Goal: Task Accomplishment & Management: Manage account settings

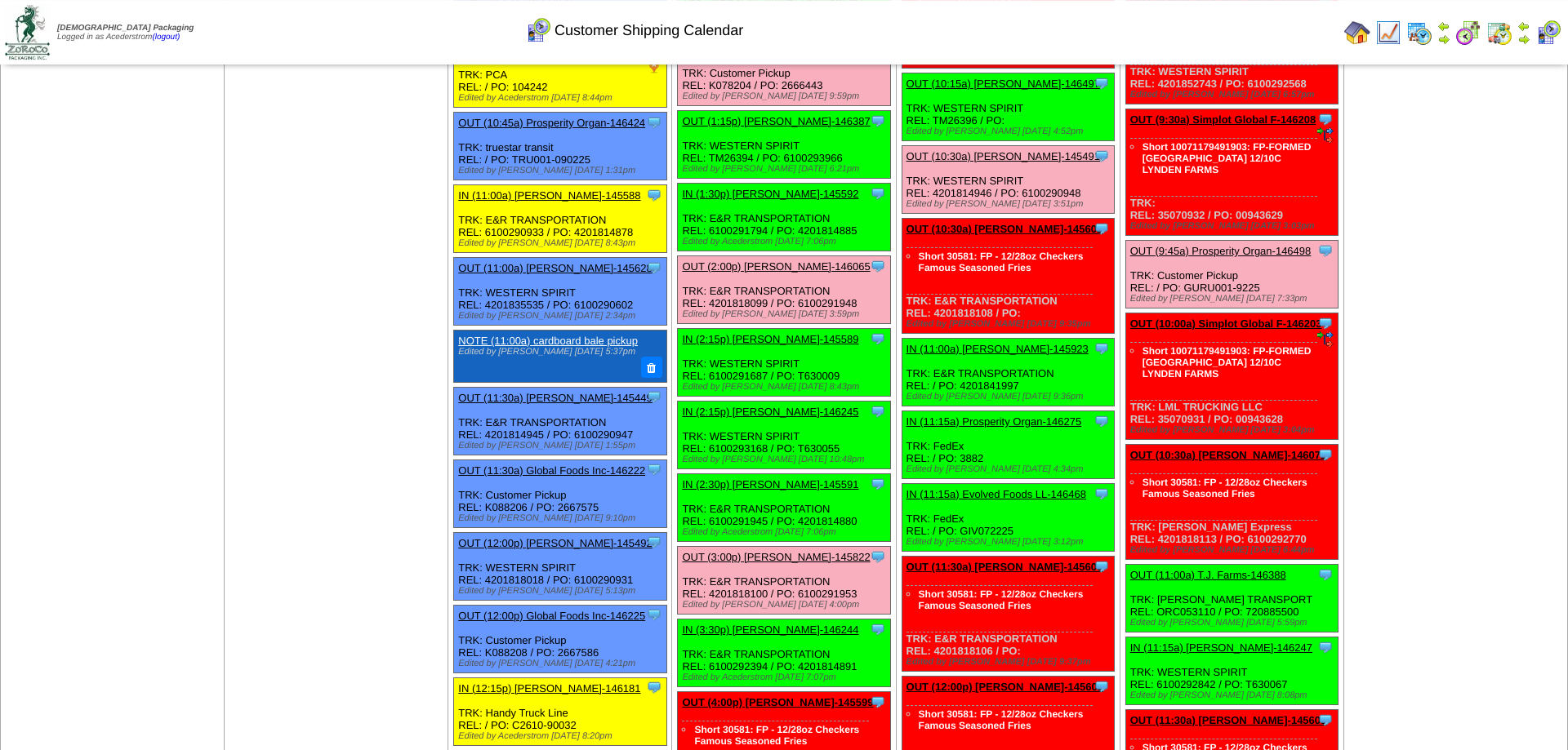
scroll to position [917, 0]
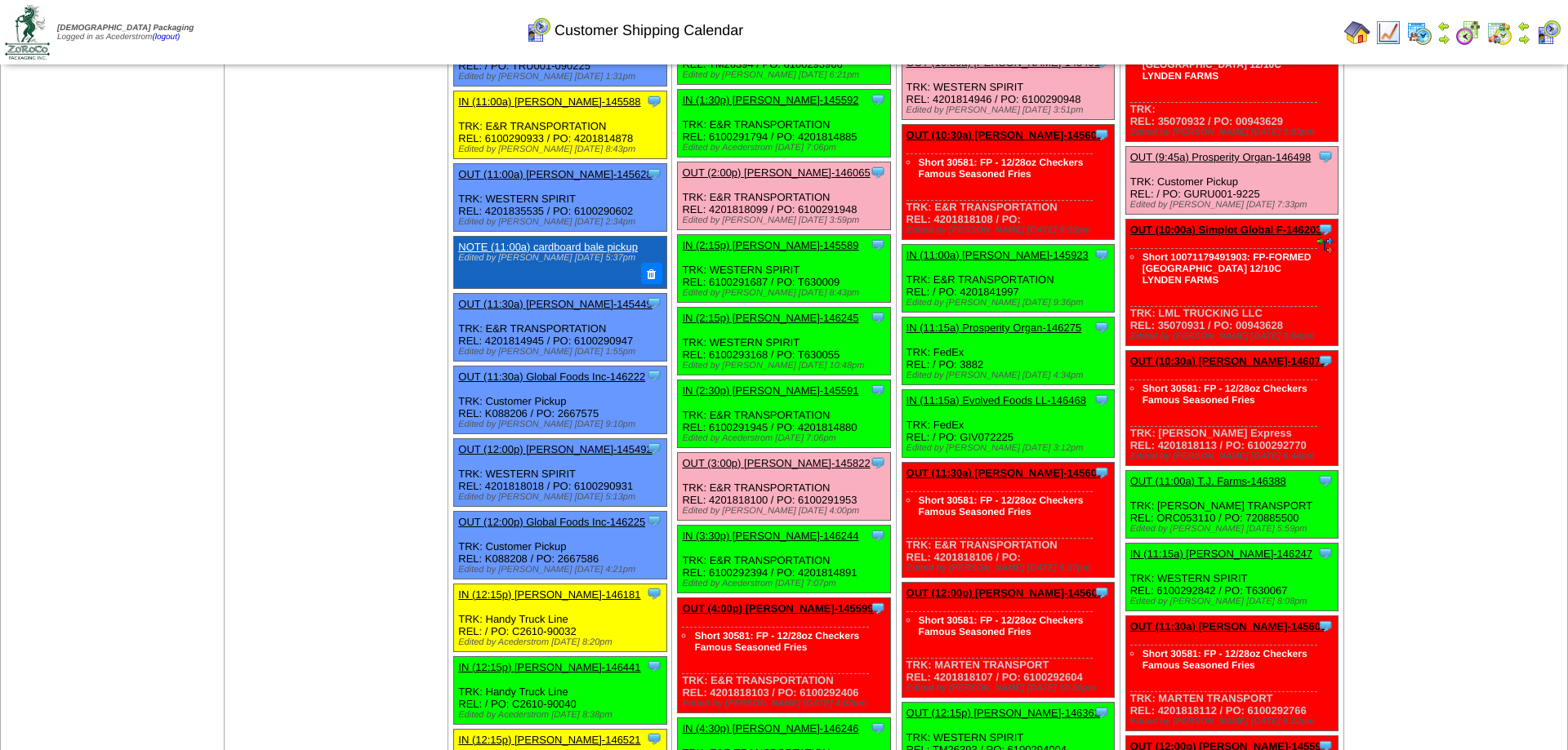
click at [1239, 164] on link "OUT (9:45a) Prosperity Organ-146498" at bounding box center [1220, 157] width 181 height 13
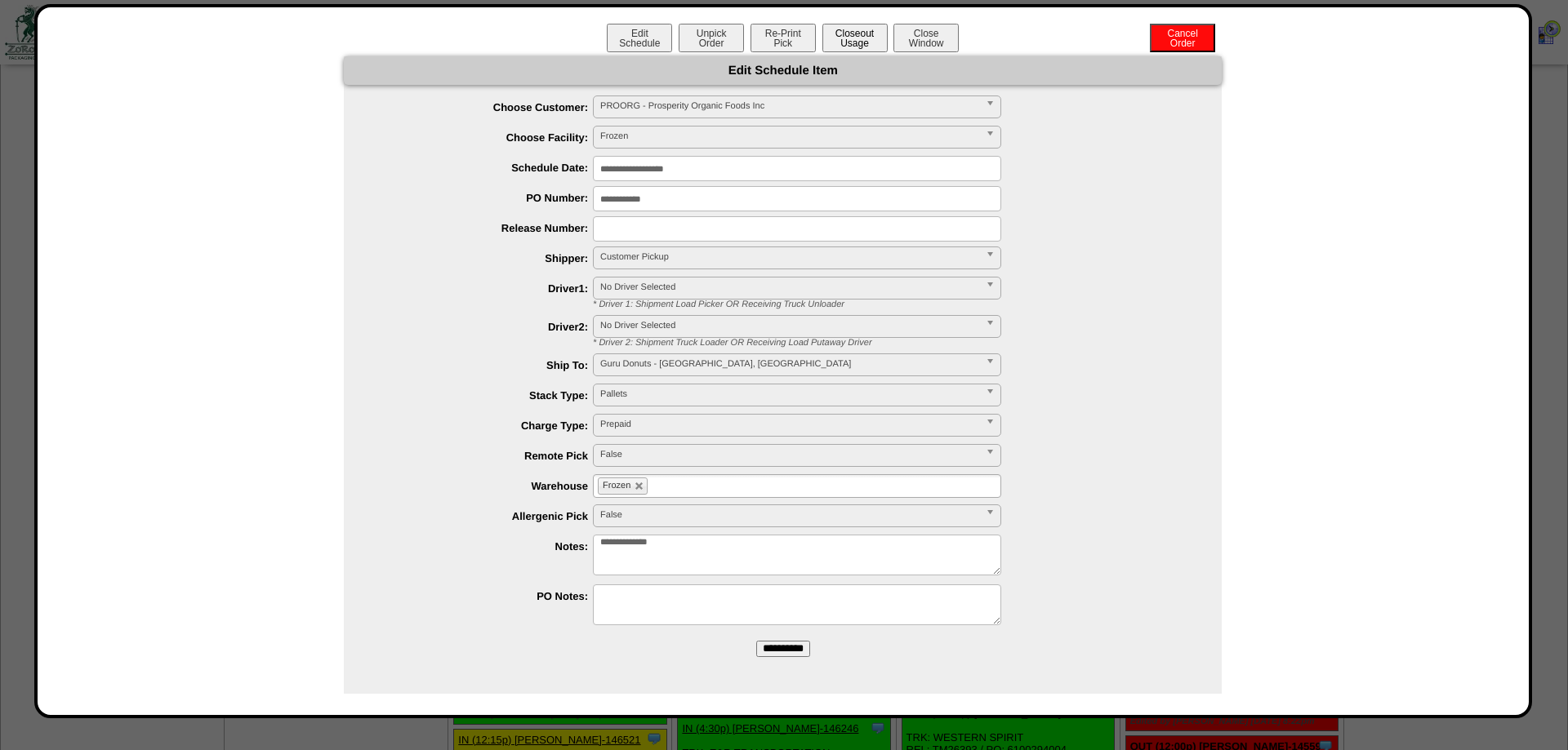
click at [855, 39] on button "Closeout Usage" at bounding box center [855, 37] width 65 height 28
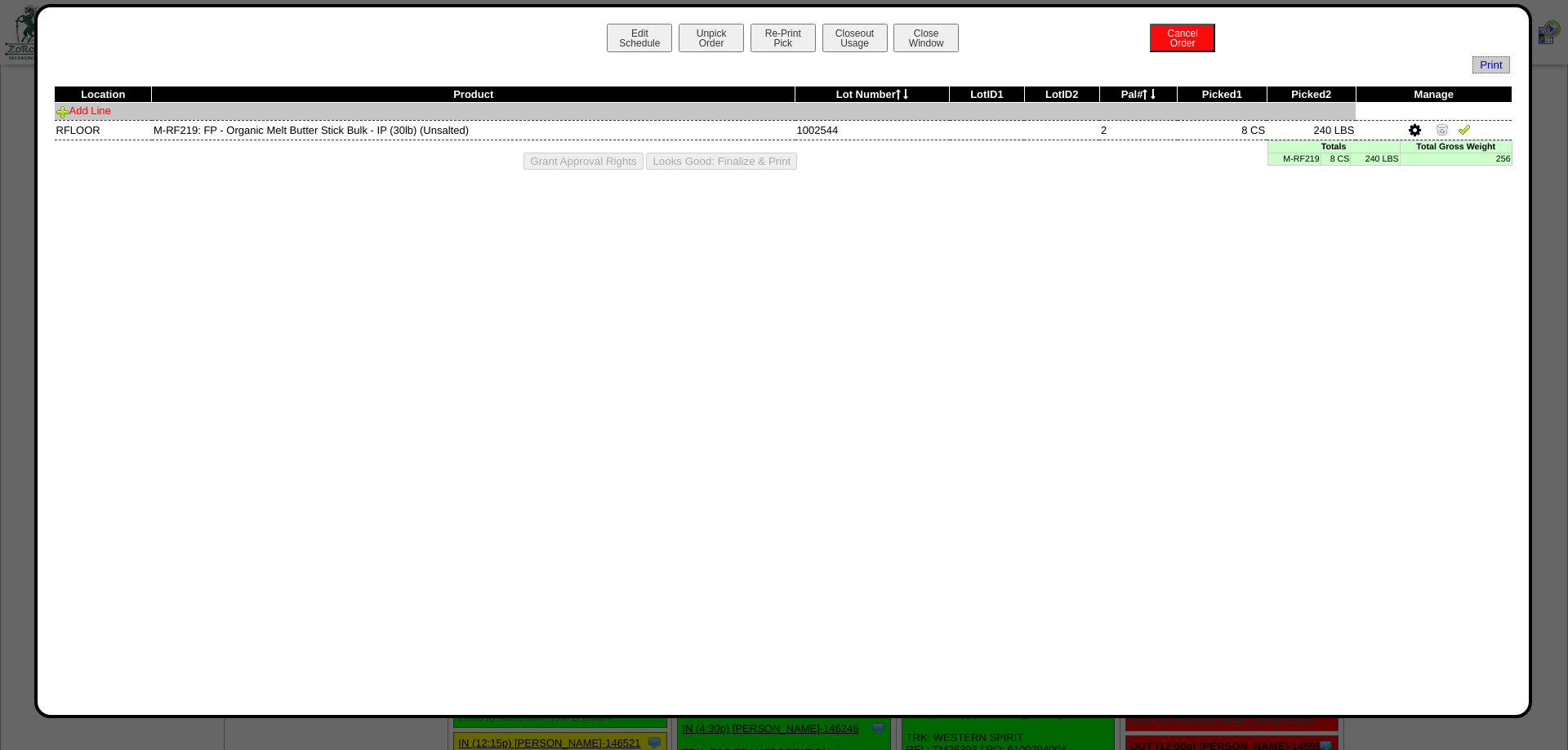
click at [103, 113] on link "Add Line" at bounding box center [83, 110] width 54 height 13
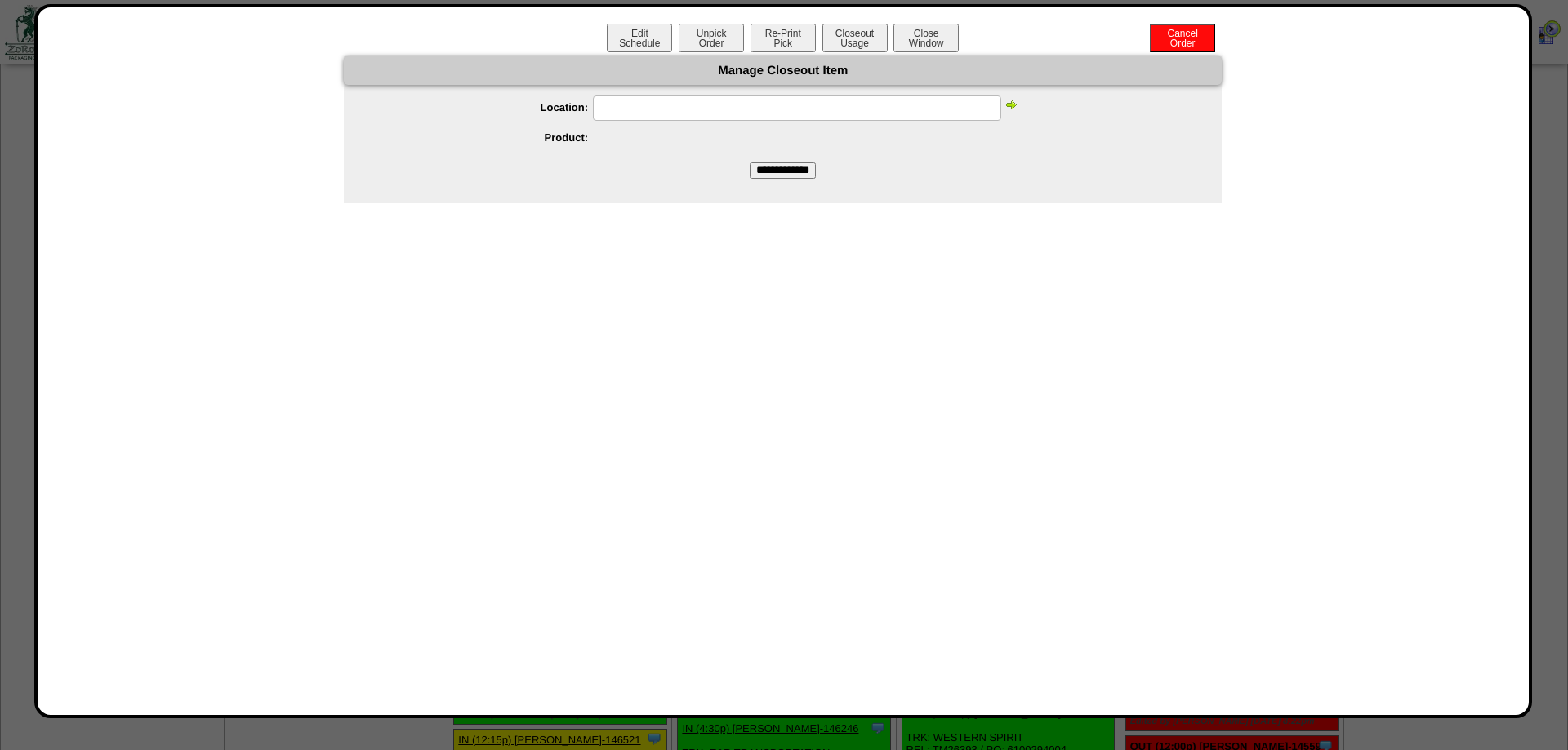
click at [673, 107] on input "text" at bounding box center [797, 109] width 408 height 25
paste input "******"
type input "******"
click at [1009, 107] on img at bounding box center [1011, 104] width 13 height 13
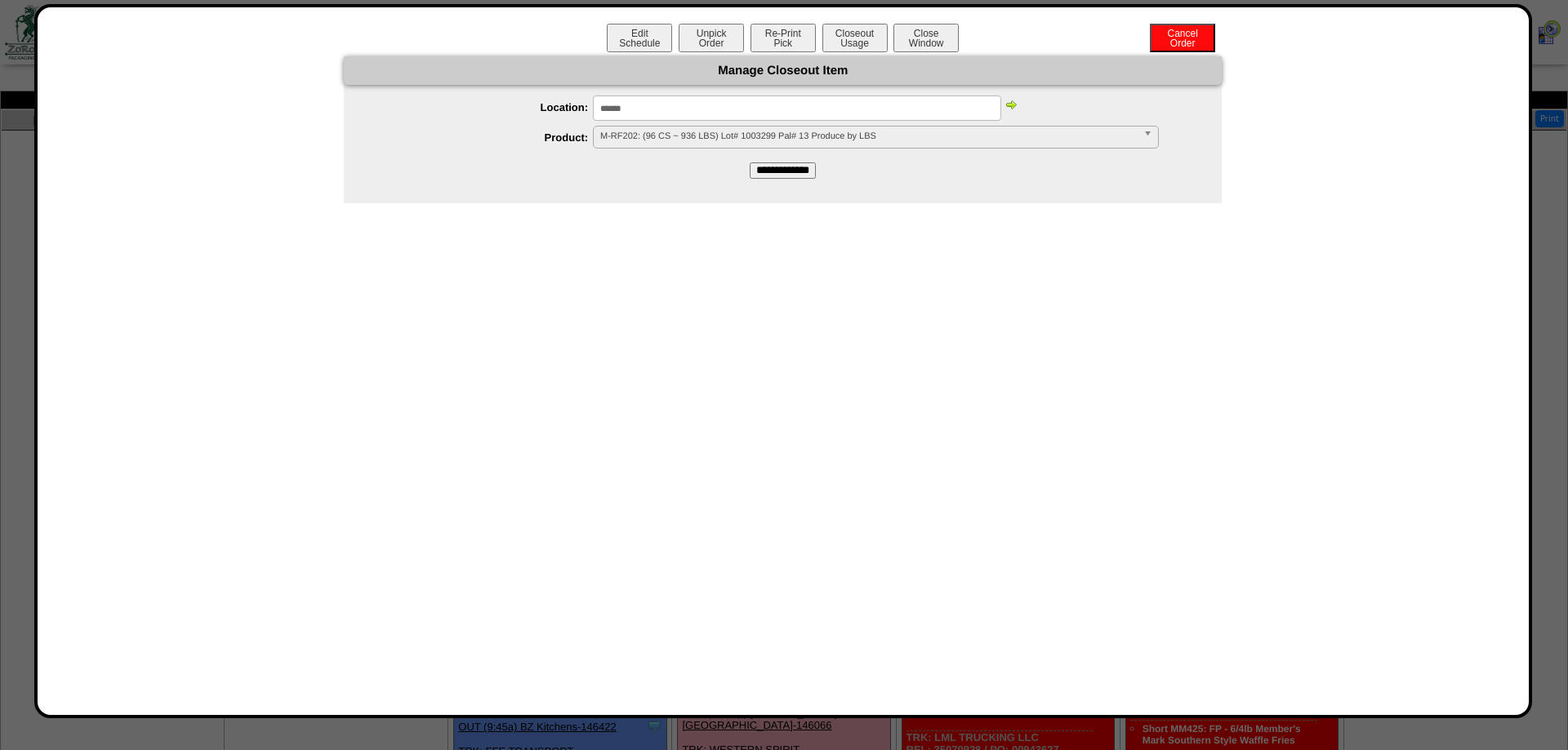
click at [1009, 107] on img at bounding box center [1011, 104] width 13 height 13
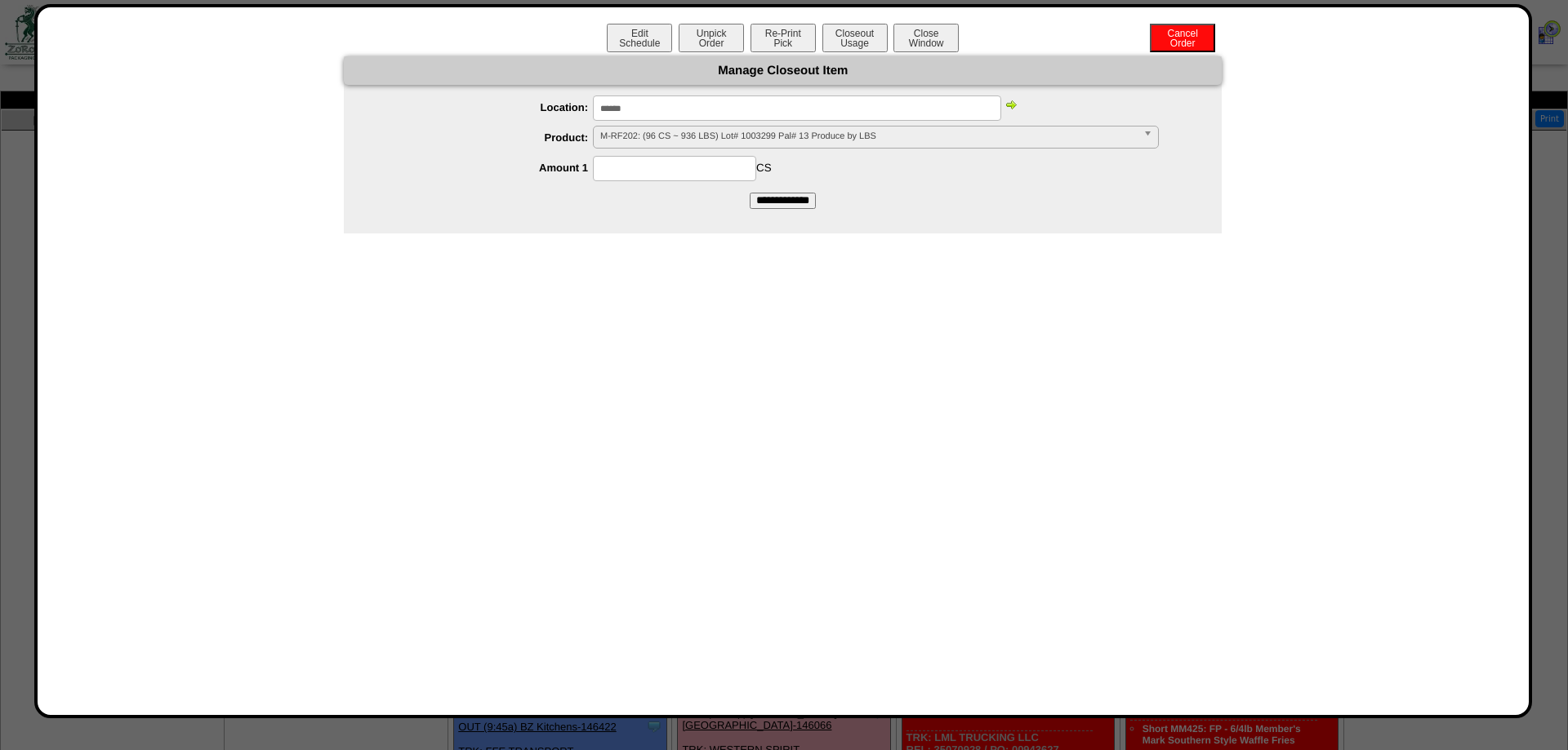
click at [1009, 107] on img at bounding box center [1011, 104] width 13 height 13
drag, startPoint x: 731, startPoint y: 140, endPoint x: 719, endPoint y: 142, distance: 12.2
click at [730, 140] on span "M-RF202: (96 CS ~ 936 LBS) Lot# 1003299 Pal# 13 Produce by LBS" at bounding box center [868, 137] width 537 height 19
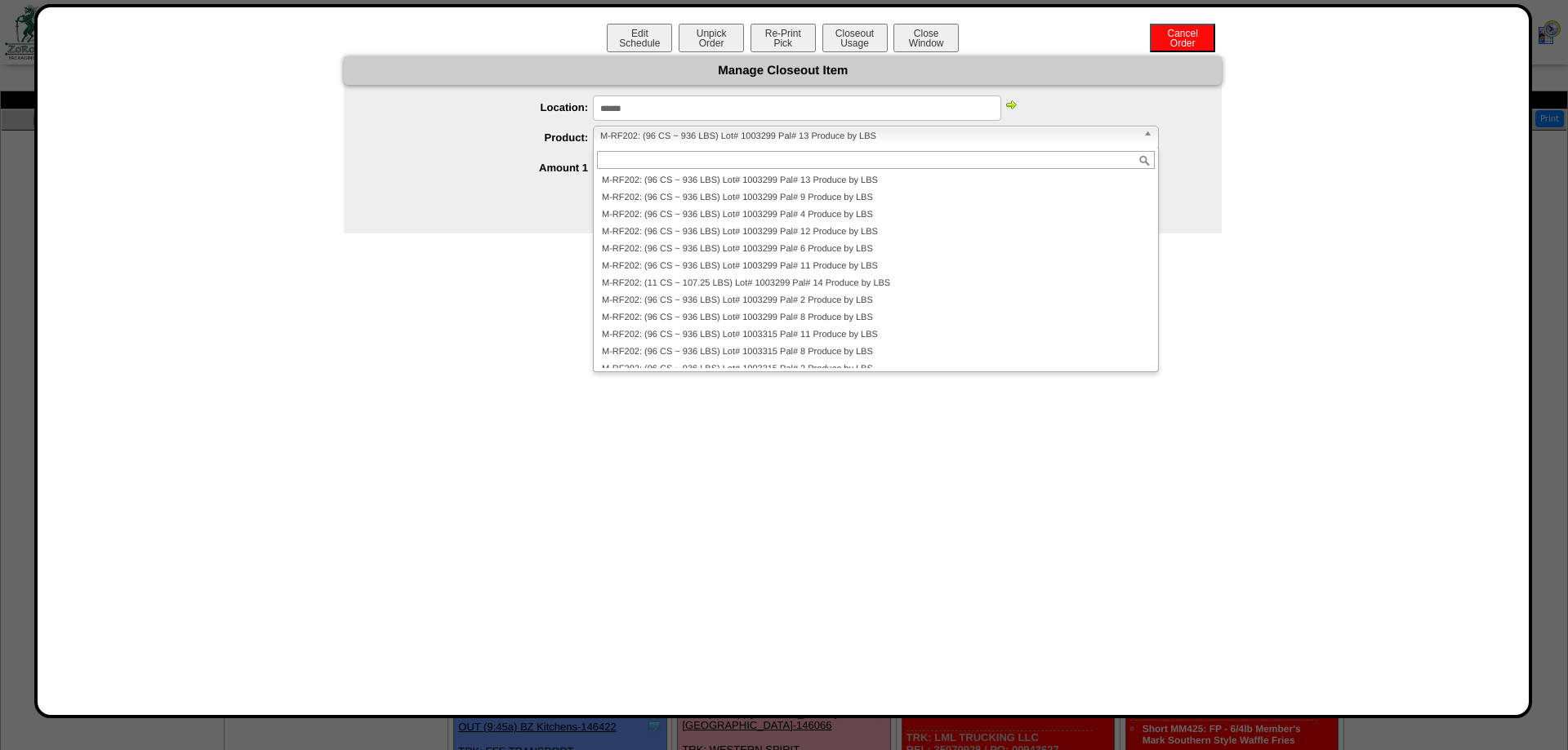
type input "*"
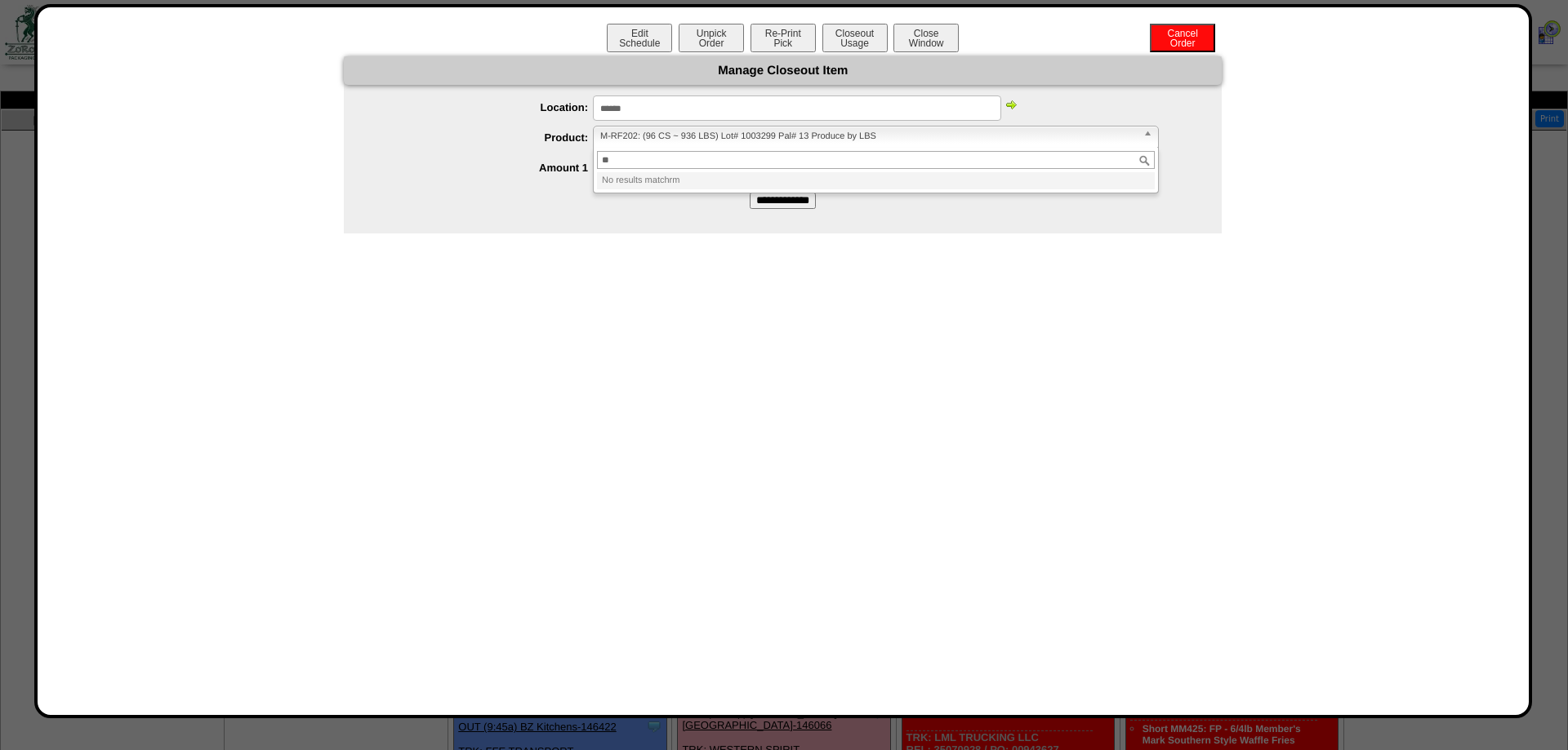
type input "*"
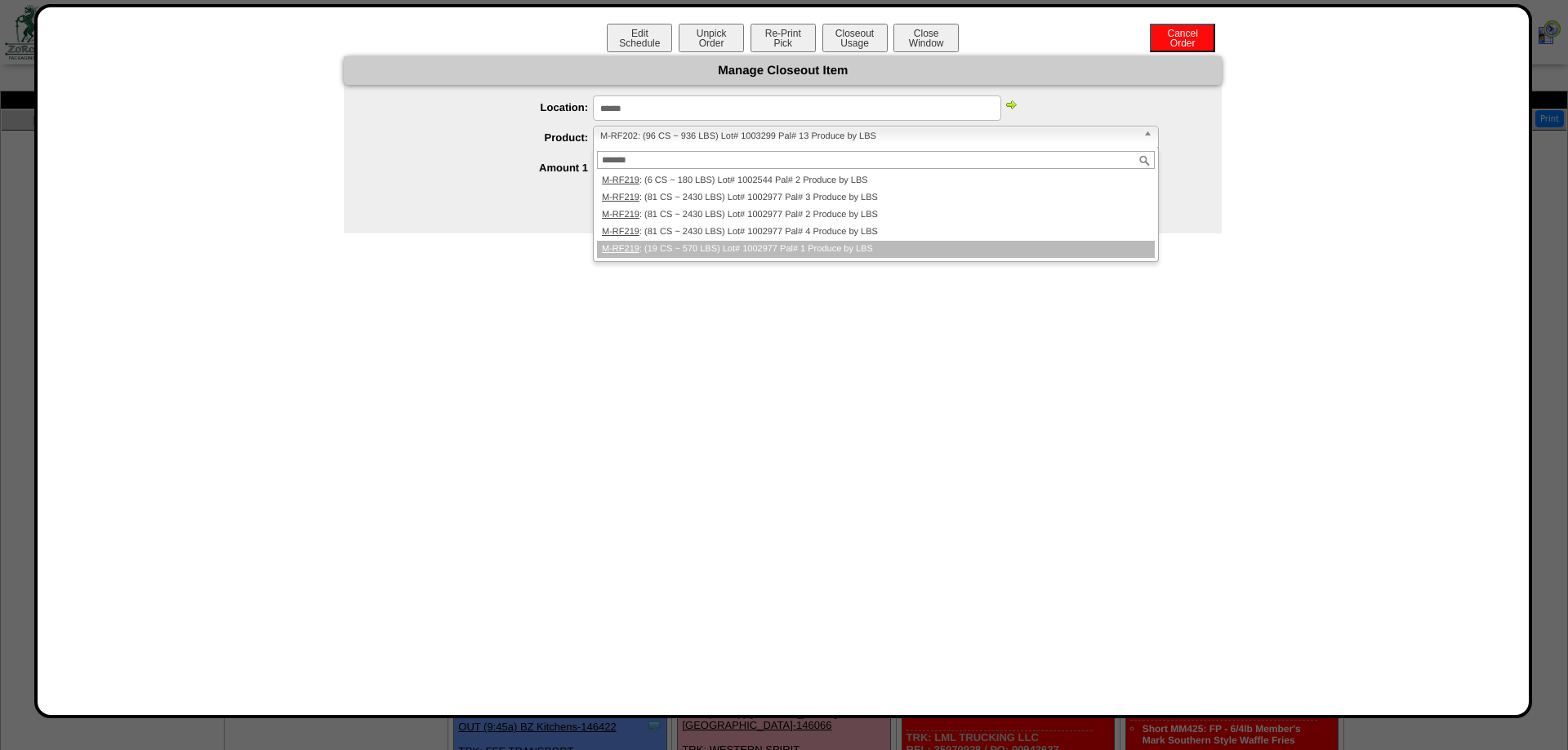
type input "*******"
click at [766, 254] on li "M-RF219 : (19 CS ~ 570 LBS) Lot# 1002977 Pal# 1 Produce by LBS" at bounding box center [876, 250] width 558 height 17
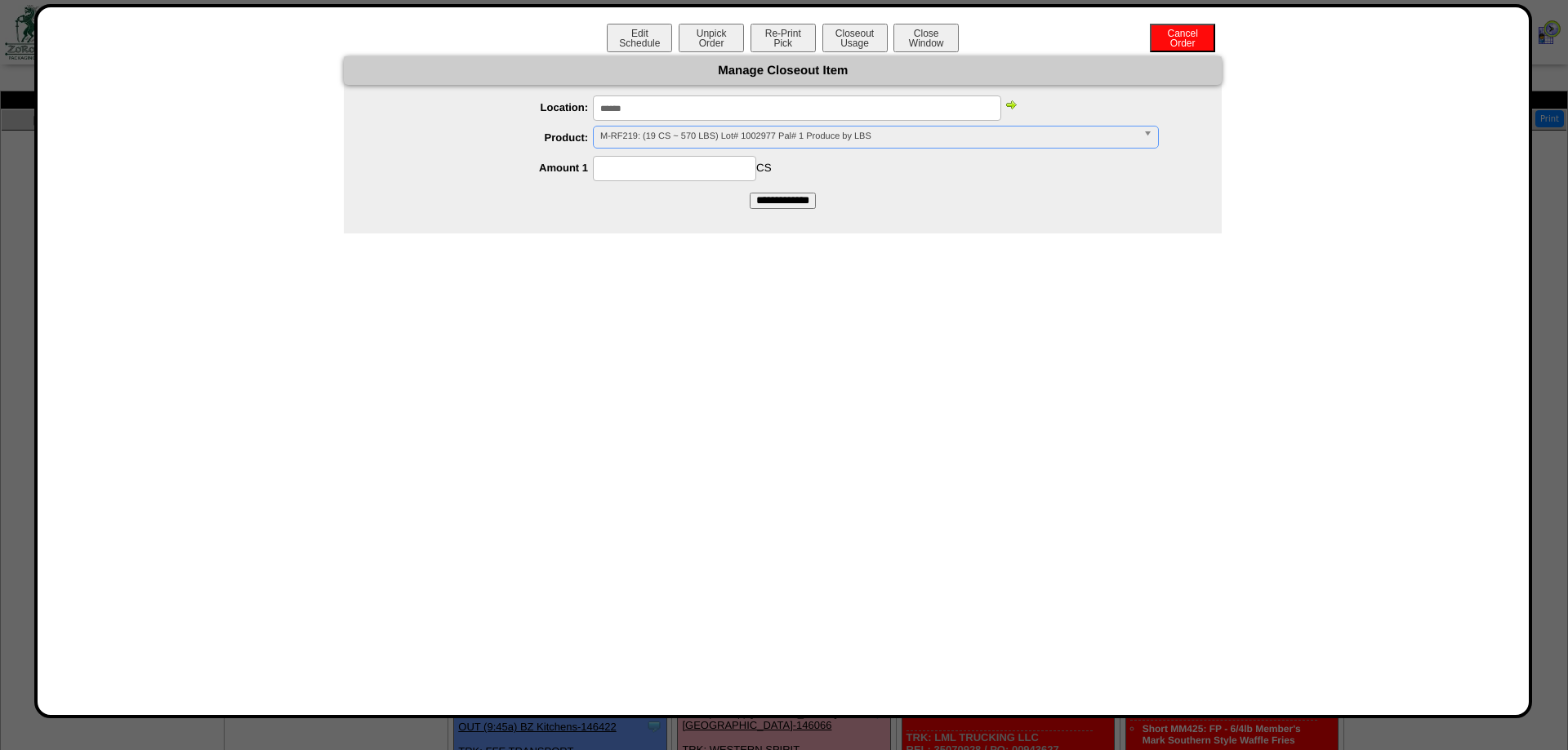
click at [742, 174] on input at bounding box center [674, 169] width 164 height 25
type input "*"
click at [750, 193] on input "**********" at bounding box center [783, 201] width 66 height 16
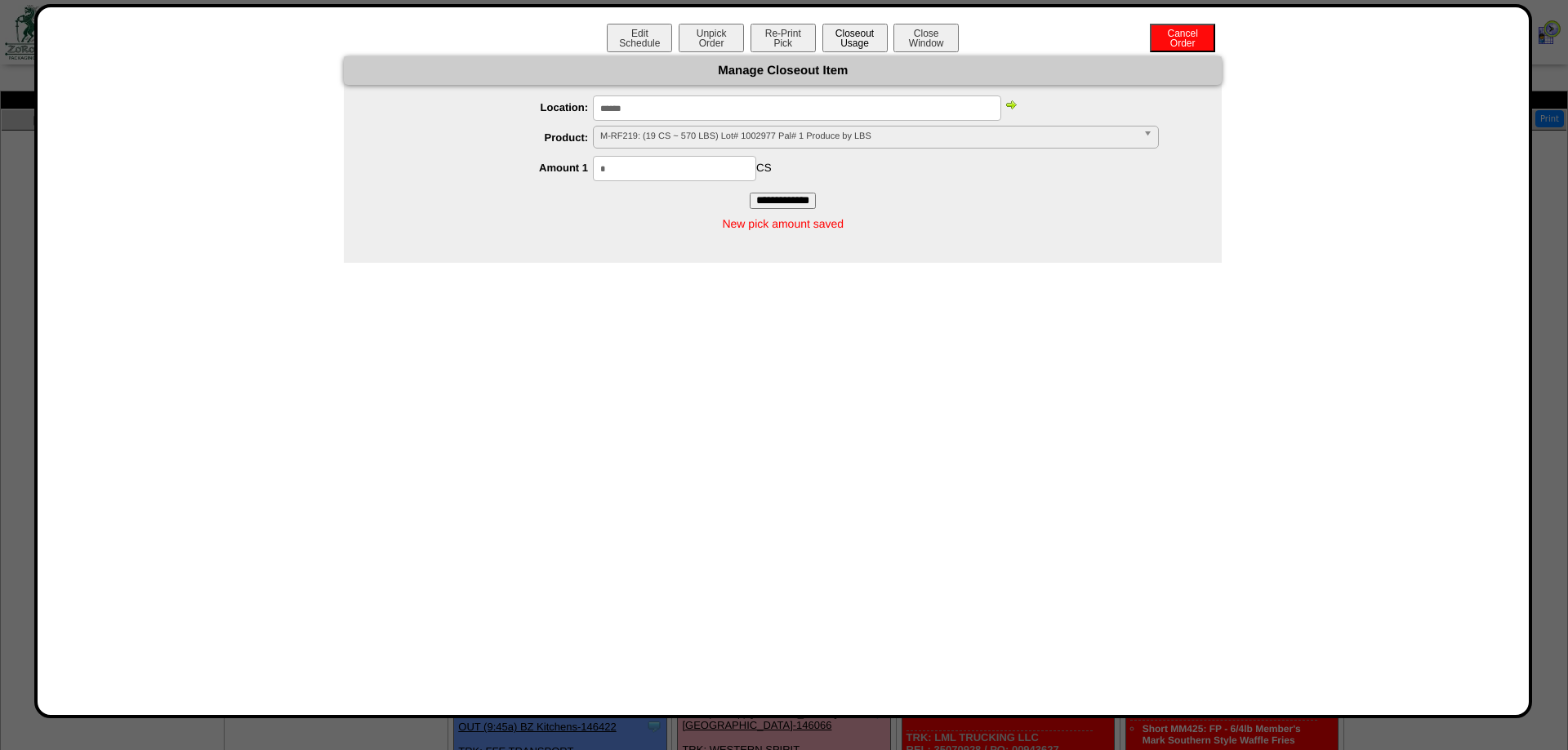
click at [871, 45] on button "Closeout Usage" at bounding box center [855, 37] width 65 height 28
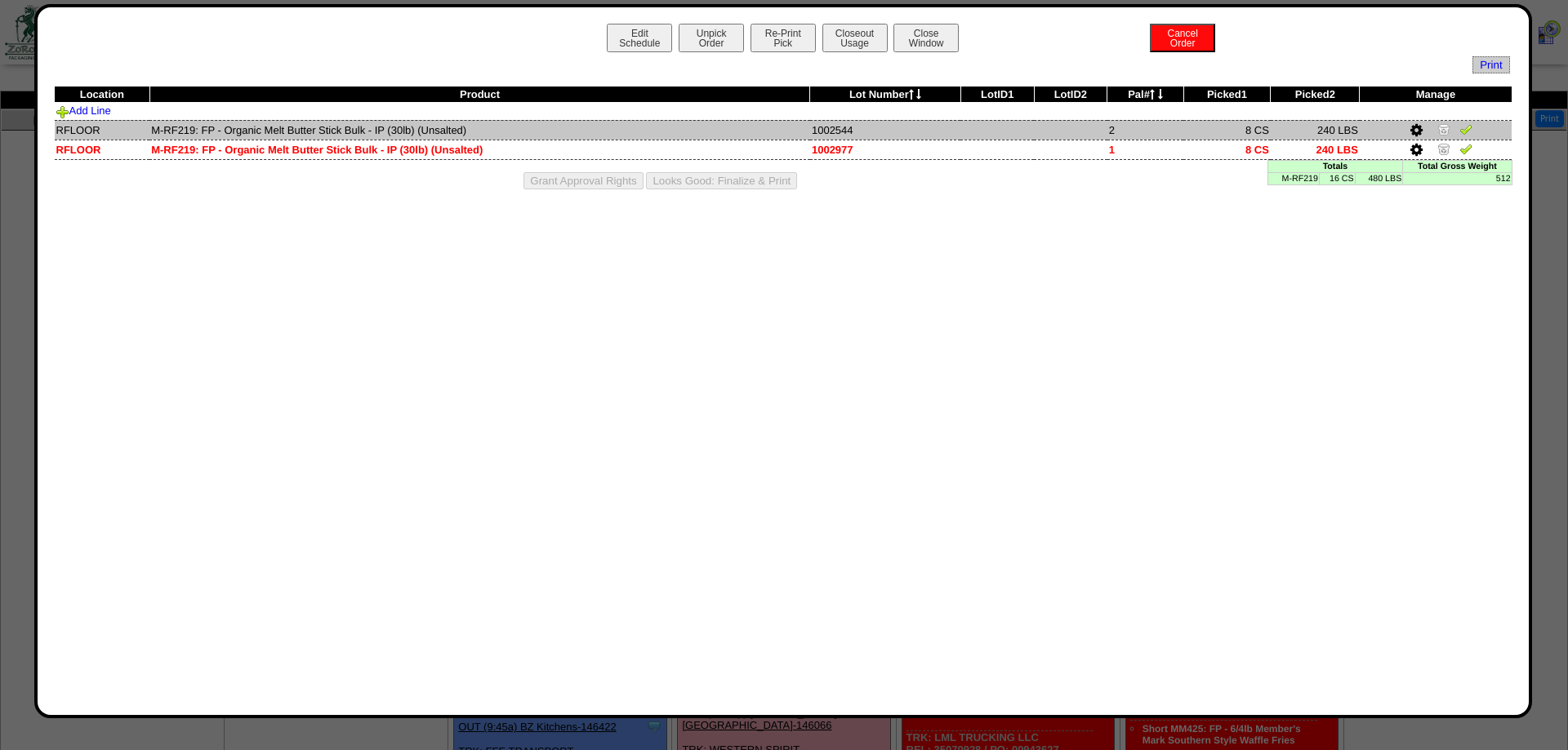
click at [1447, 131] on img at bounding box center [1443, 128] width 13 height 13
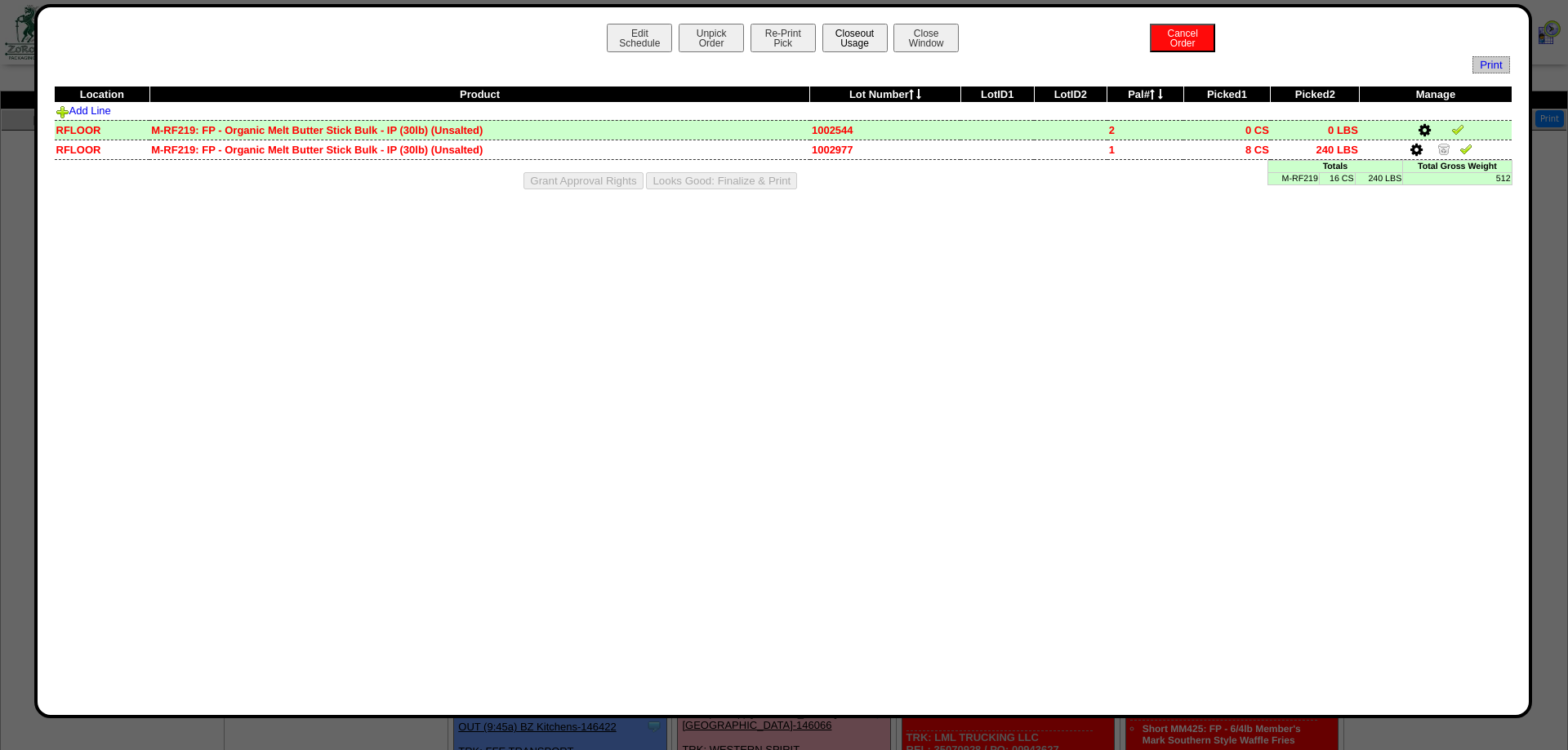
click at [870, 30] on button "Closeout Usage" at bounding box center [855, 37] width 65 height 28
click at [947, 40] on button "Close Window" at bounding box center [925, 37] width 65 height 28
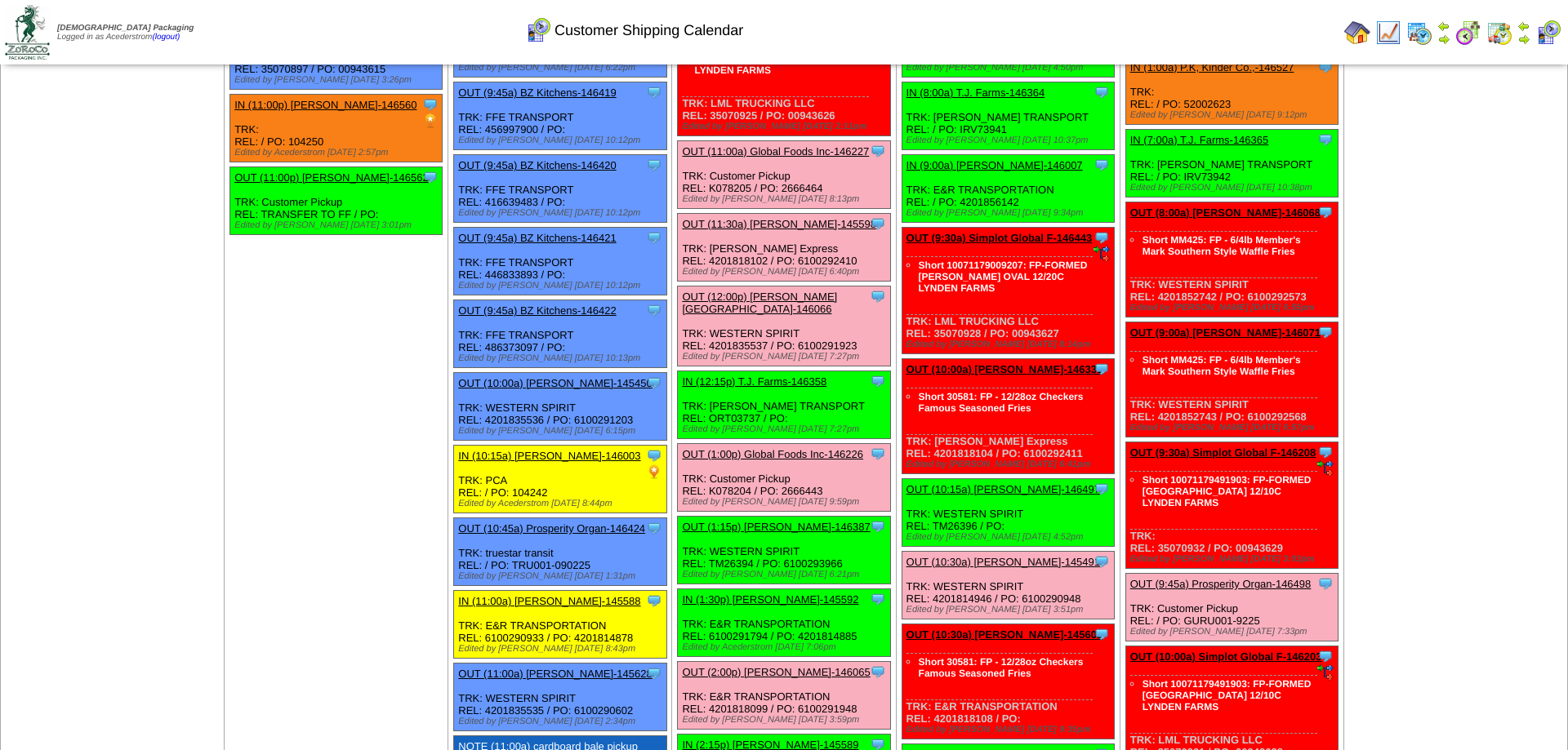
scroll to position [667, 0]
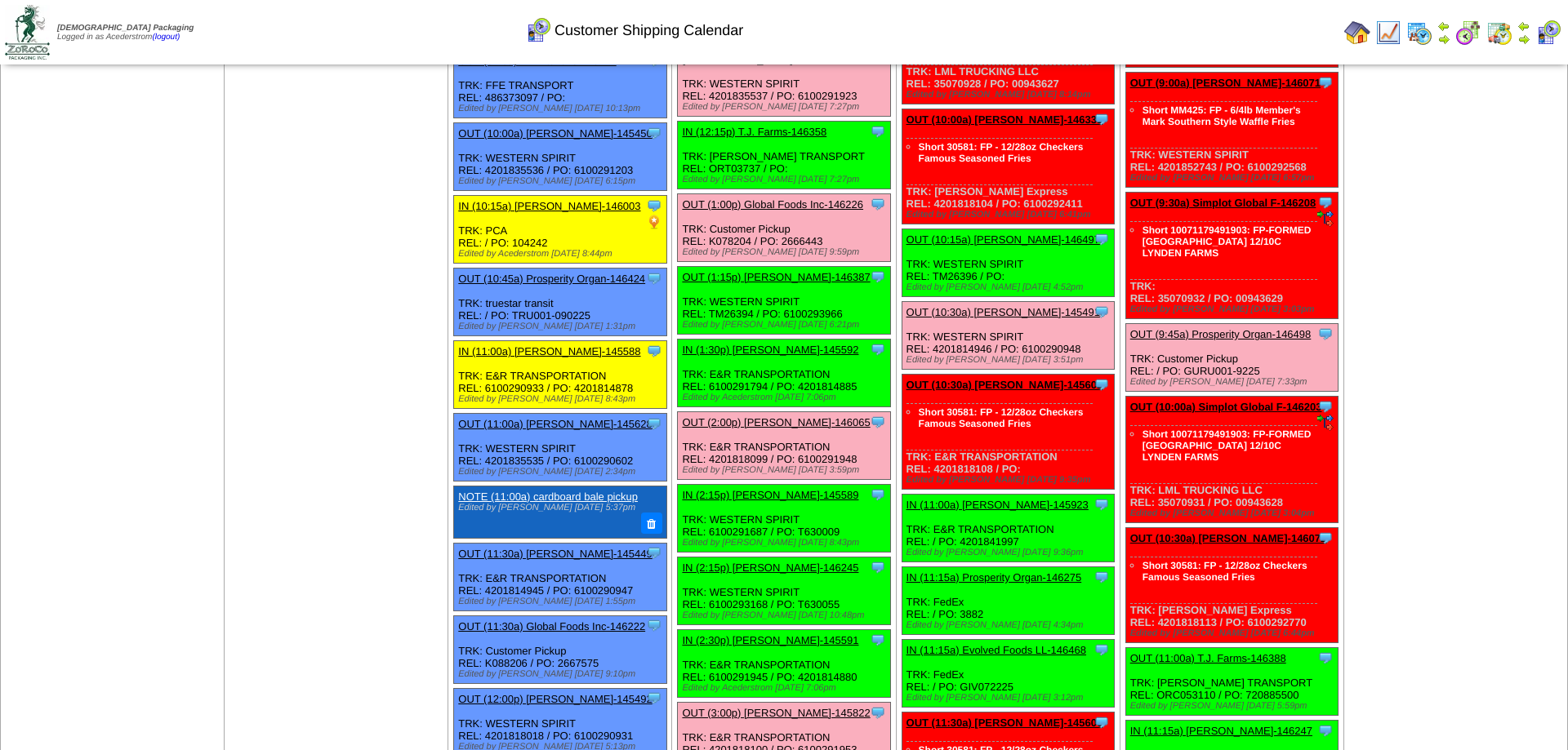
click at [1250, 370] on ul "Clone Item OUT (1:00a) Lamb-Weston-145606 Lamb-Weston ScheduleID: 145606 1980 C…" at bounding box center [1232, 587] width 221 height 2238
click at [1251, 340] on link "OUT (9:45a) Prosperity Organ-146498" at bounding box center [1220, 334] width 181 height 13
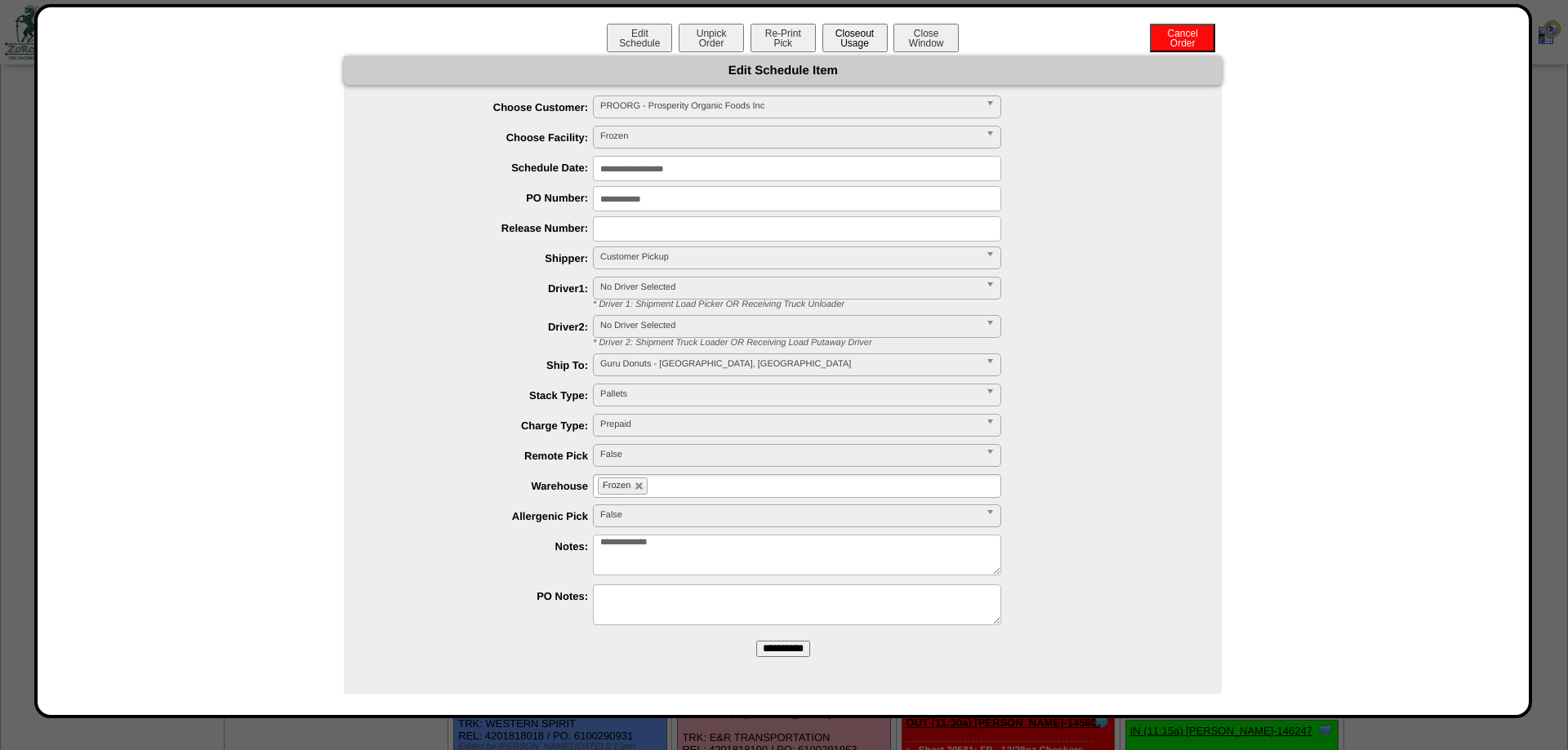
click at [860, 28] on button "Closeout Usage" at bounding box center [855, 37] width 65 height 28
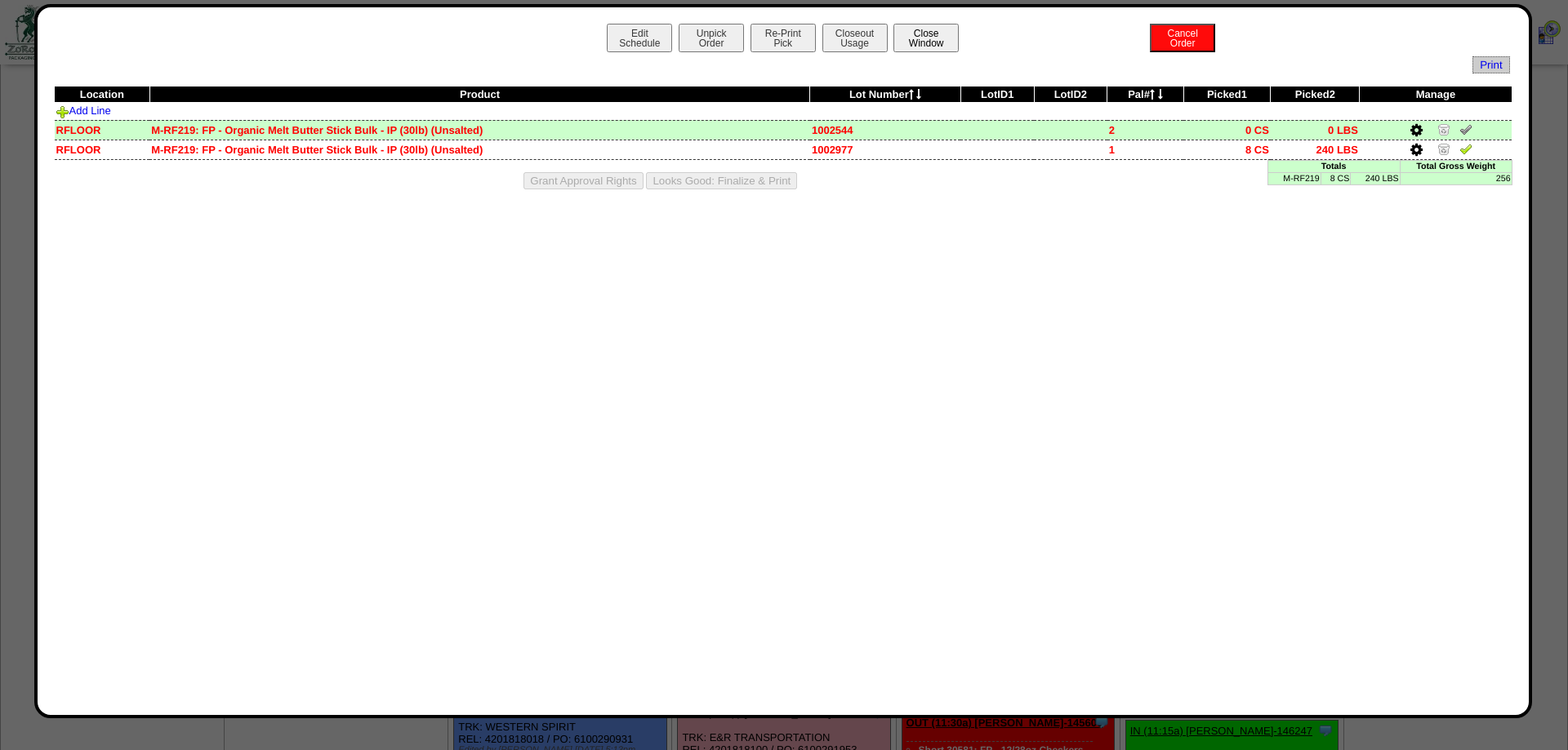
click at [937, 34] on button "Close Window" at bounding box center [925, 37] width 65 height 28
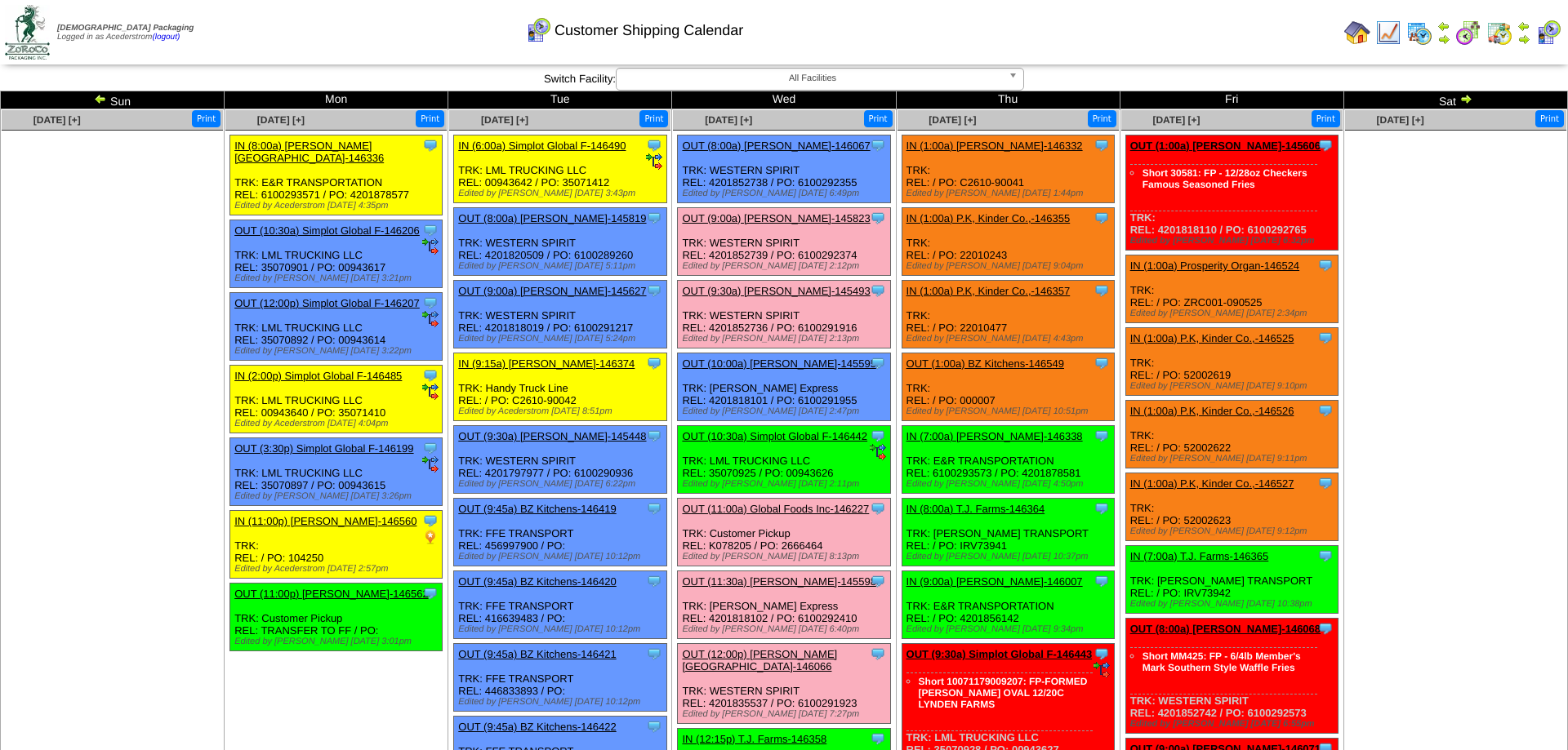
click at [777, 443] on link "OUT (10:30a) Simplot Global F-146442" at bounding box center [774, 436] width 185 height 13
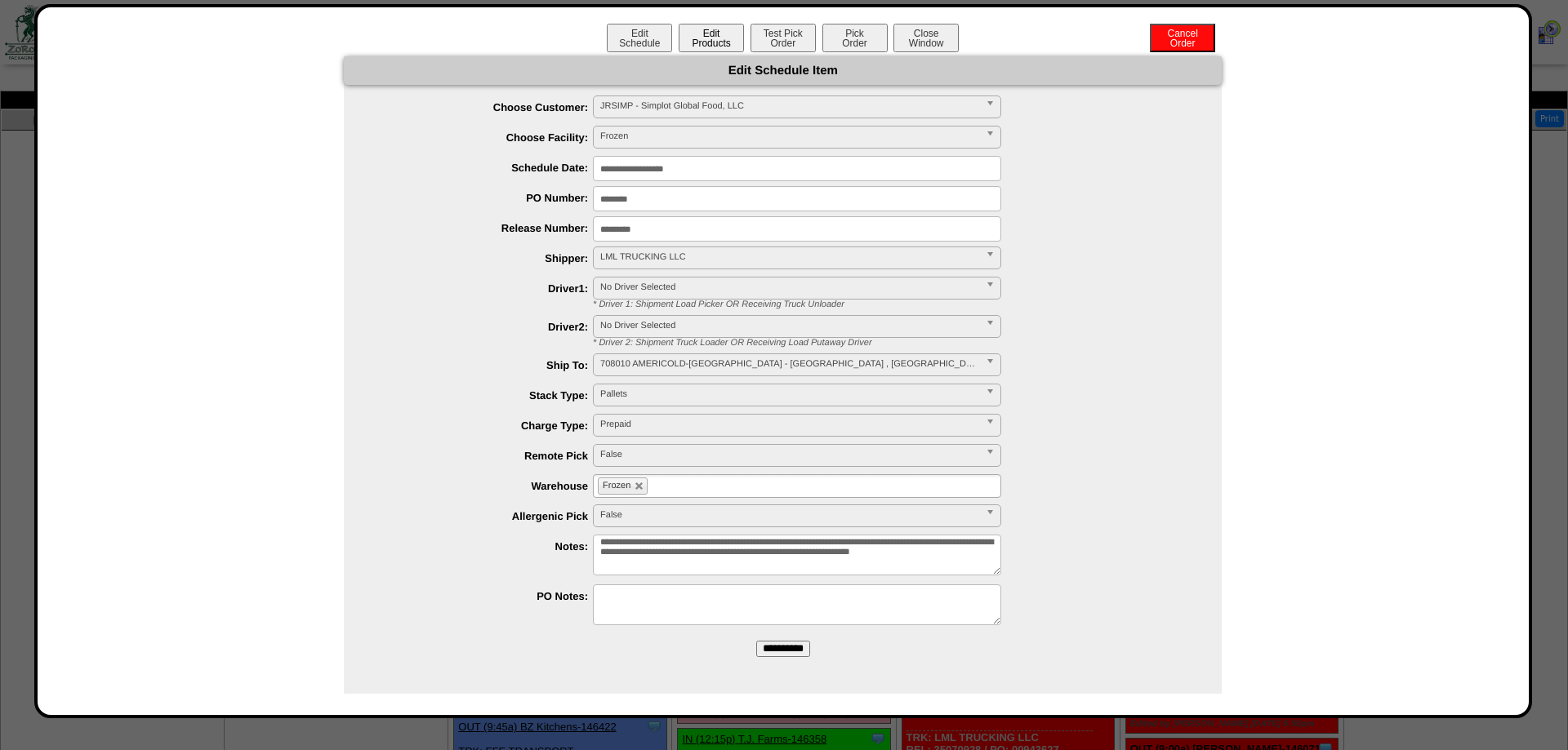
click at [724, 41] on button "Edit Products" at bounding box center [710, 37] width 65 height 28
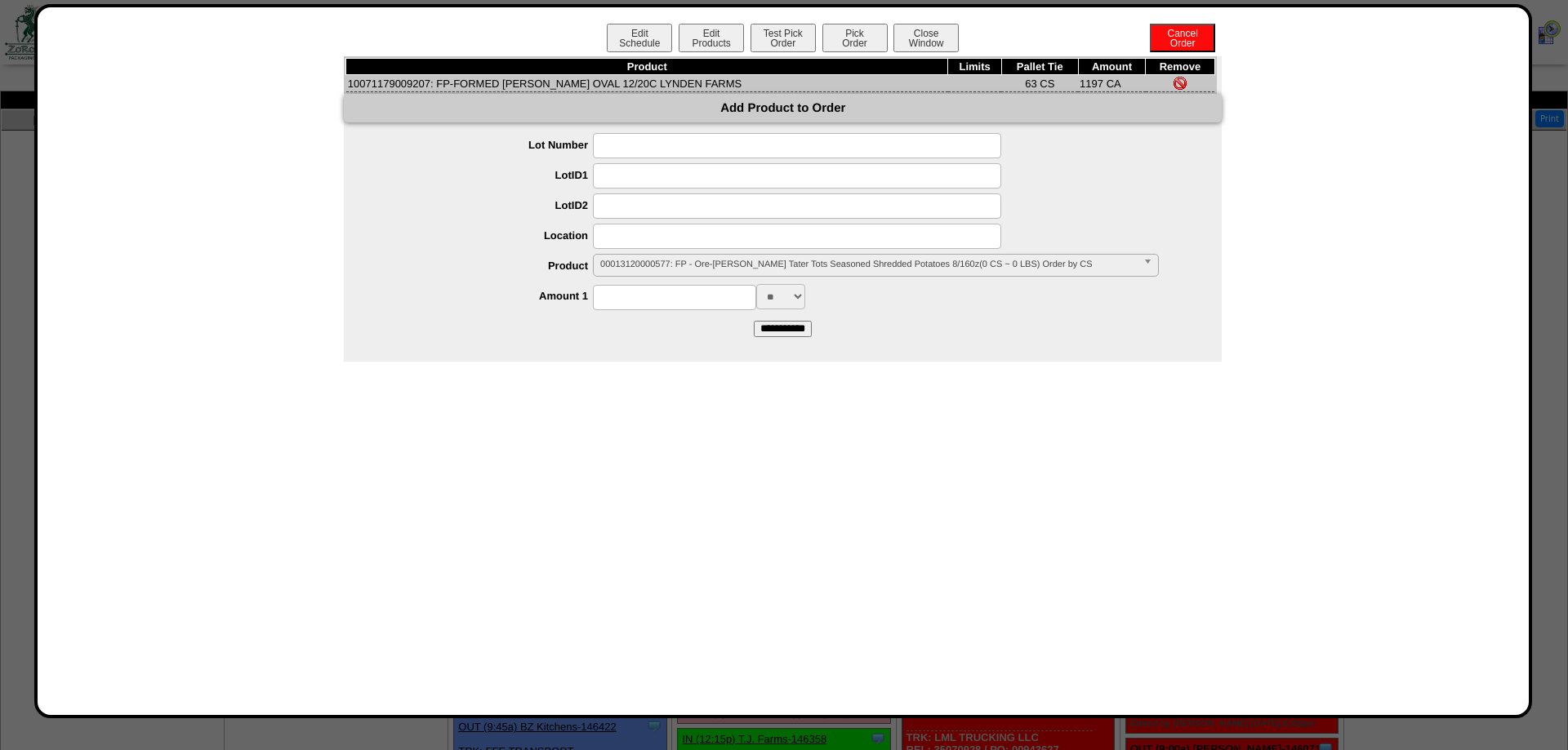
click at [405, 85] on td "10071179009207: FP-FORMED HB PATTY OVAL 12/20C LYNDEN FARMS" at bounding box center [646, 84] width 602 height 17
copy td "10071179009207"
drag, startPoint x: 1324, startPoint y: 371, endPoint x: 1187, endPoint y: 328, distance: 143.6
click at [1325, 371] on div "Edit Schedule Edit Products Test Pick Order Pick Order Cancel Order Close Windo…" at bounding box center [783, 360] width 1458 height 675
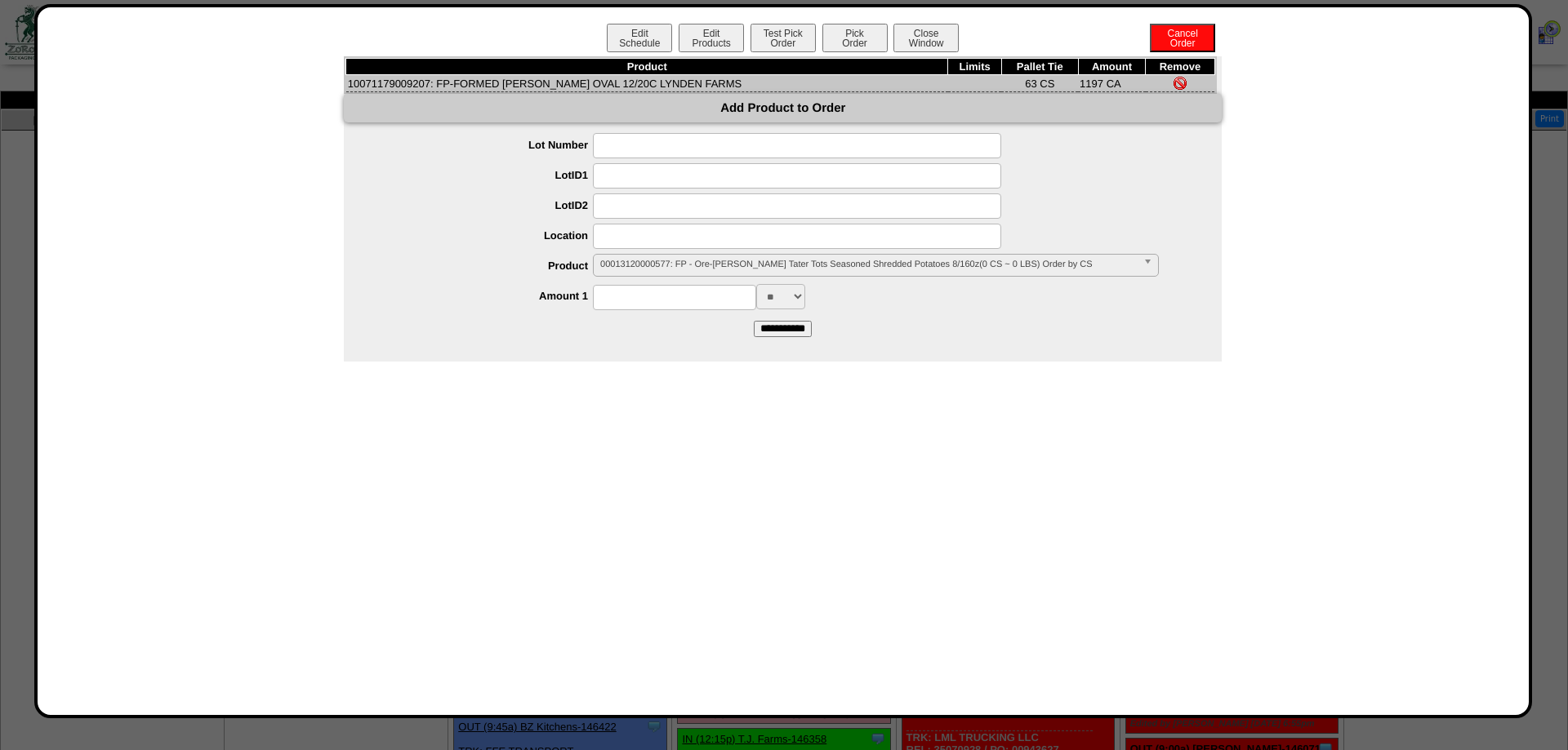
click at [391, 70] on th "Product" at bounding box center [646, 67] width 602 height 16
click at [387, 78] on td "10071179009207: FP-FORMED HB PATTY OVAL 12/20C LYNDEN FARMS" at bounding box center [646, 84] width 602 height 17
copy td "10071179009207"
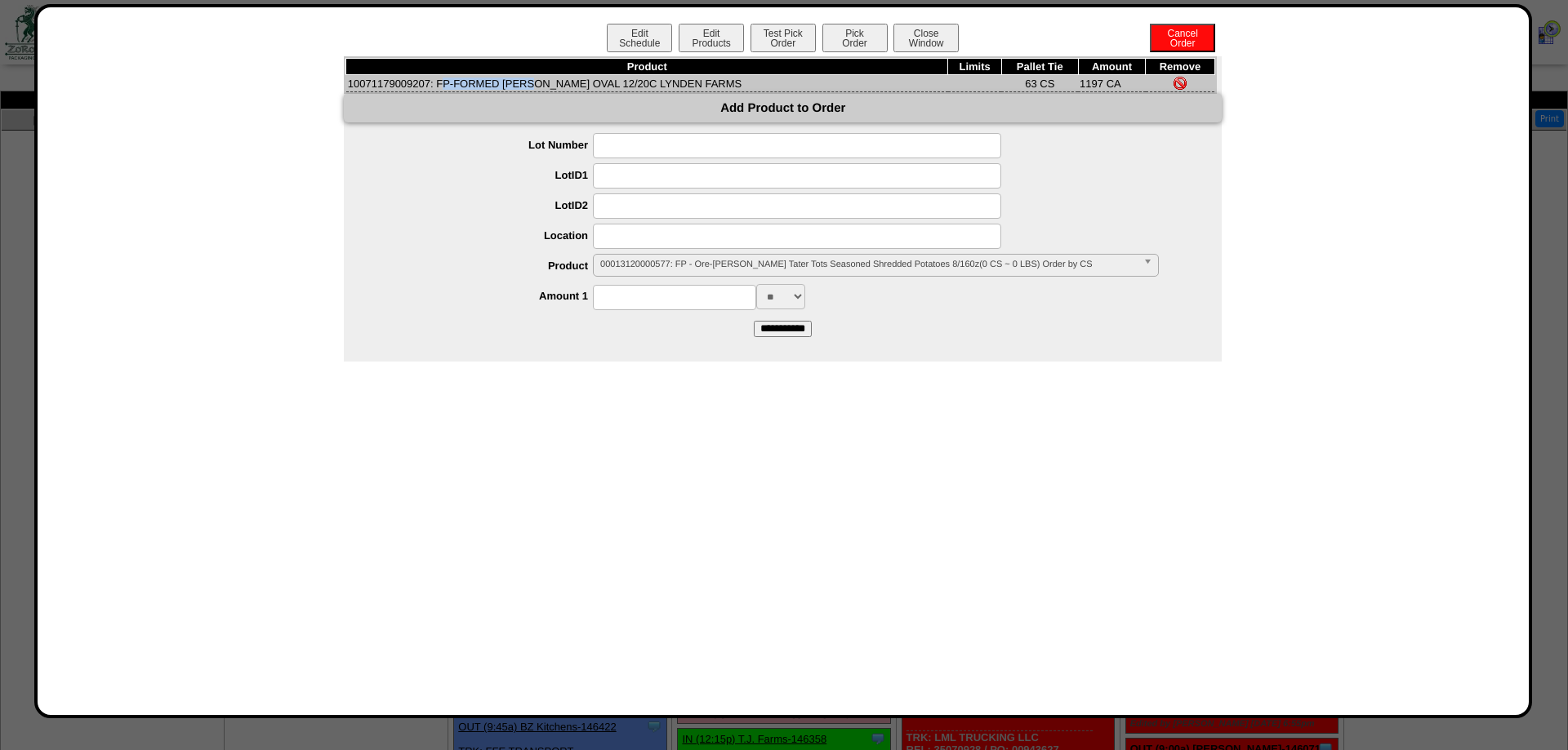
click at [713, 272] on span "00013120000577: FP - Ore-Ida Crispy Tater Tots Seasoned Shredded Potatoes 8/160…" at bounding box center [868, 265] width 537 height 19
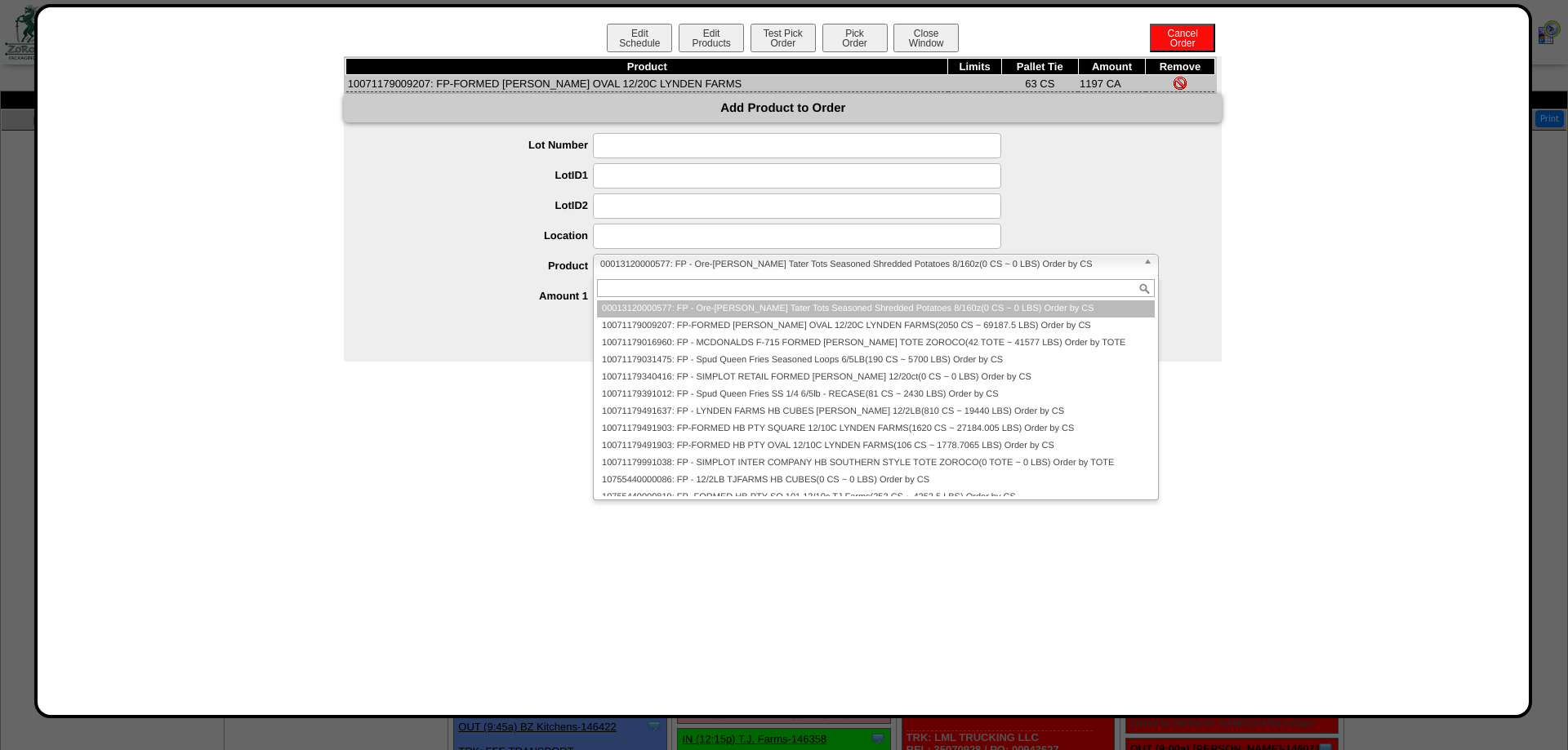
paste input "**********"
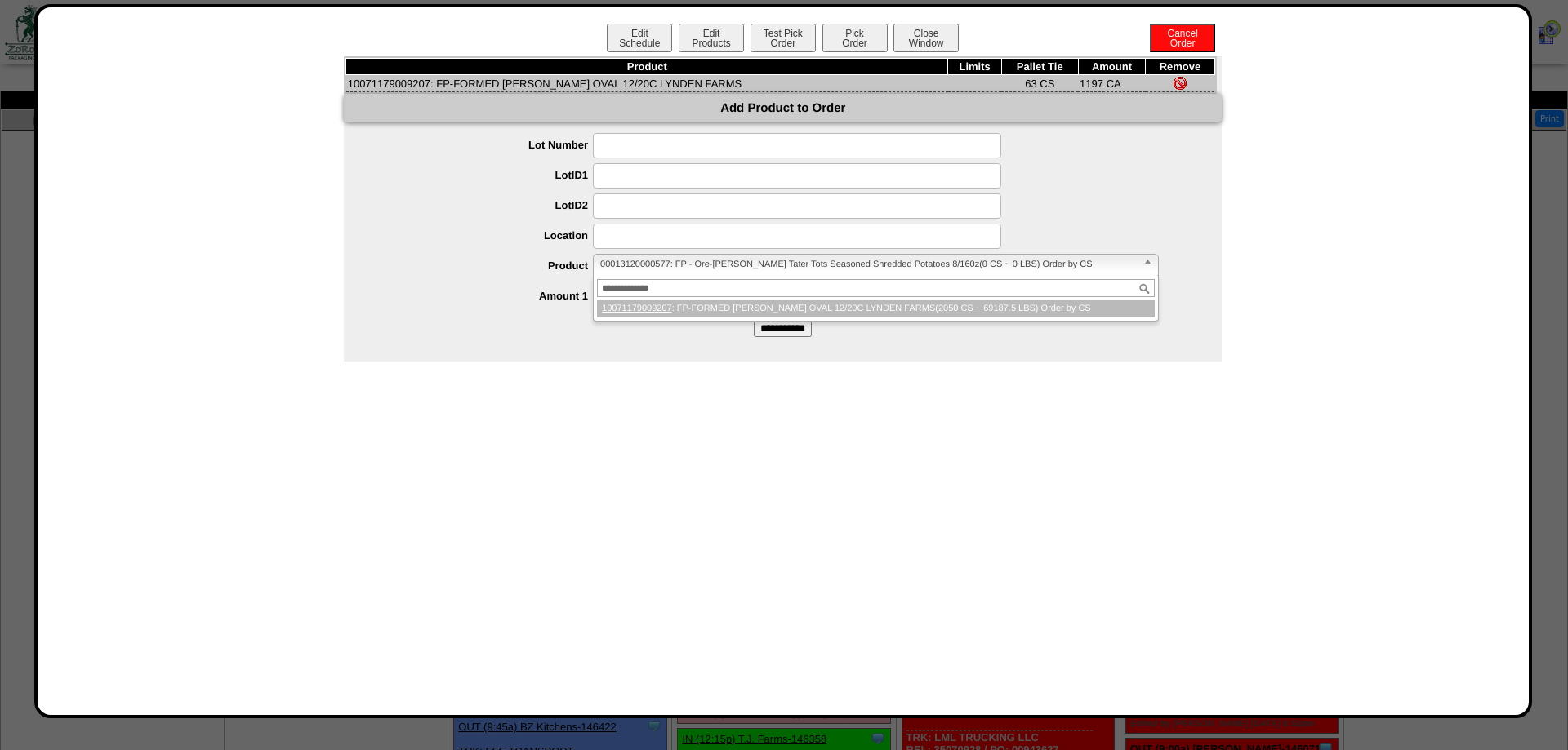
type input "**********"
click at [682, 318] on li "10071179009207 : FP-FORMED HB PATTY OVAL 12/20C LYNDEN FARMS(2050 CS ~ 69187.5 …" at bounding box center [876, 309] width 558 height 17
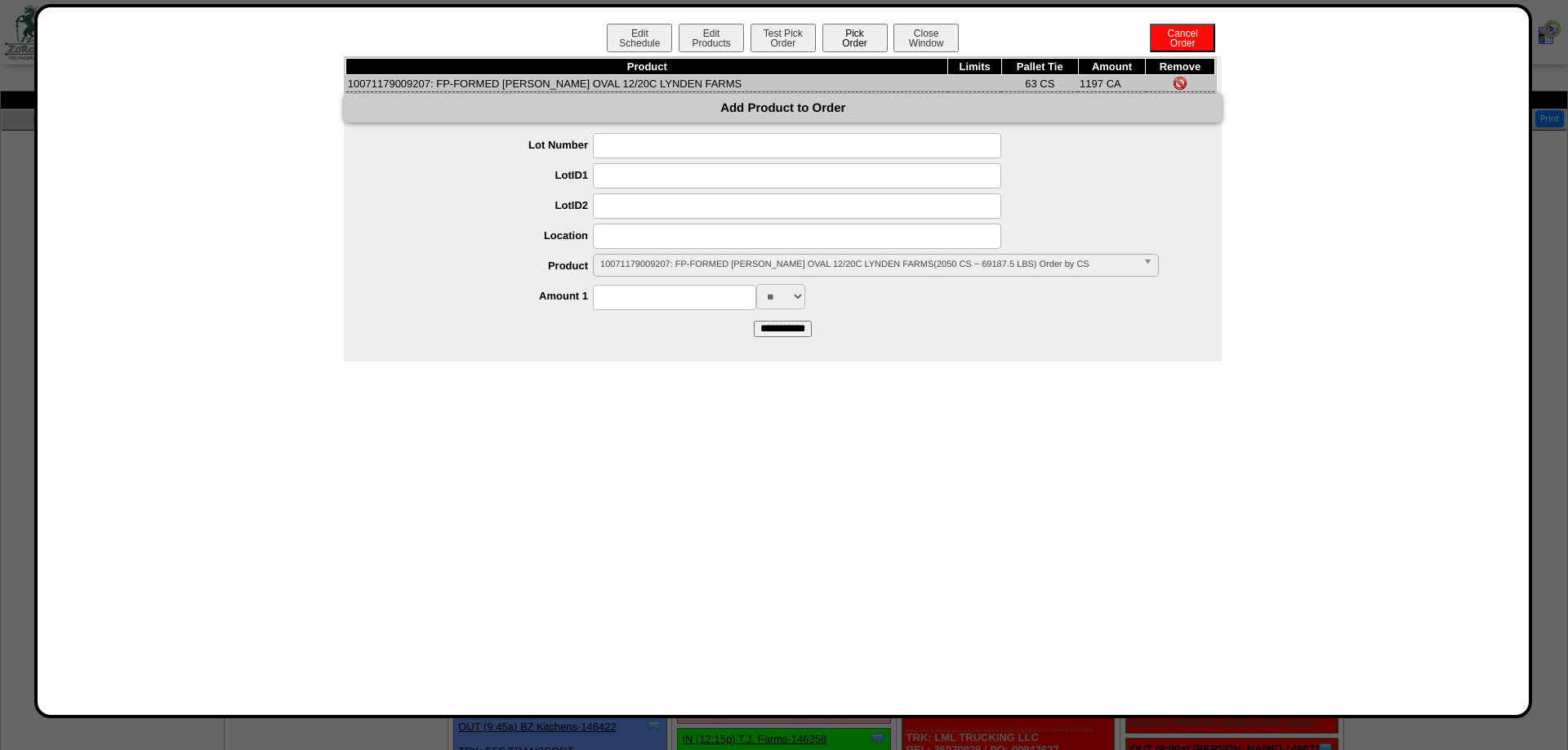
click at [842, 43] on button "Pick Order" at bounding box center [855, 37] width 65 height 28
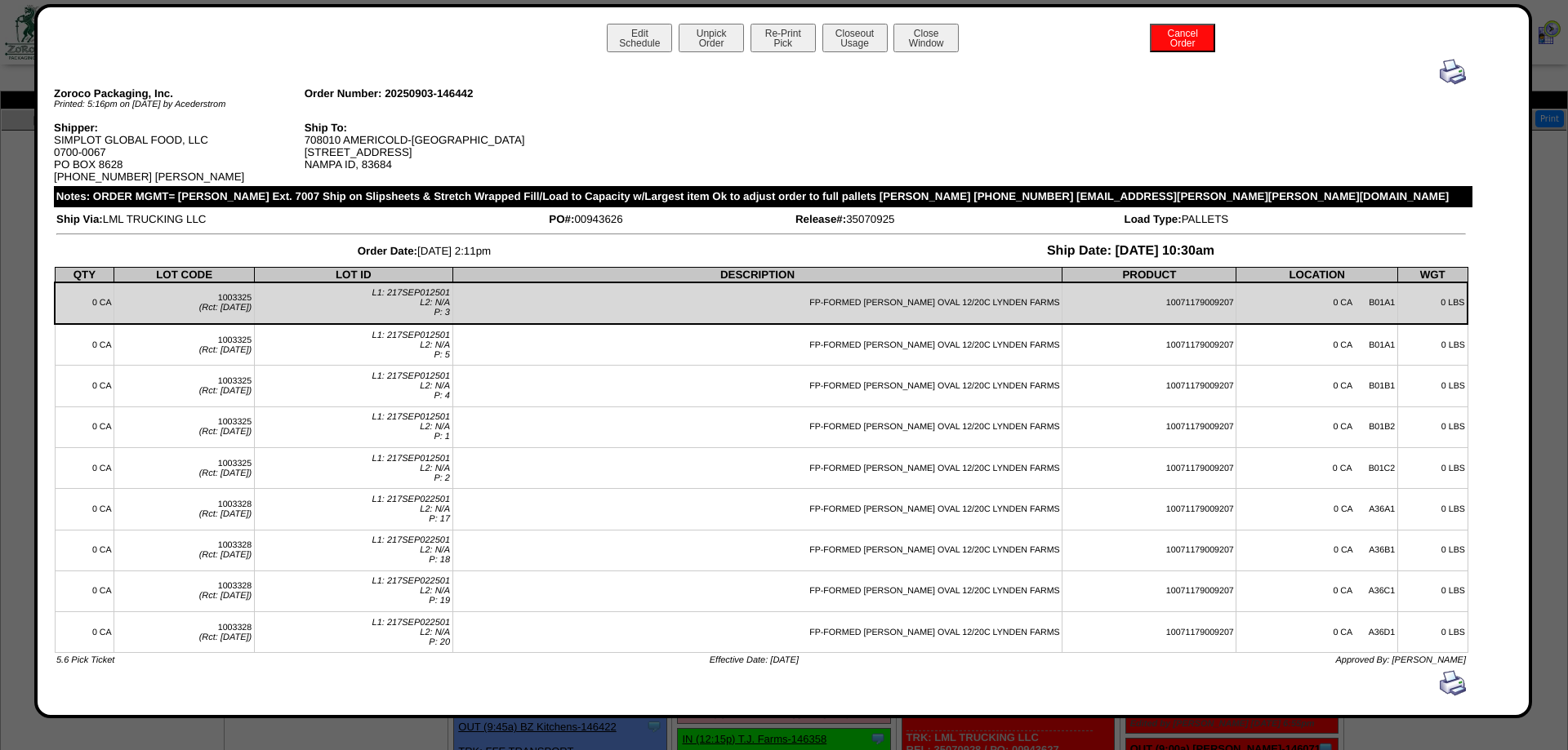
click at [725, 32] on button "Unpick Order" at bounding box center [710, 37] width 65 height 28
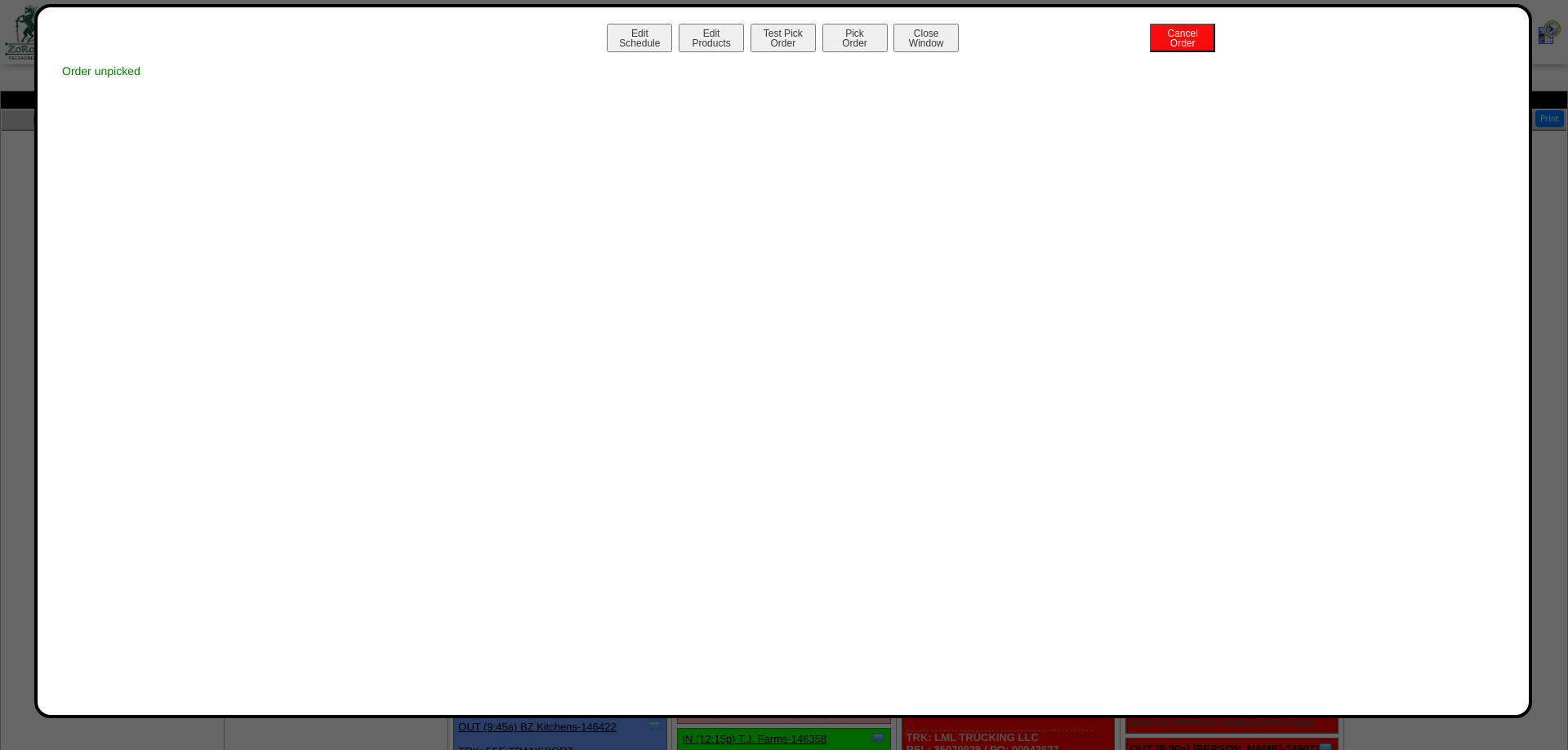
click at [726, 29] on button "Edit Products" at bounding box center [710, 37] width 65 height 28
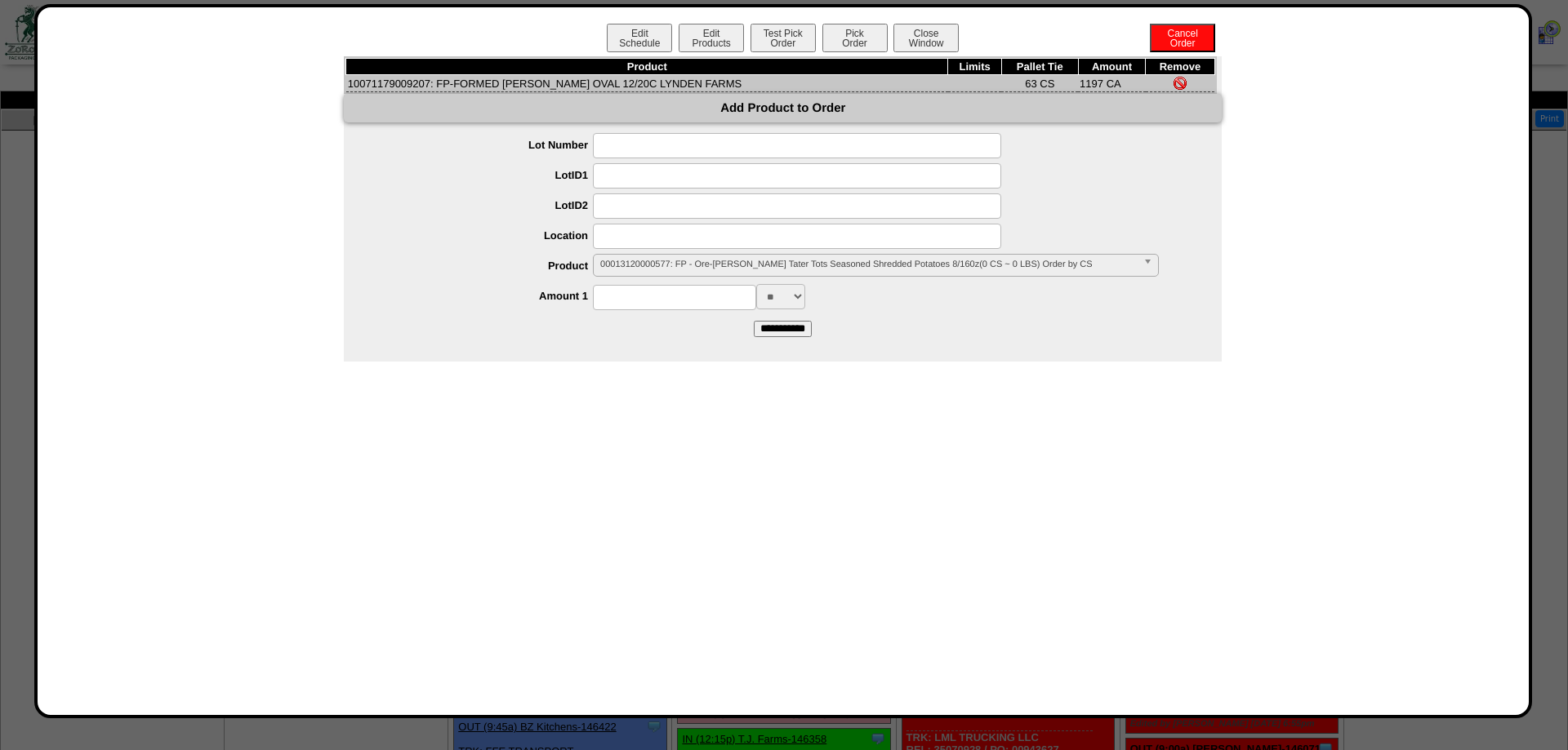
click at [643, 258] on link "00013120000577: FP - Ore-Ida Crispy Tater Tots Seasoned Shredded Potatoes 8/160…" at bounding box center [876, 266] width 566 height 23
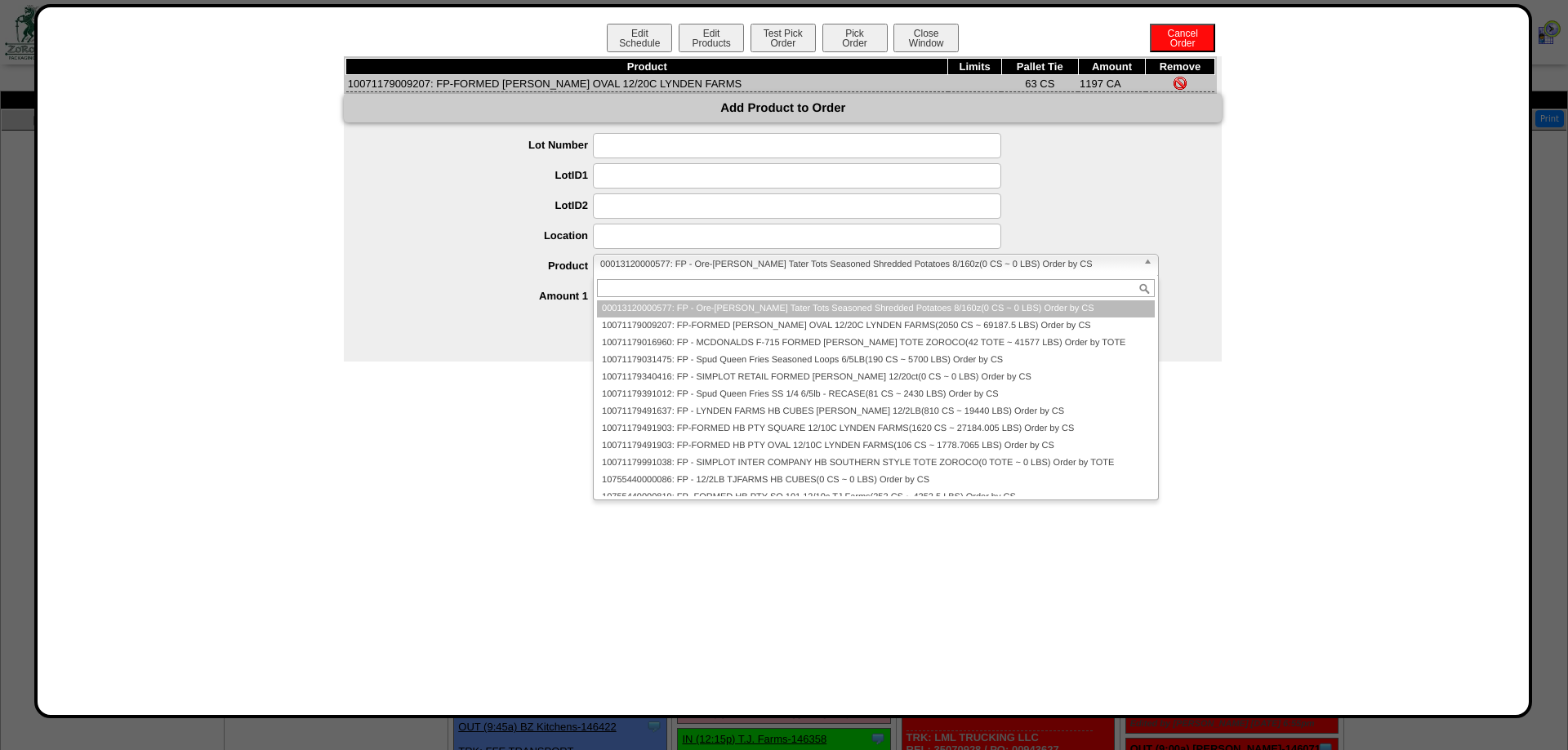
paste input "**********"
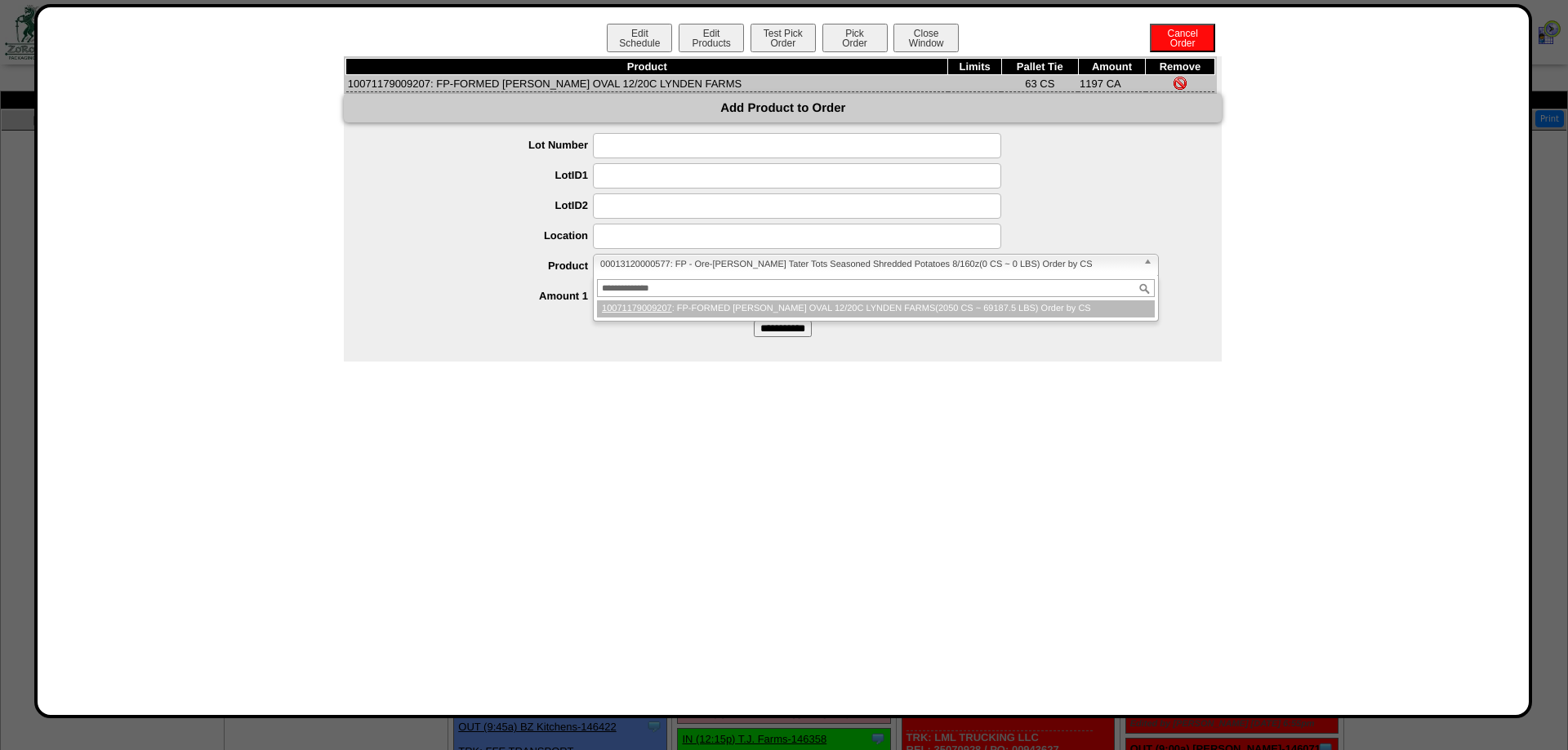
type input "**********"
click at [683, 318] on li "10071179009207 : FP-FORMED HB PATTY OVAL 12/20C LYNDEN FARMS(2050 CS ~ 69187.5 …" at bounding box center [876, 309] width 558 height 17
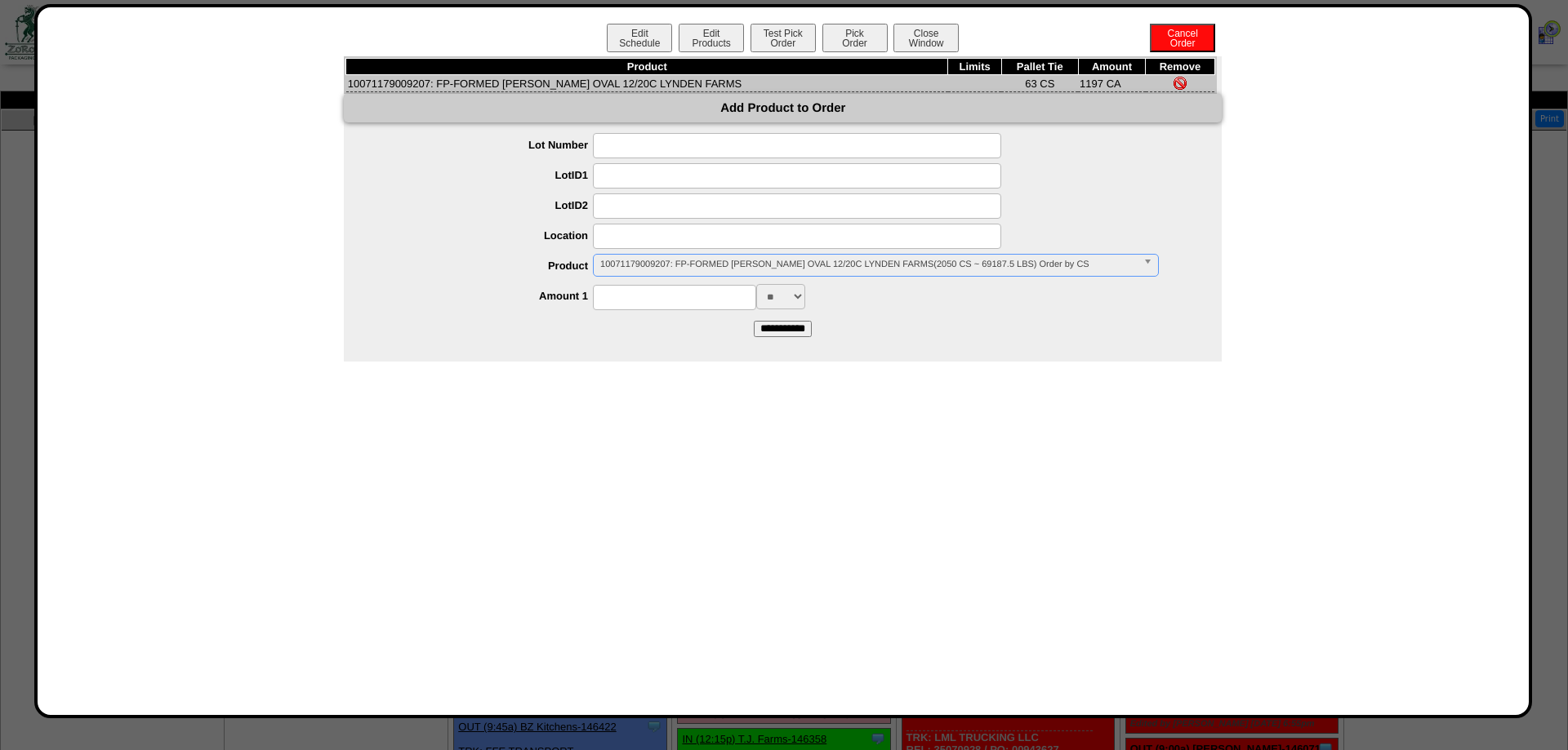
click at [685, 309] on input at bounding box center [674, 297] width 164 height 25
type input "****"
click at [700, 347] on div "Product Limits Pallet Tie Amount Remove 10071179009207: FP-FORMED HB PATTY OVAL…" at bounding box center [783, 208] width 878 height 305
click at [754, 337] on input "**********" at bounding box center [783, 328] width 58 height 16
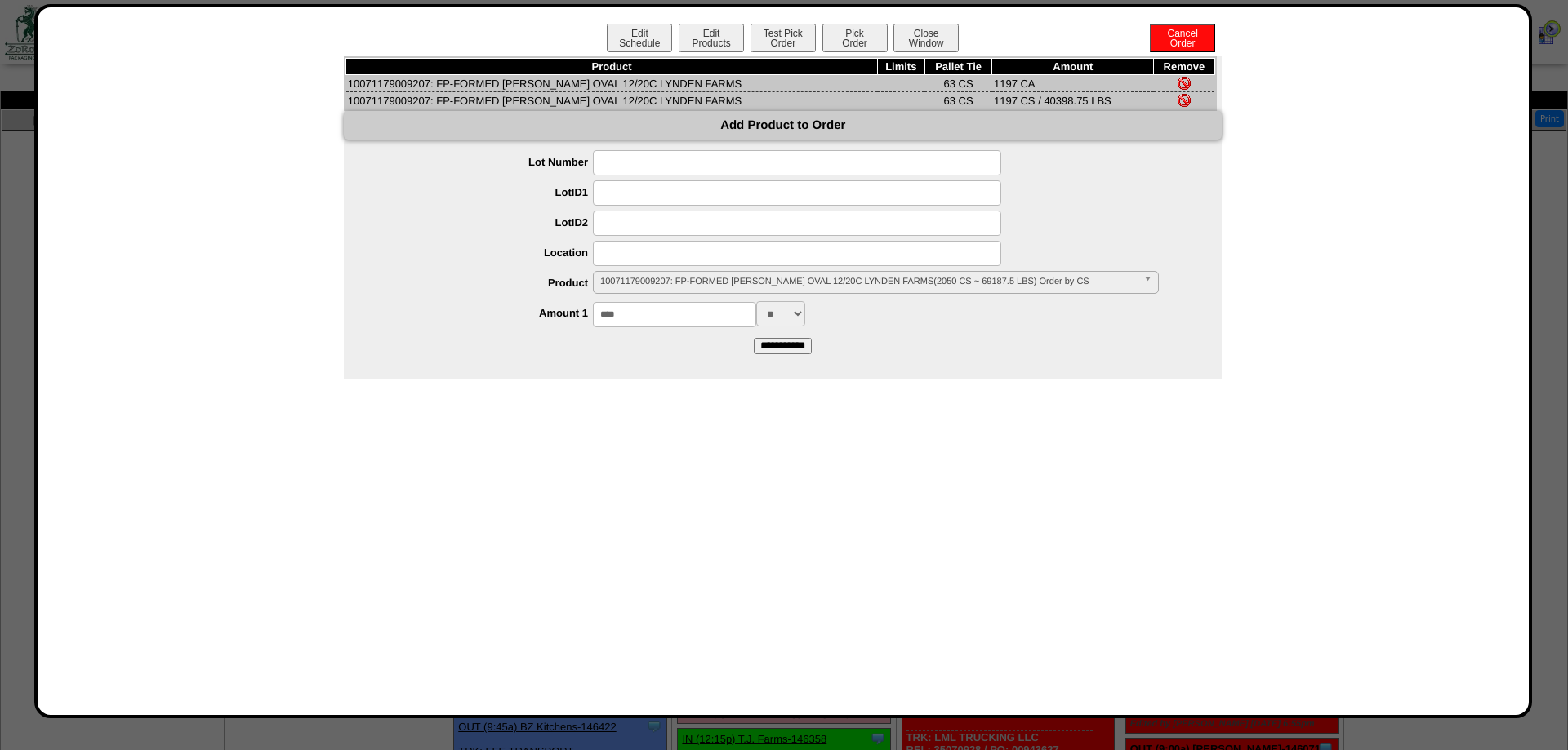
click at [1178, 83] on img at bounding box center [1183, 82] width 13 height 13
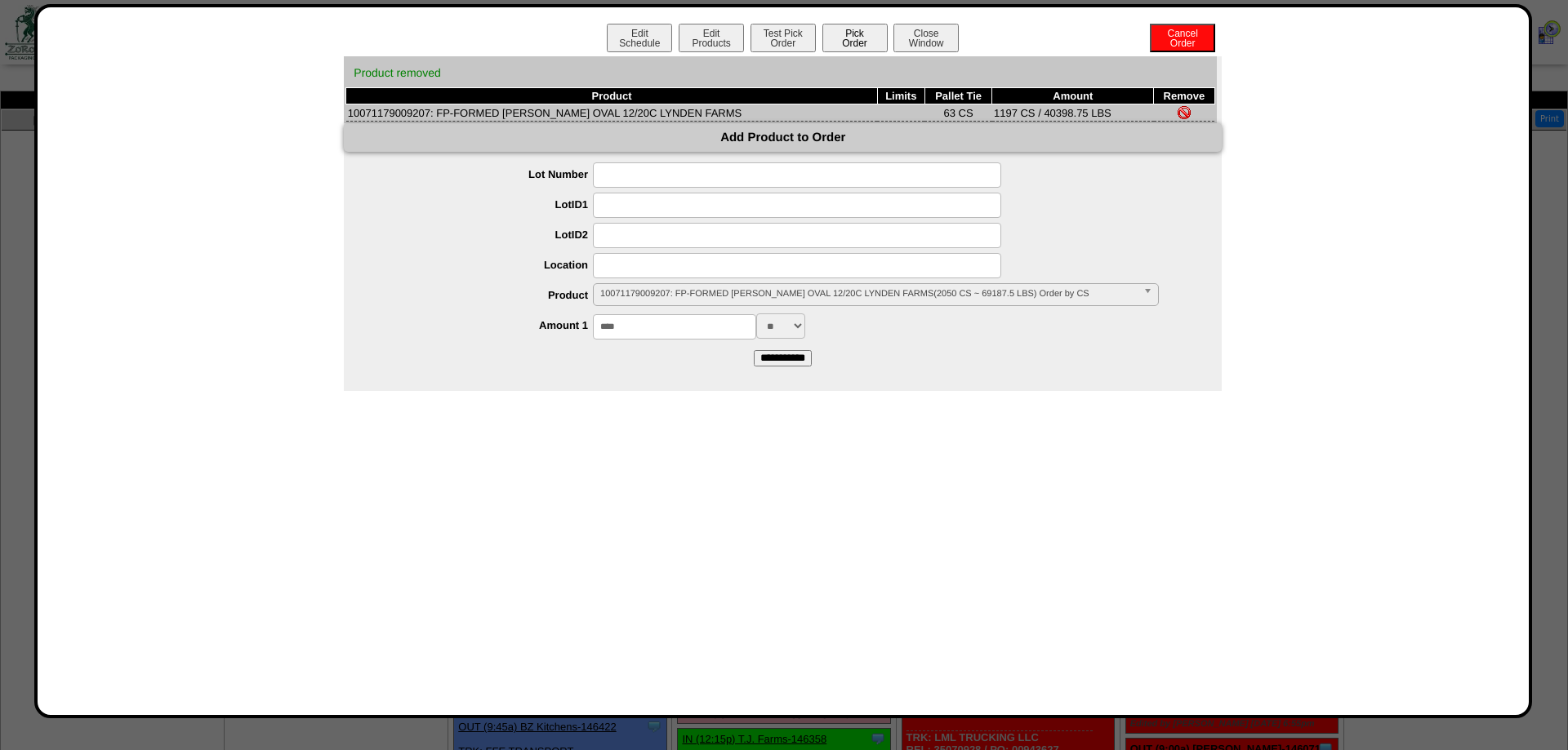
click at [873, 32] on button "Pick Order" at bounding box center [855, 37] width 65 height 28
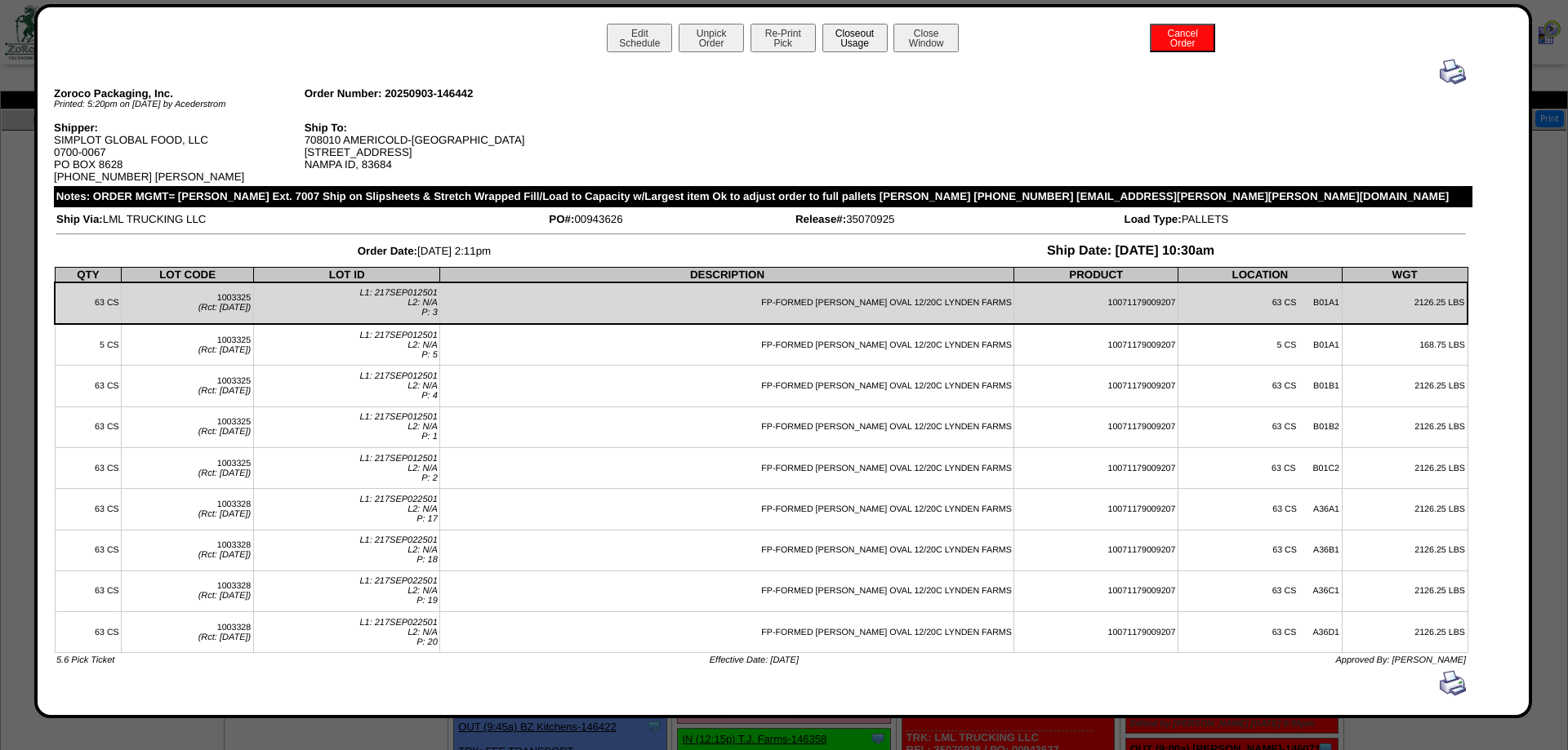
click at [871, 39] on button "Closeout Usage" at bounding box center [855, 37] width 65 height 28
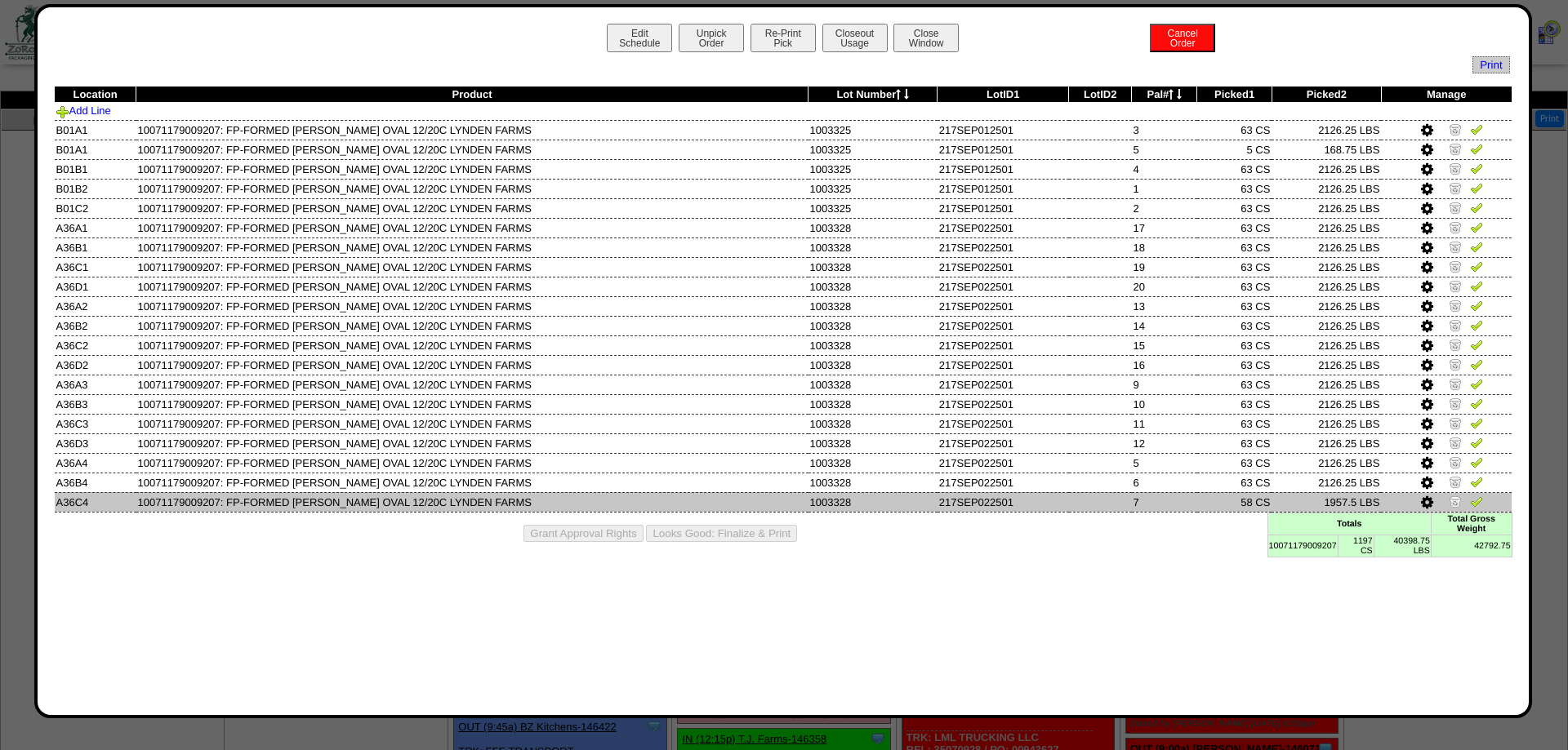
click at [1430, 511] on icon at bounding box center [1427, 503] width 13 height 15
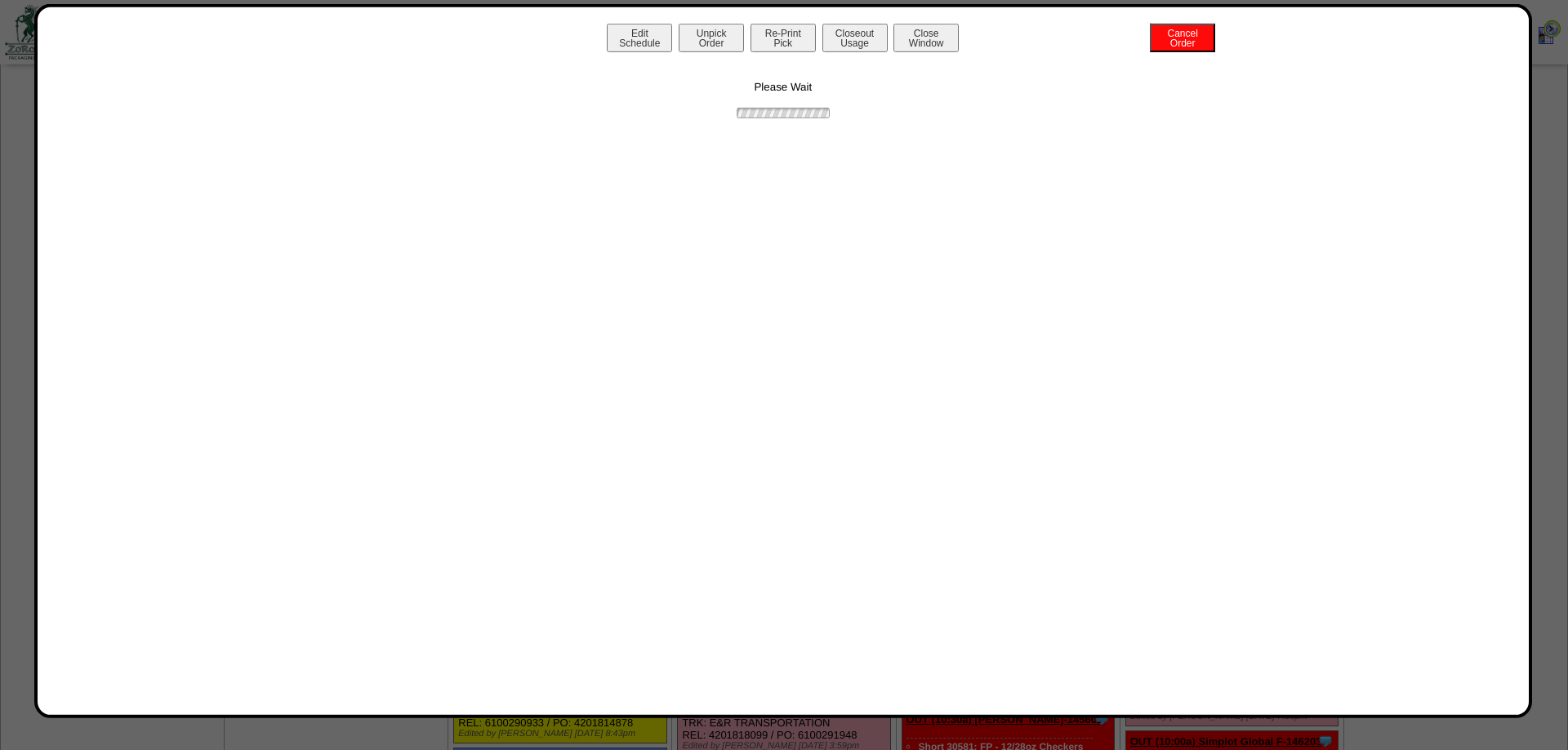
scroll to position [333, 0]
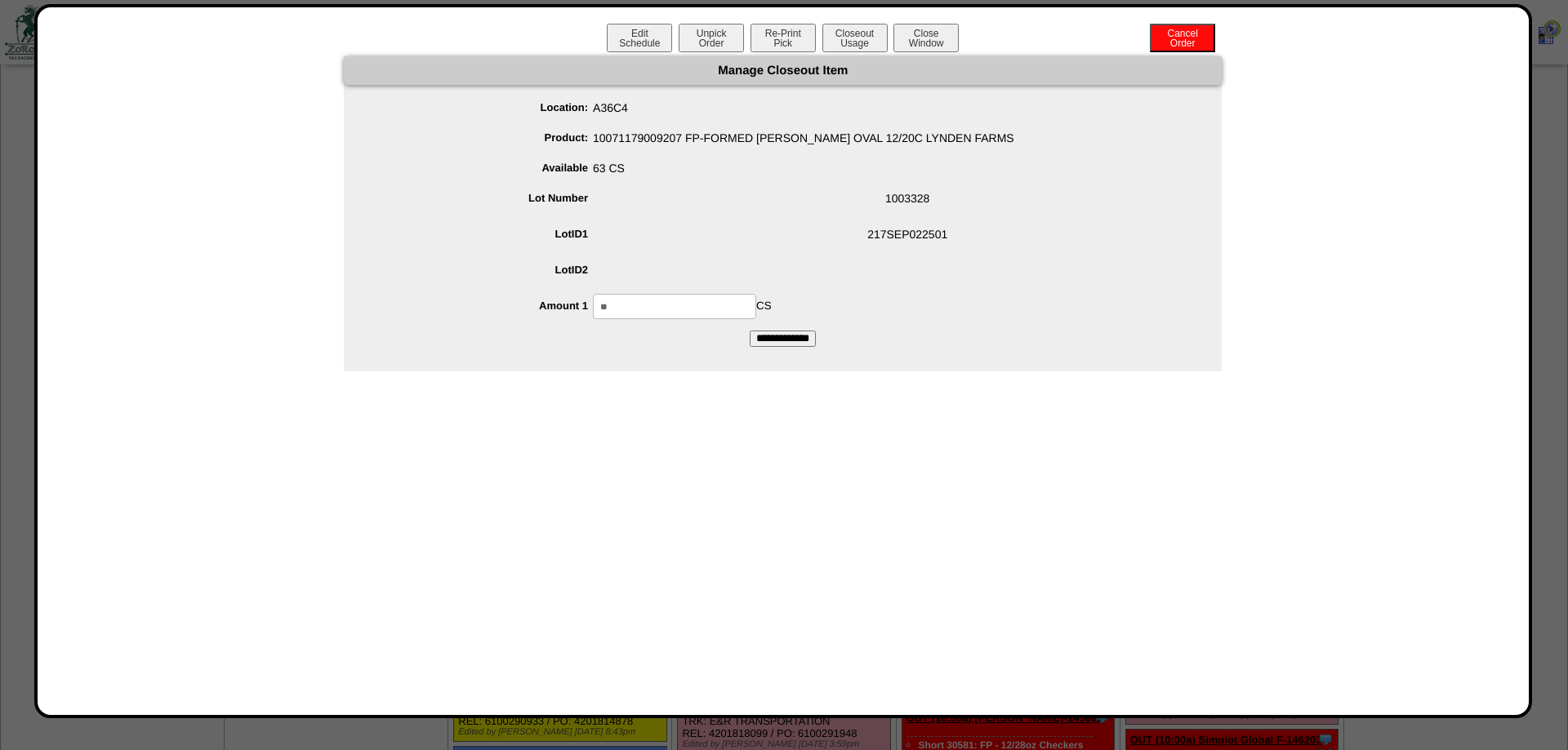
click at [683, 301] on input "**" at bounding box center [674, 306] width 164 height 25
type input "**"
click at [750, 330] on input "**********" at bounding box center [783, 338] width 66 height 16
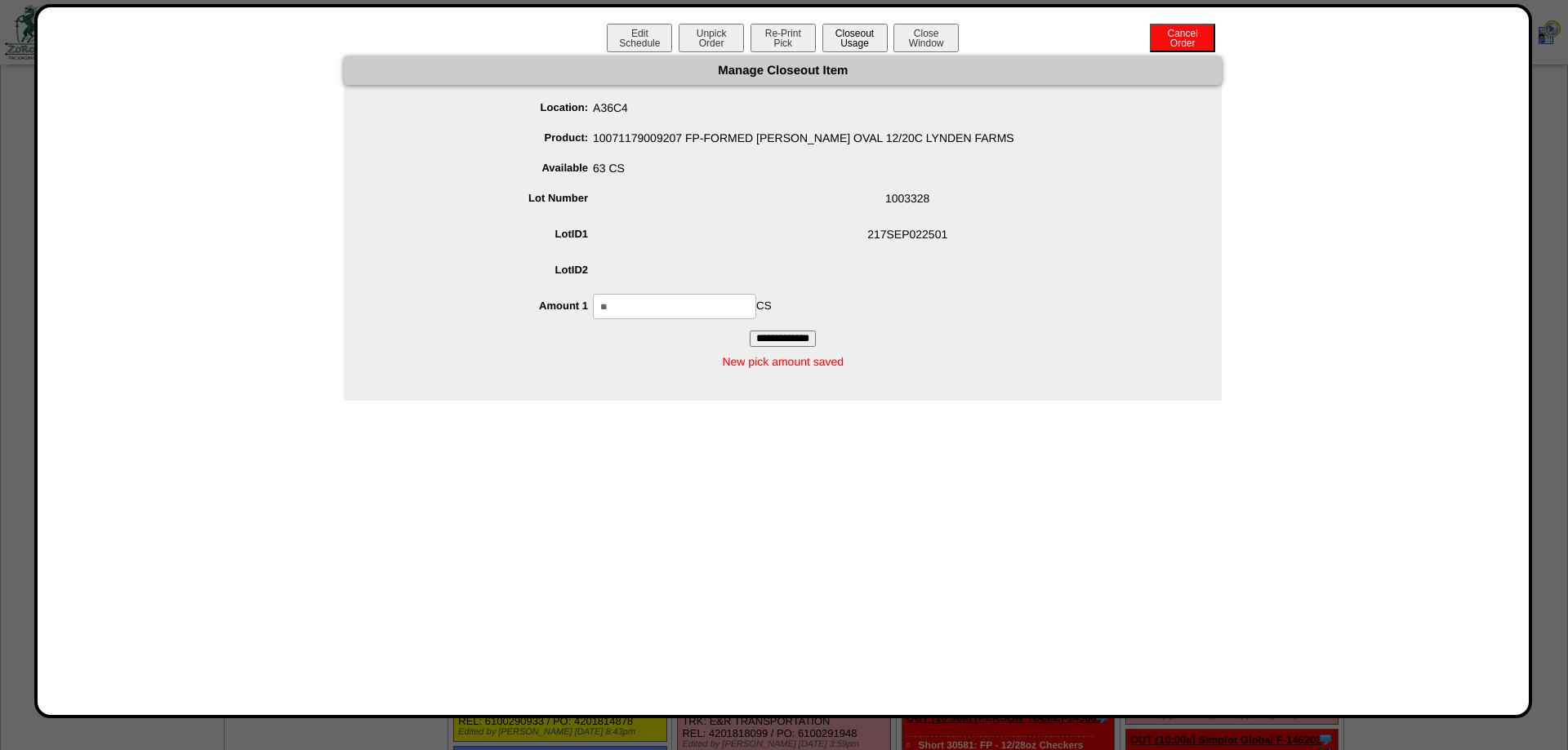
click at [838, 45] on button "Closeout Usage" at bounding box center [855, 37] width 65 height 28
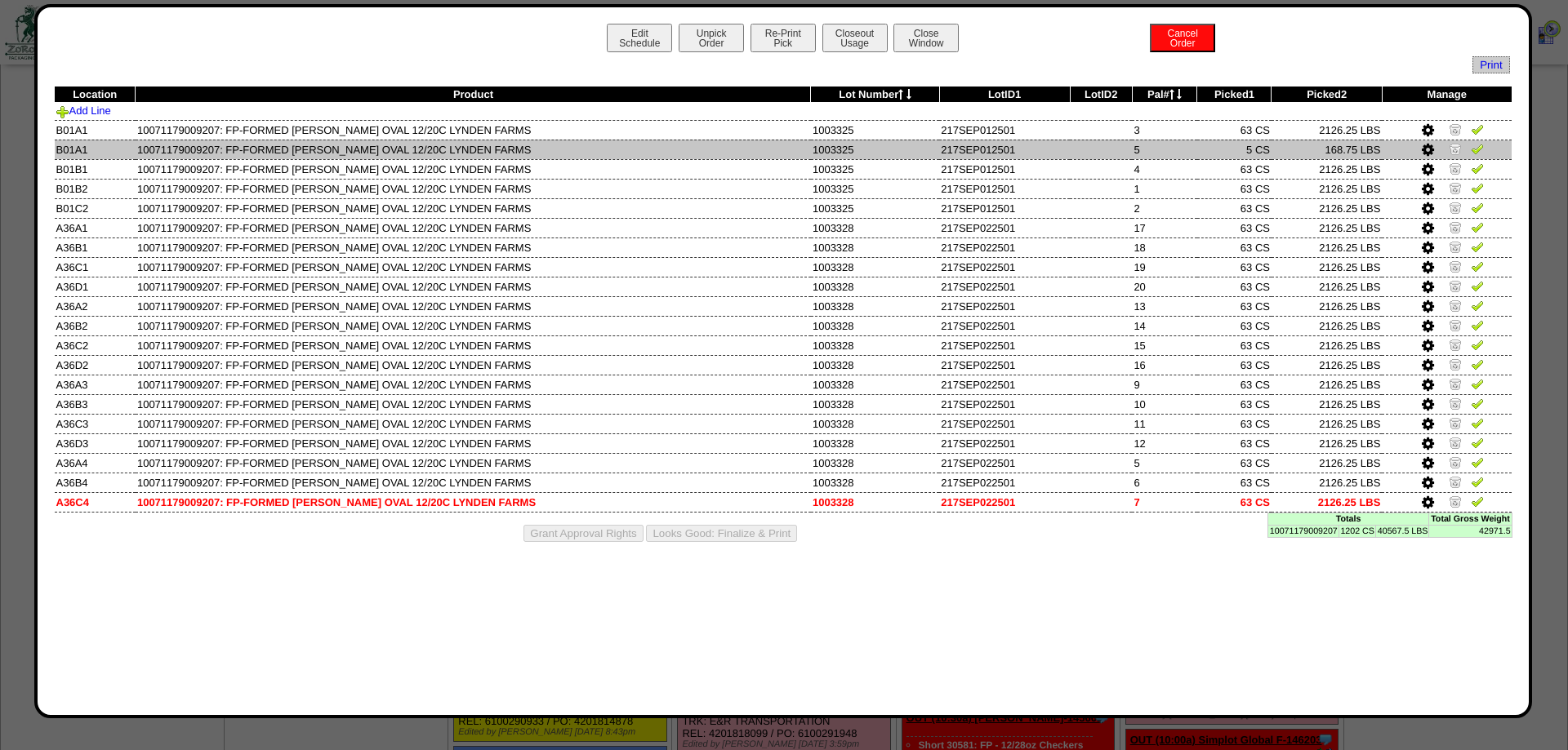
click at [1452, 150] on img at bounding box center [1455, 148] width 13 height 13
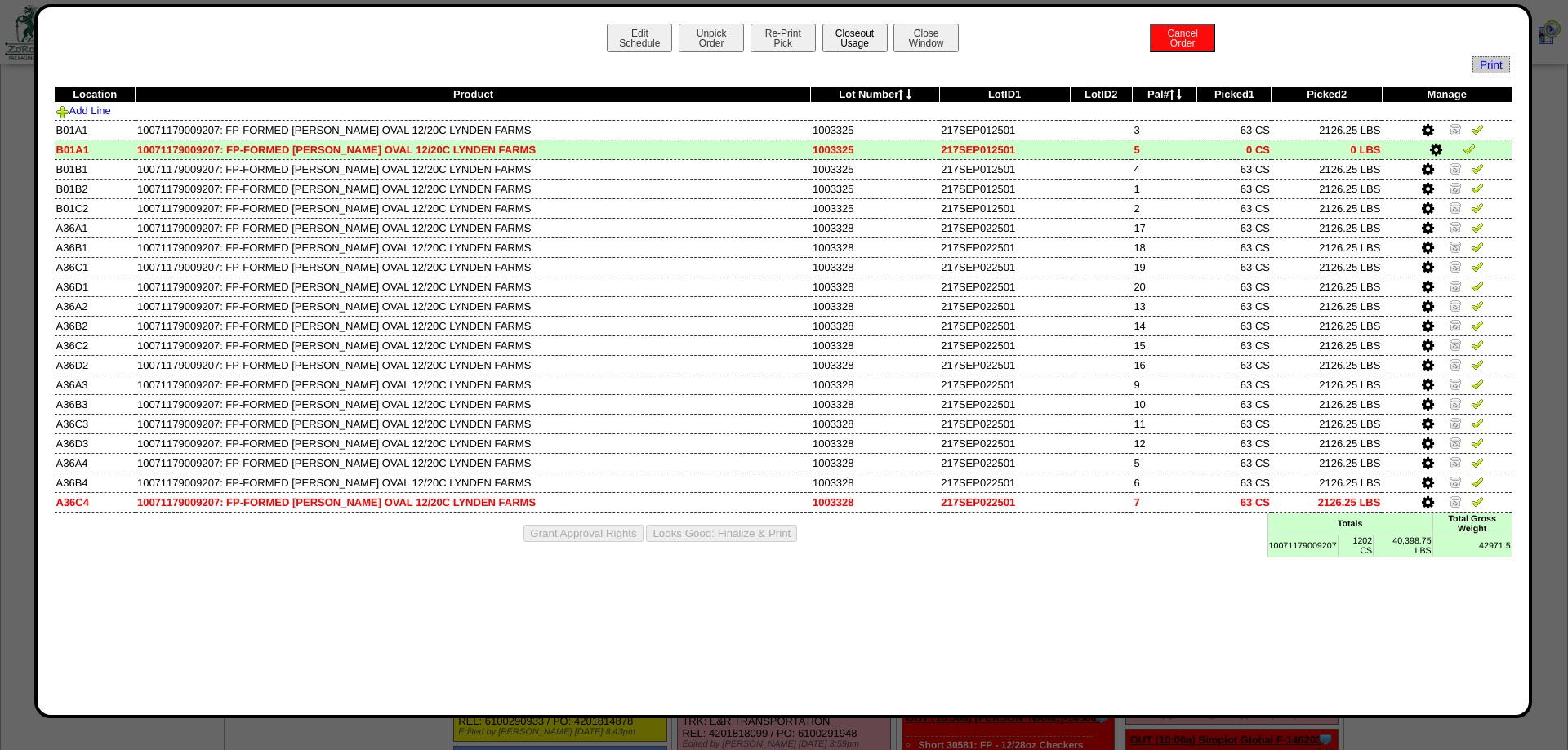
click at [868, 45] on button "Closeout Usage" at bounding box center [855, 37] width 65 height 28
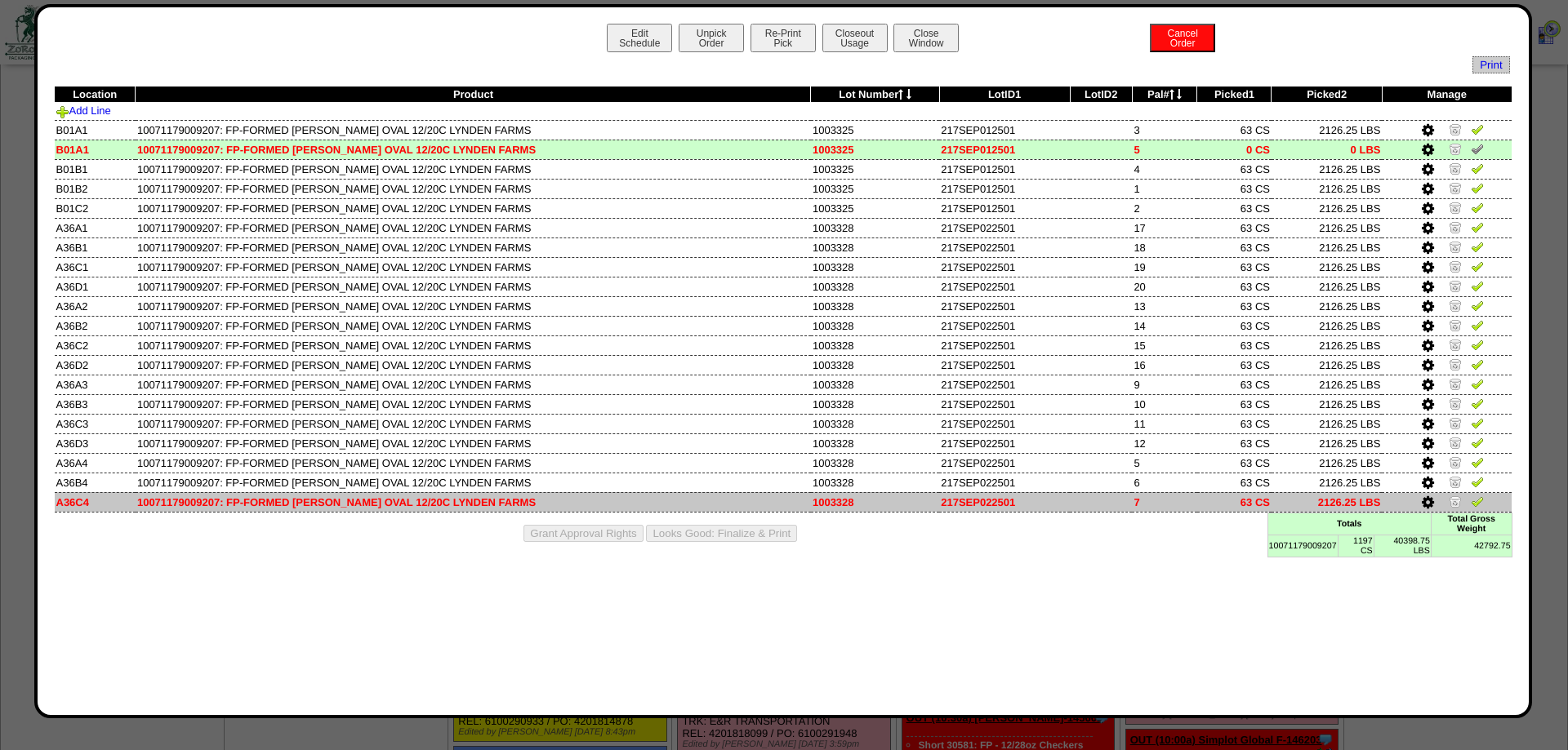
click at [1452, 508] on img at bounding box center [1455, 501] width 13 height 13
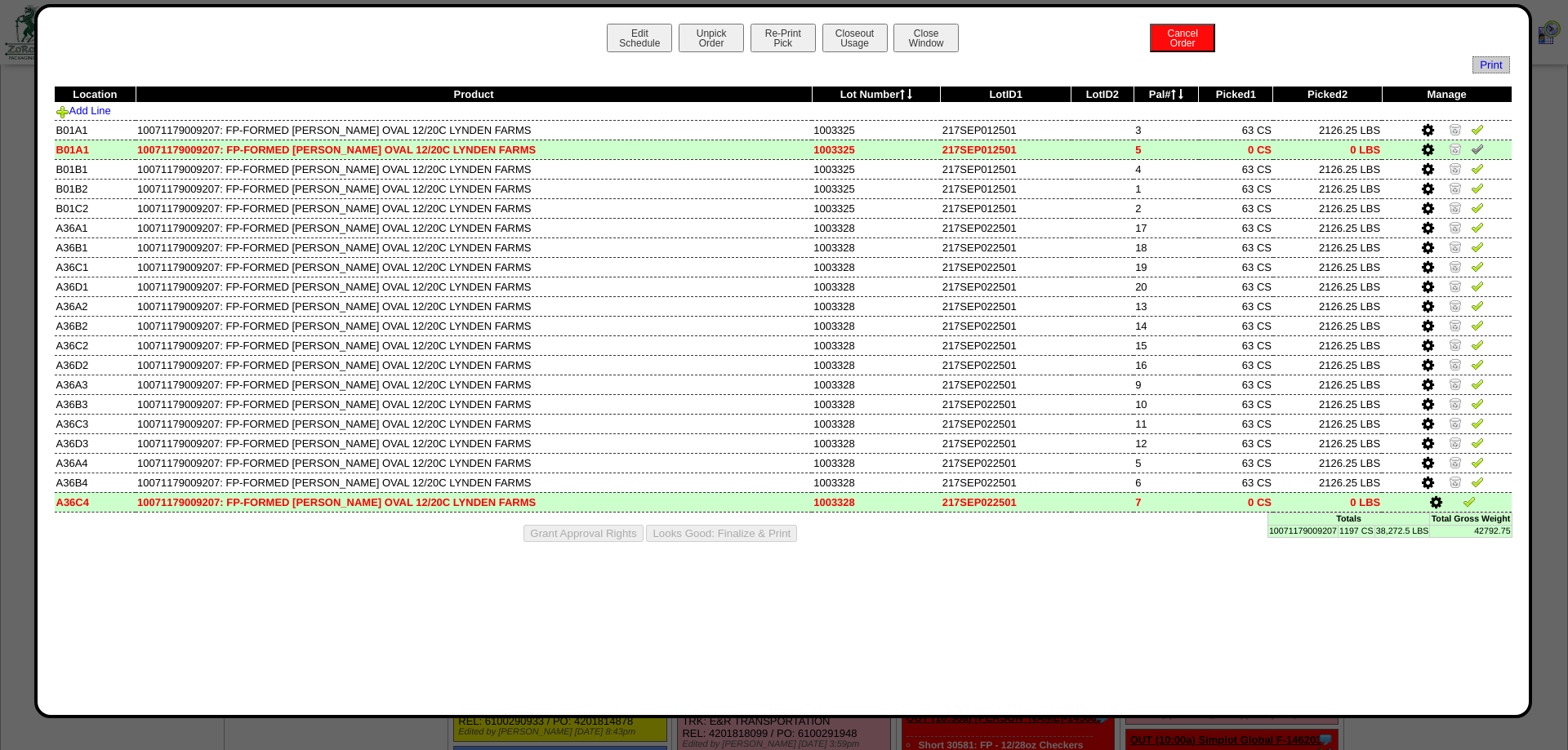
click at [1426, 152] on icon at bounding box center [1427, 149] width 13 height 15
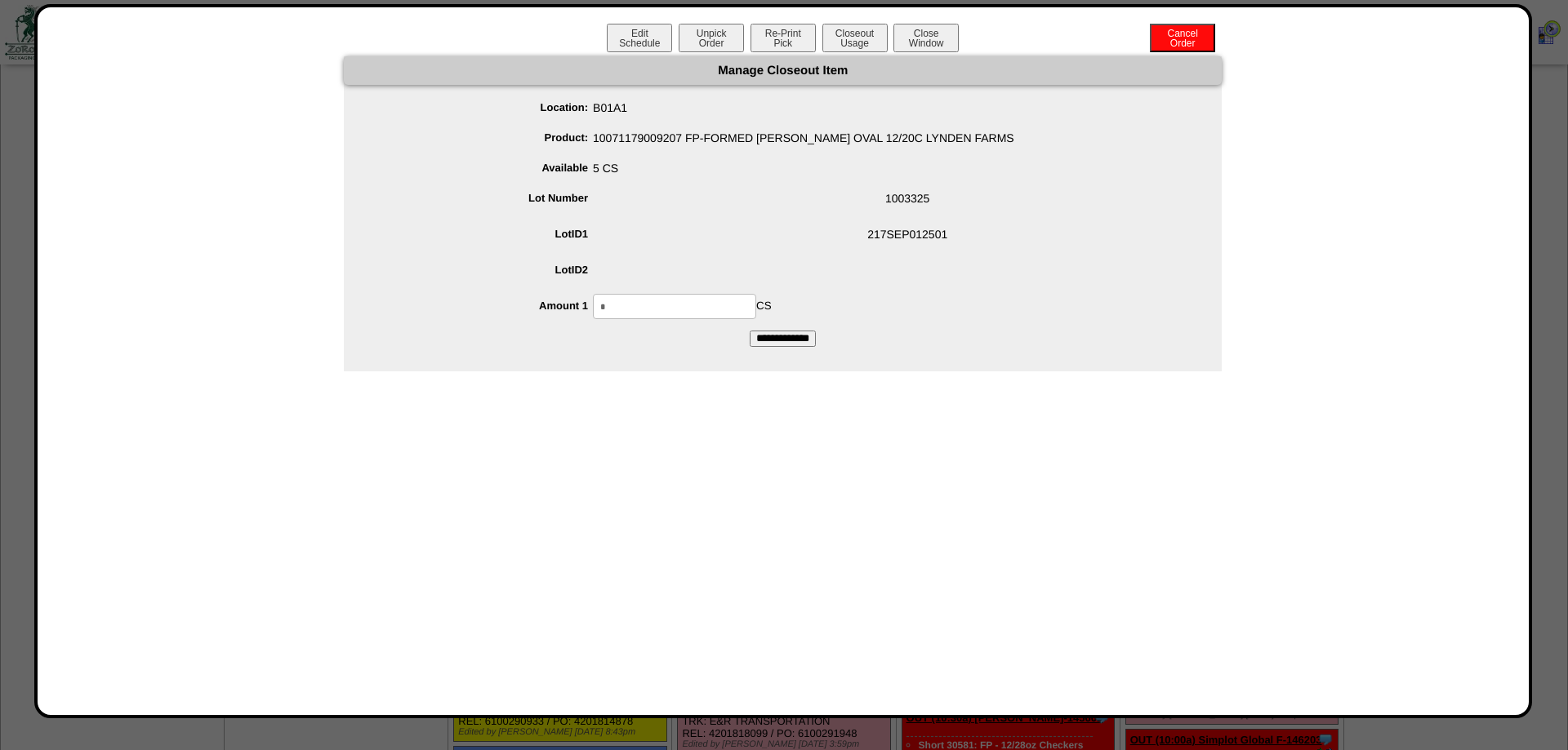
click at [630, 301] on input "*" at bounding box center [674, 306] width 164 height 25
type input "*"
click at [750, 330] on input "**********" at bounding box center [783, 338] width 66 height 16
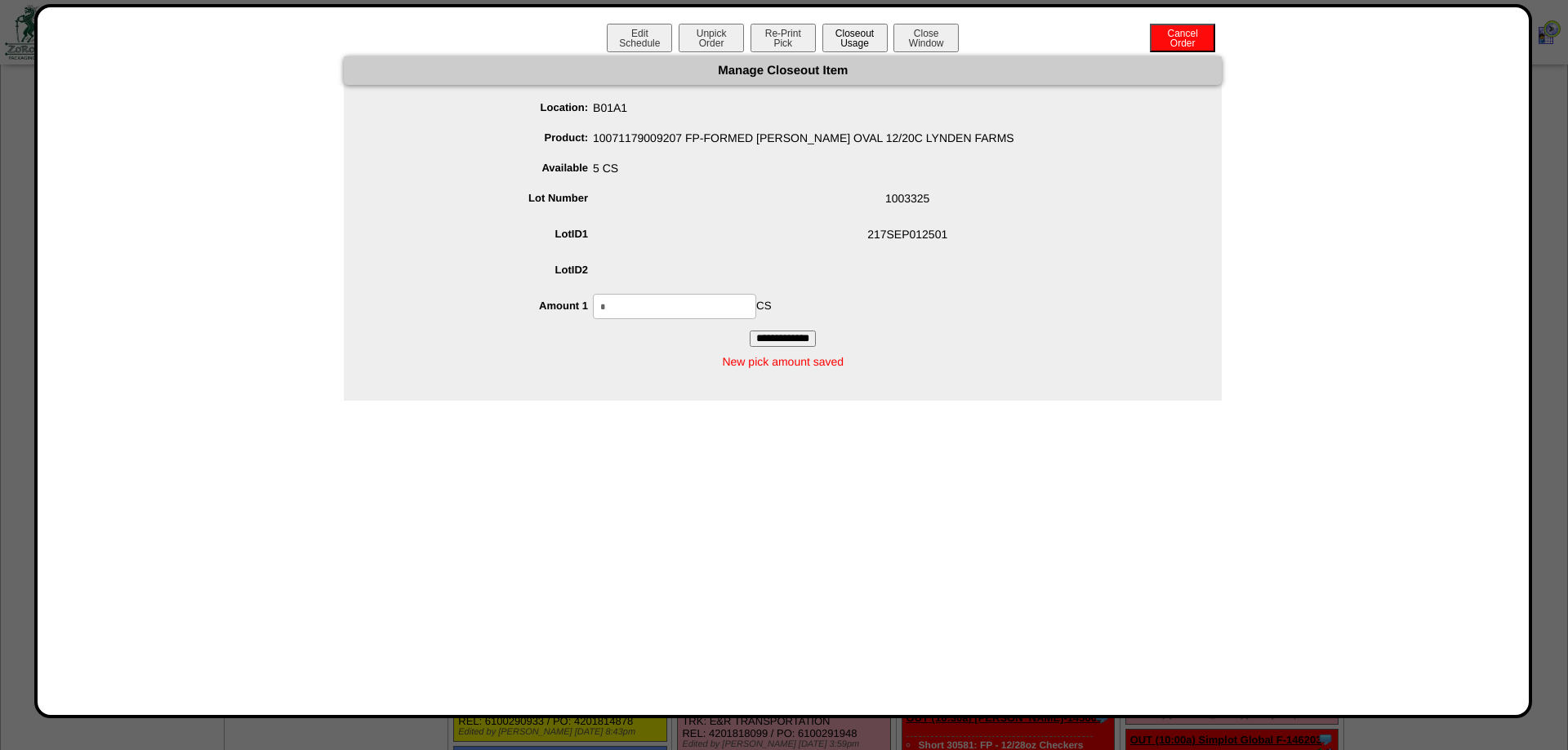
click at [849, 33] on button "Closeout Usage" at bounding box center [855, 37] width 65 height 28
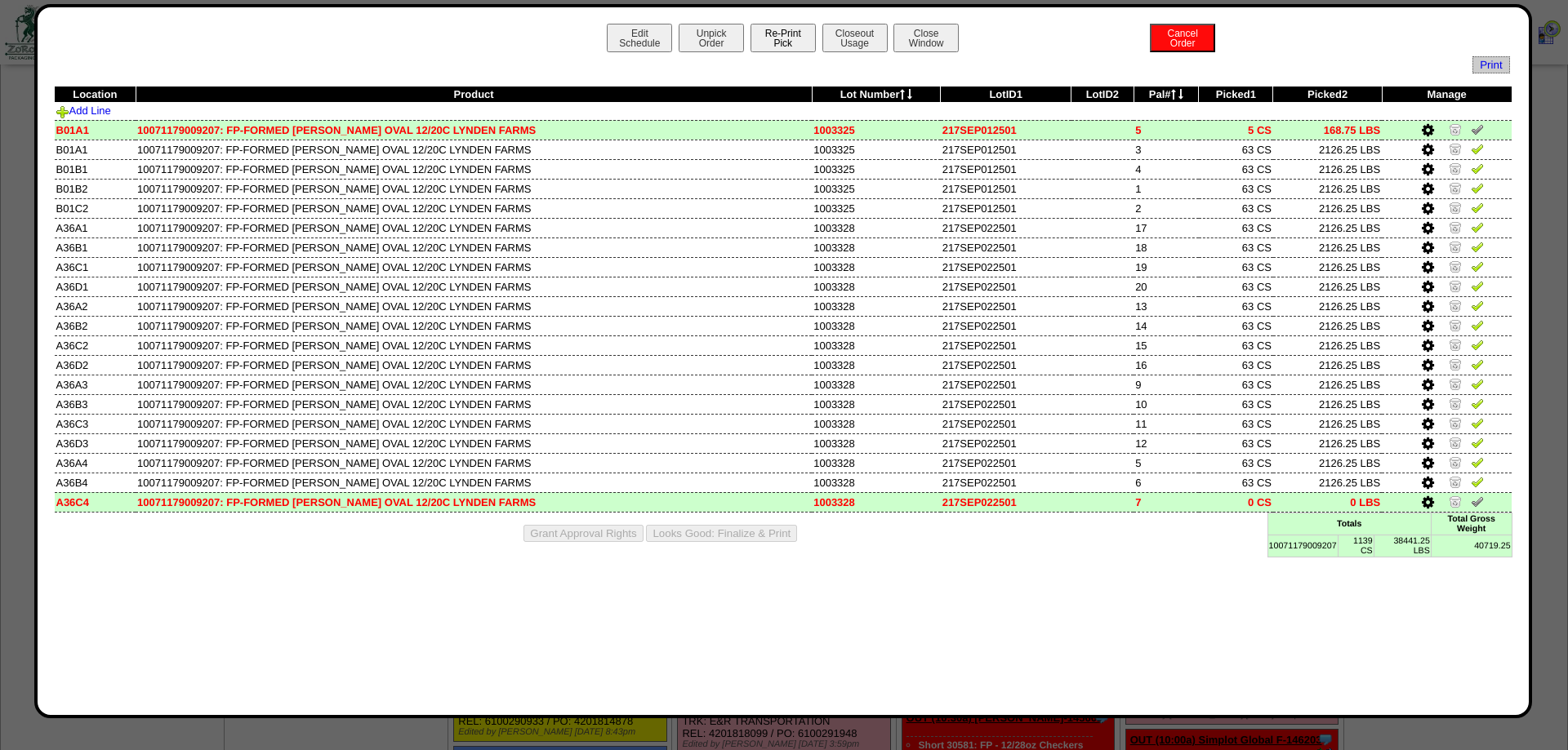
click at [766, 37] on button "Re-Print Pick" at bounding box center [782, 37] width 65 height 28
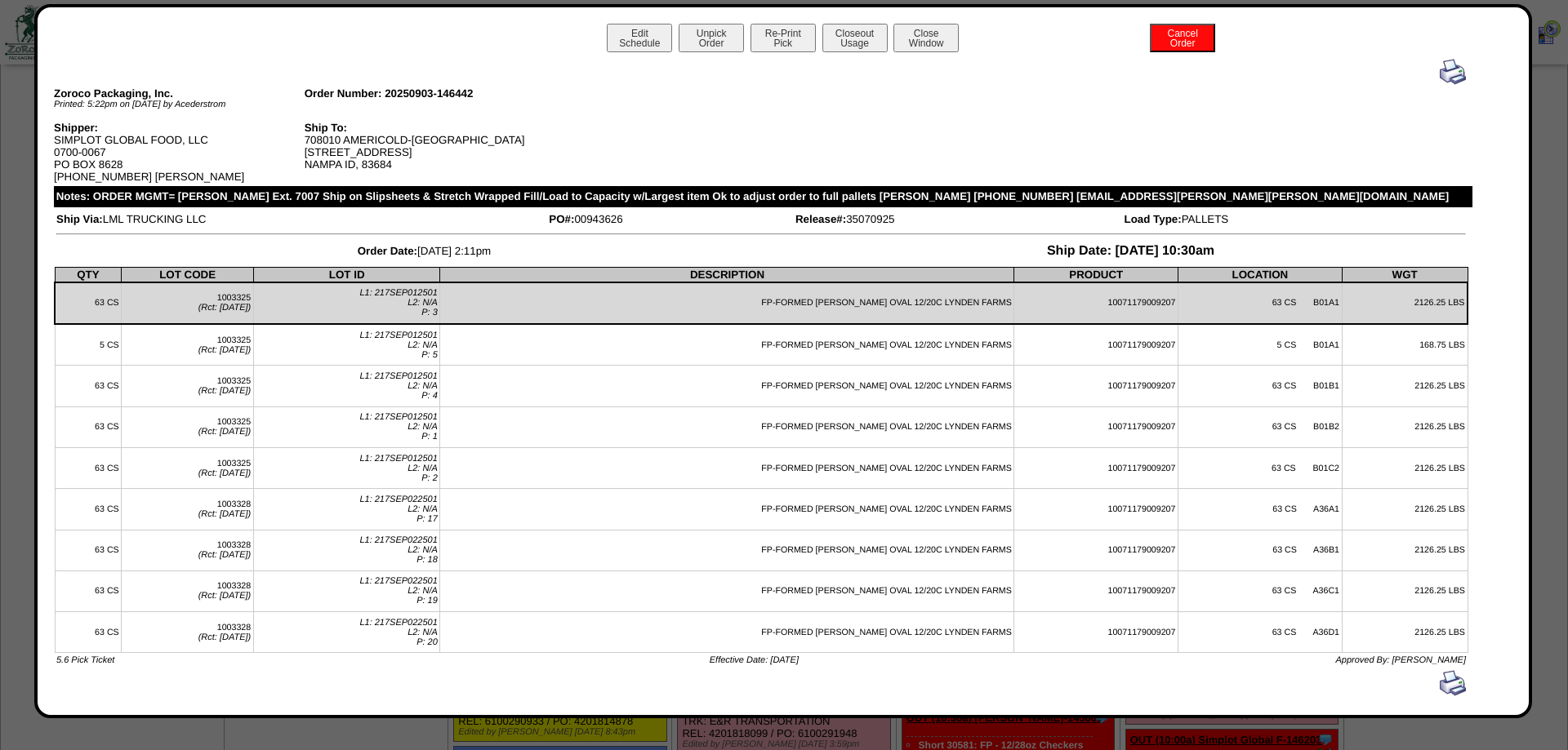
click at [1447, 61] on img at bounding box center [1453, 72] width 26 height 26
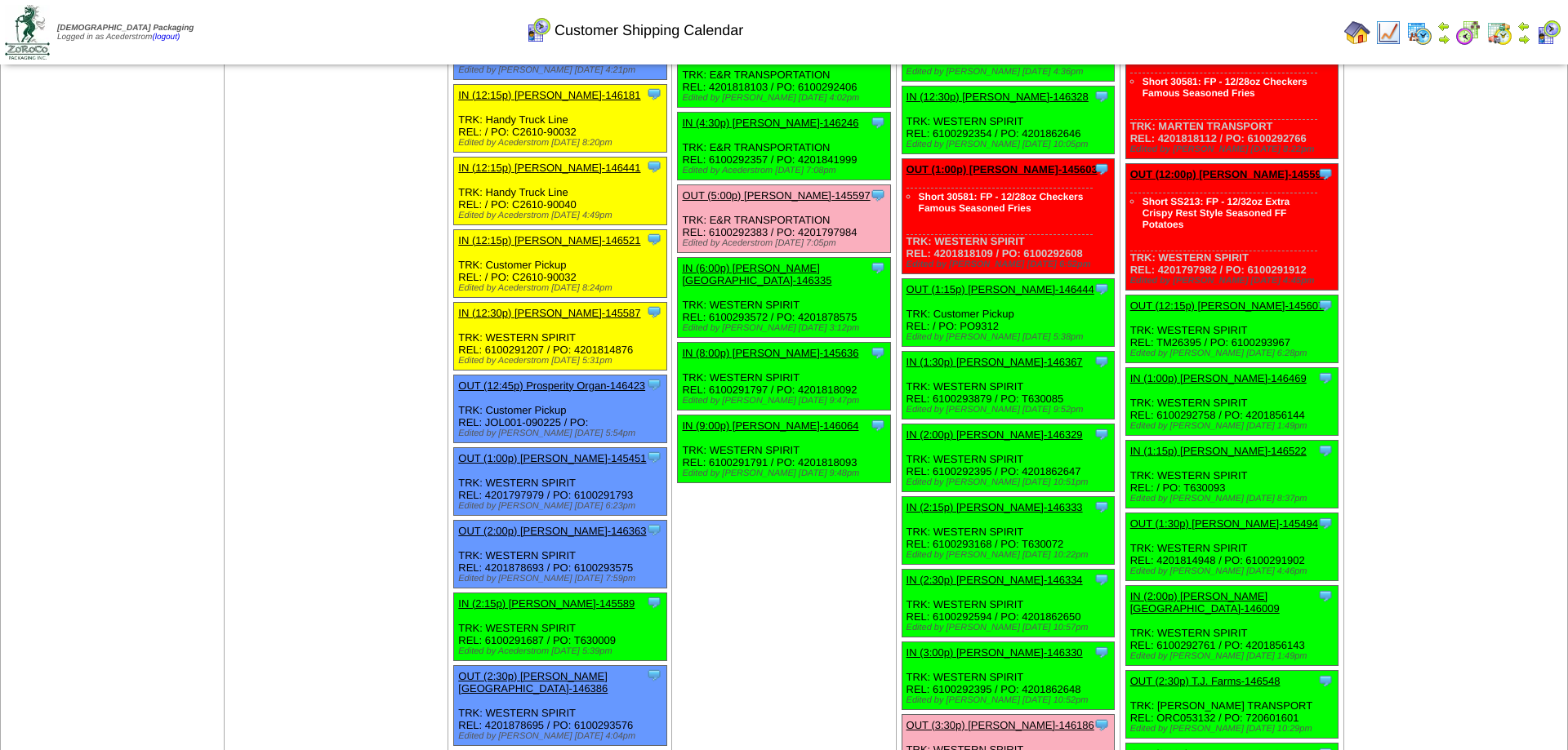
scroll to position [1082, 0]
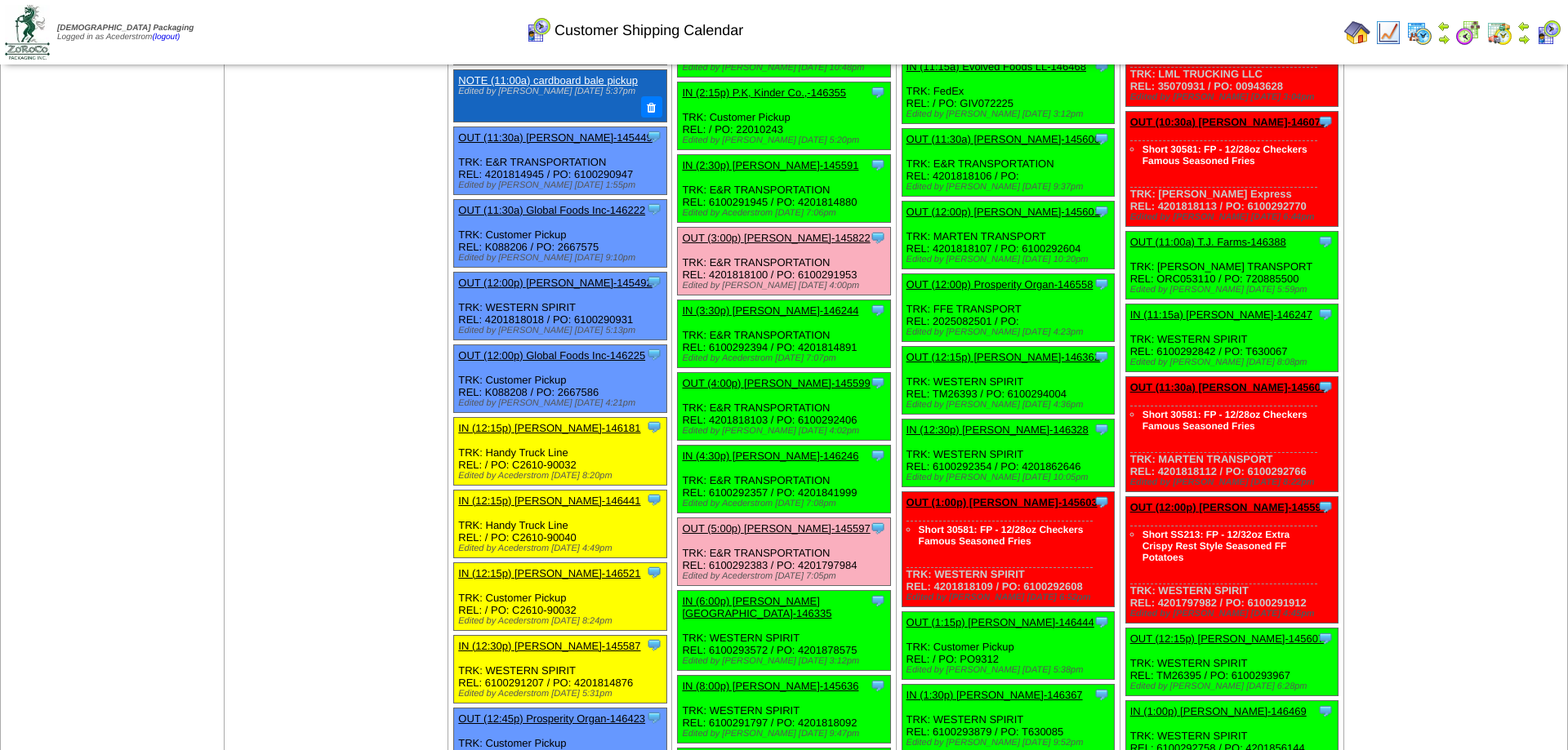
click at [759, 390] on link "OUT (4:00p) [PERSON_NAME]-145599" at bounding box center [776, 383] width 188 height 13
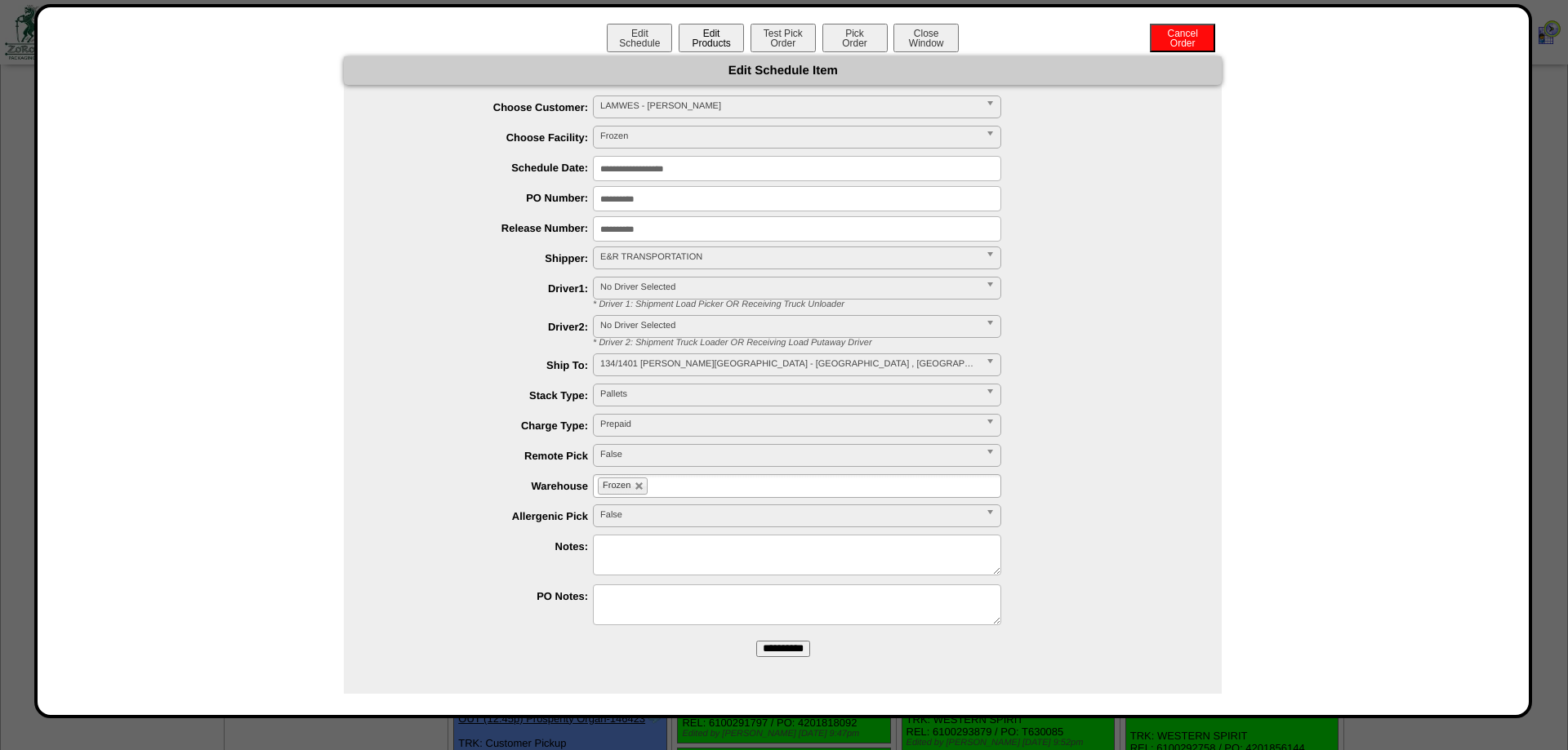
click at [734, 34] on button "Edit Products" at bounding box center [710, 37] width 65 height 28
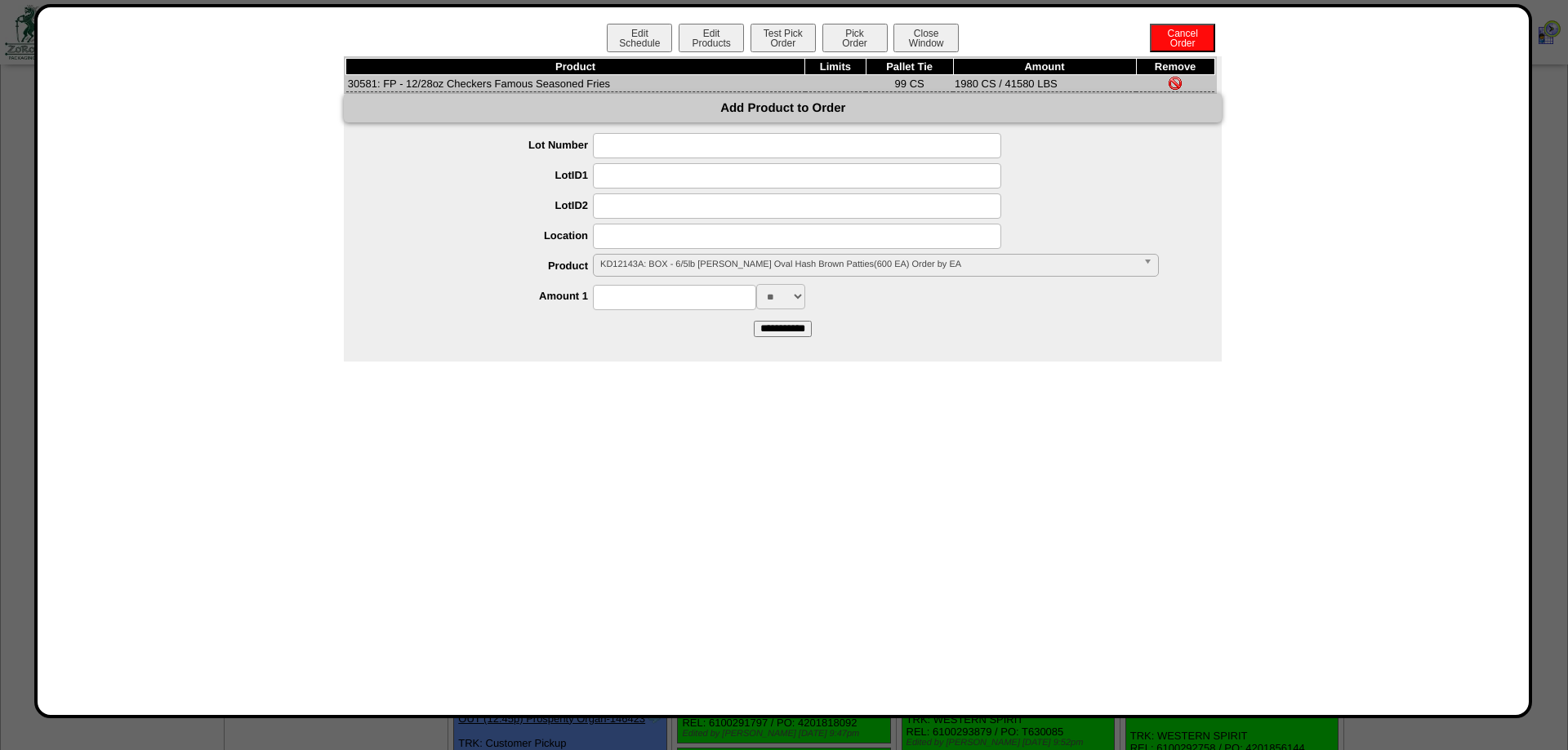
click at [850, 23] on div "Edit Schedule Edit Products Test Pick Order Pick Order Cancel Order Close Windo…" at bounding box center [783, 360] width 1498 height 714
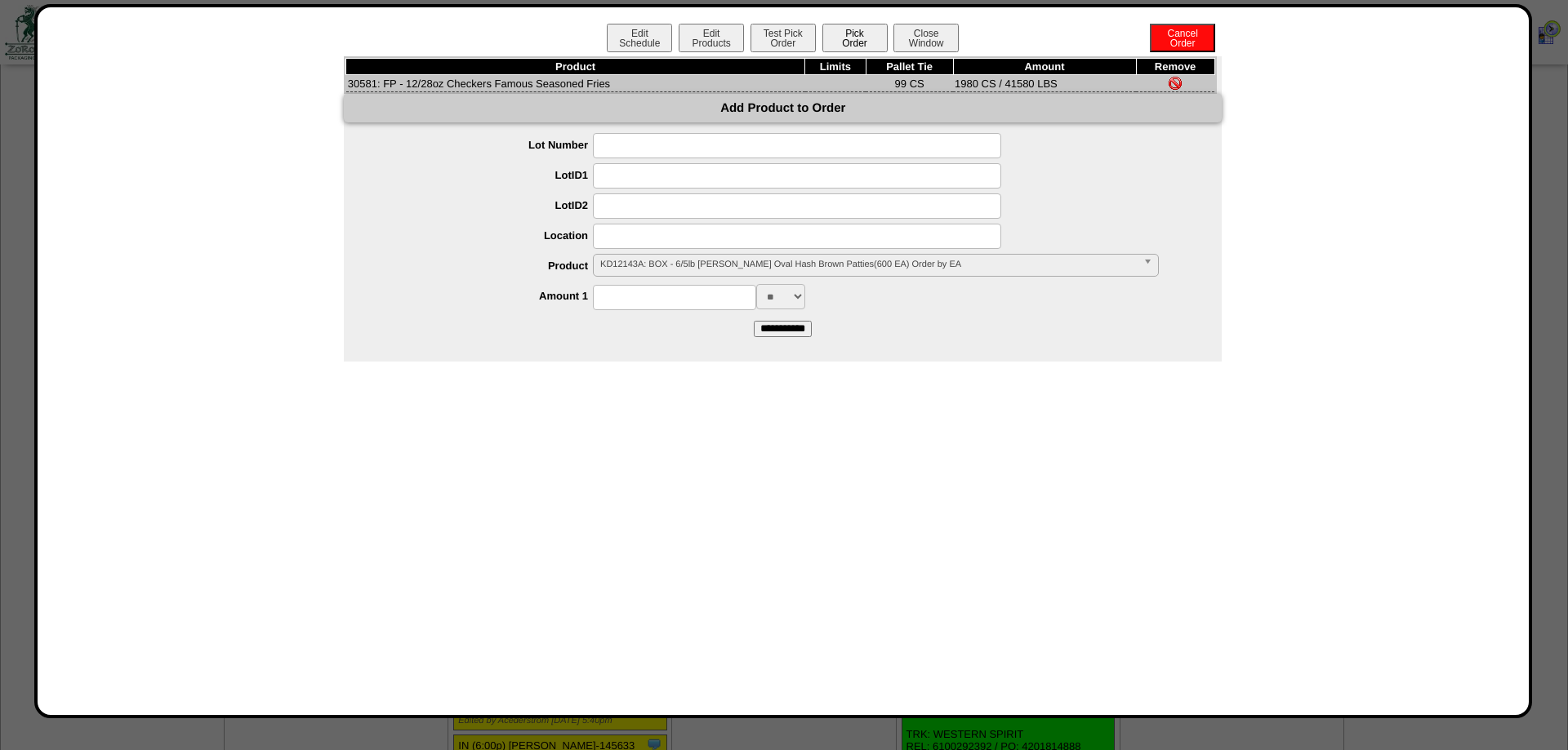
click at [854, 31] on button "Pick Order" at bounding box center [855, 37] width 65 height 28
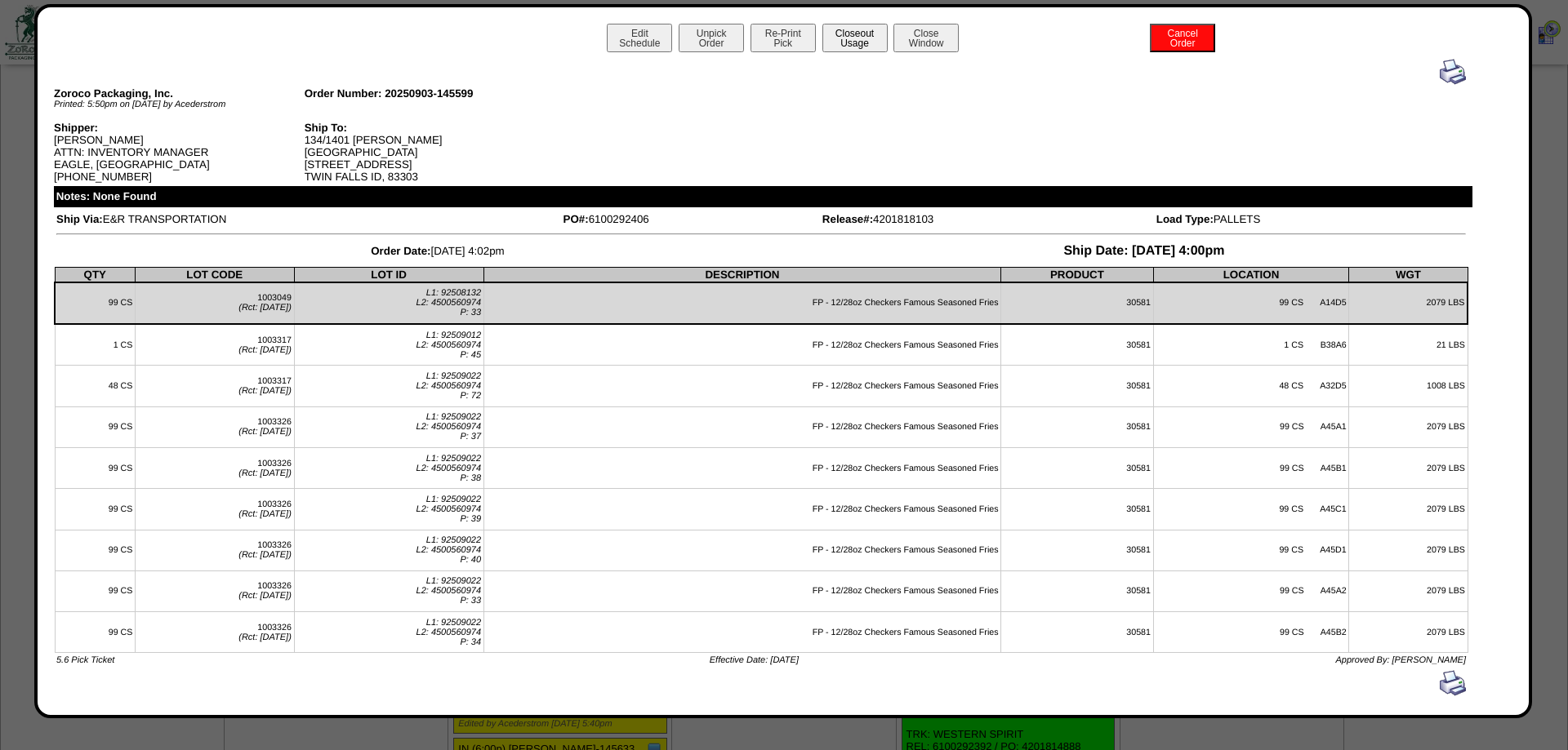
click at [875, 30] on button "Closeout Usage" at bounding box center [855, 37] width 65 height 28
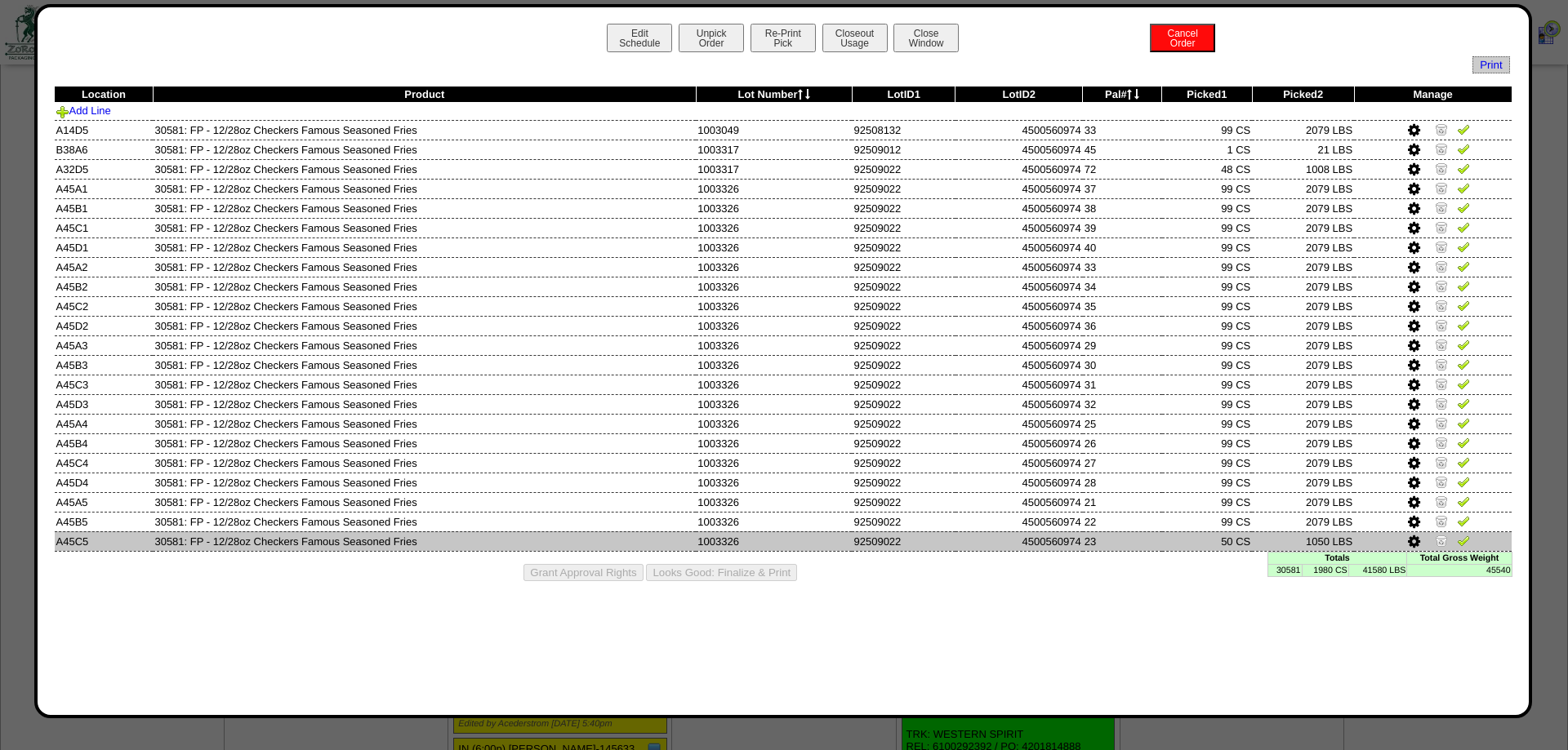
click at [1443, 547] on img at bounding box center [1441, 540] width 13 height 13
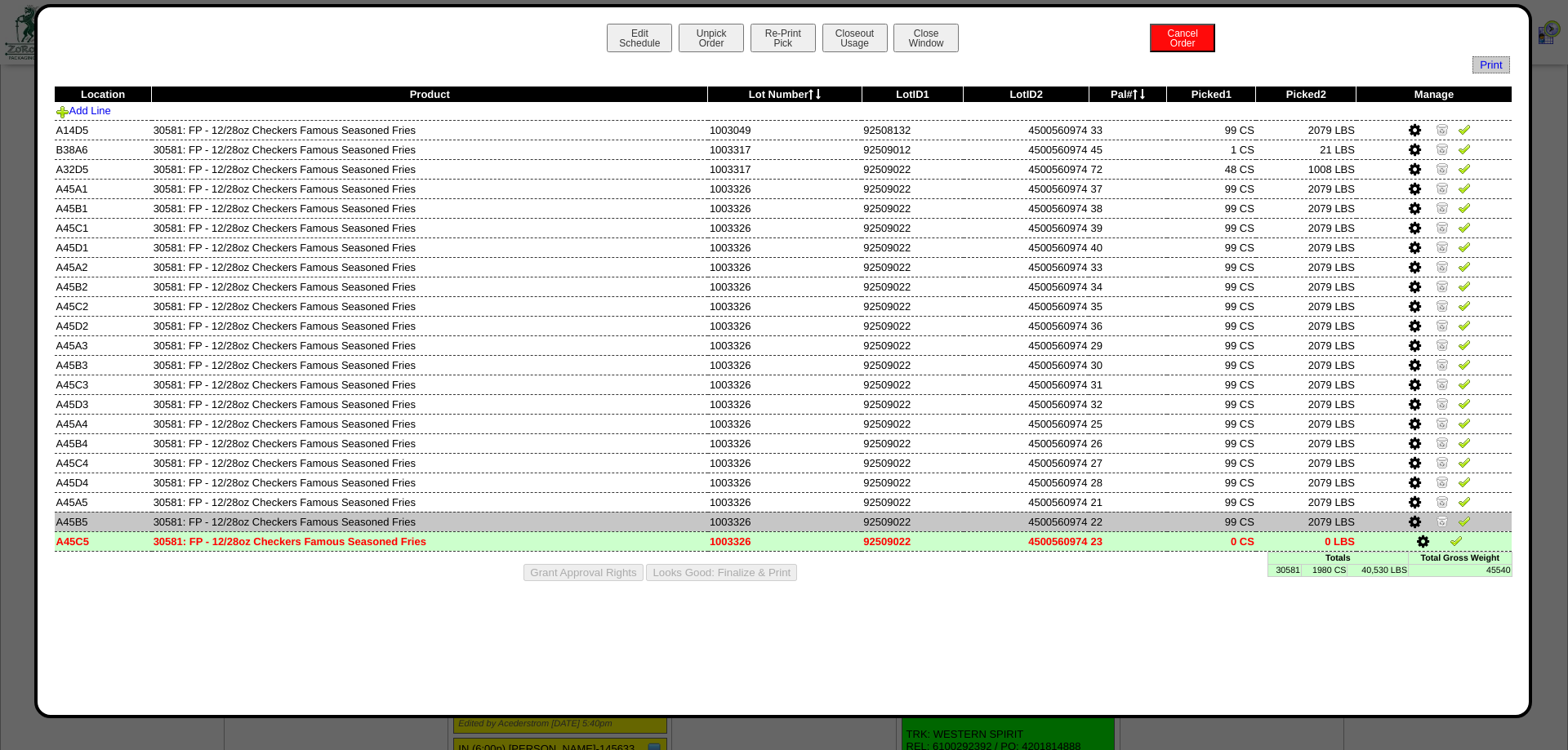
click at [1446, 527] on img at bounding box center [1442, 520] width 13 height 13
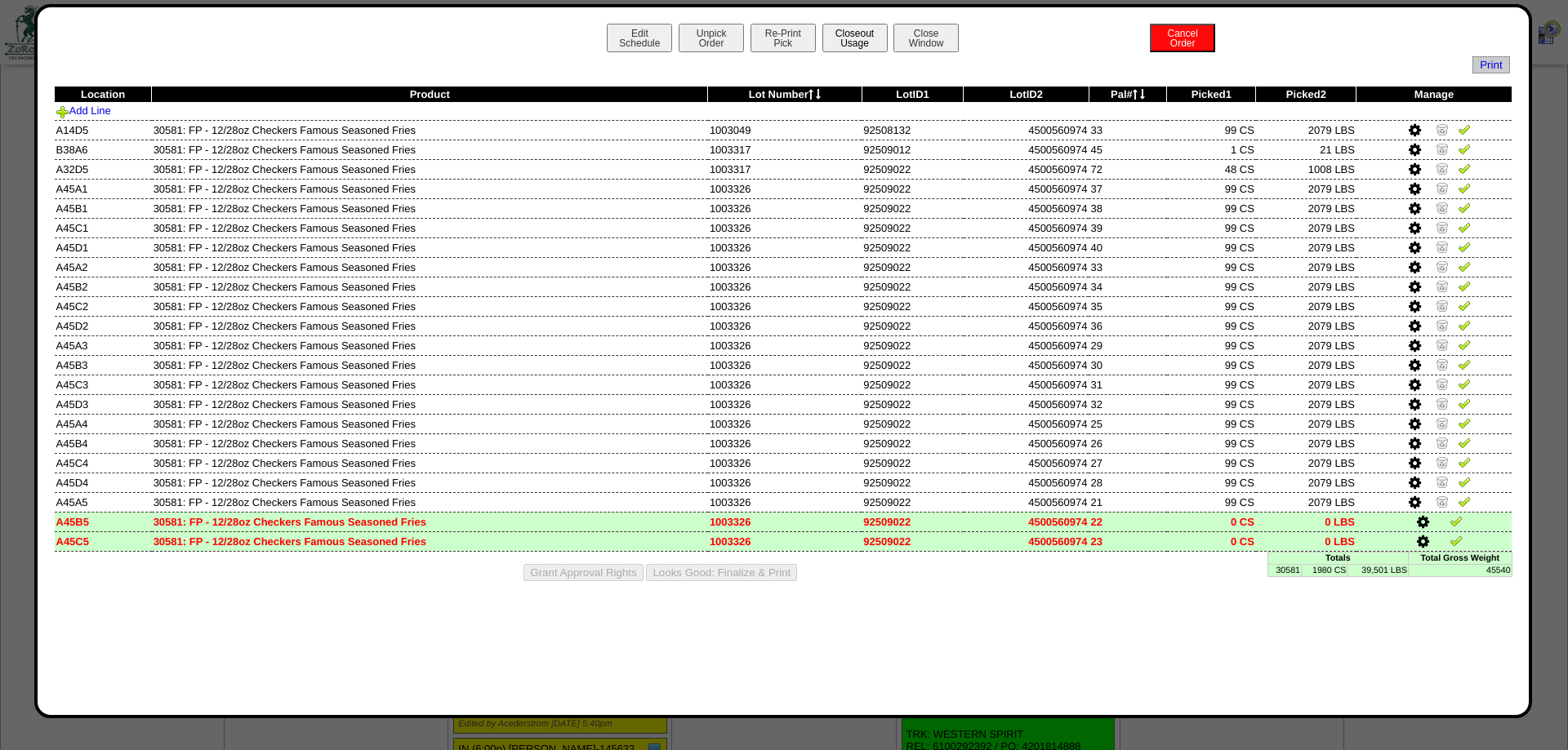
click at [864, 48] on button "Closeout Usage" at bounding box center [855, 37] width 65 height 28
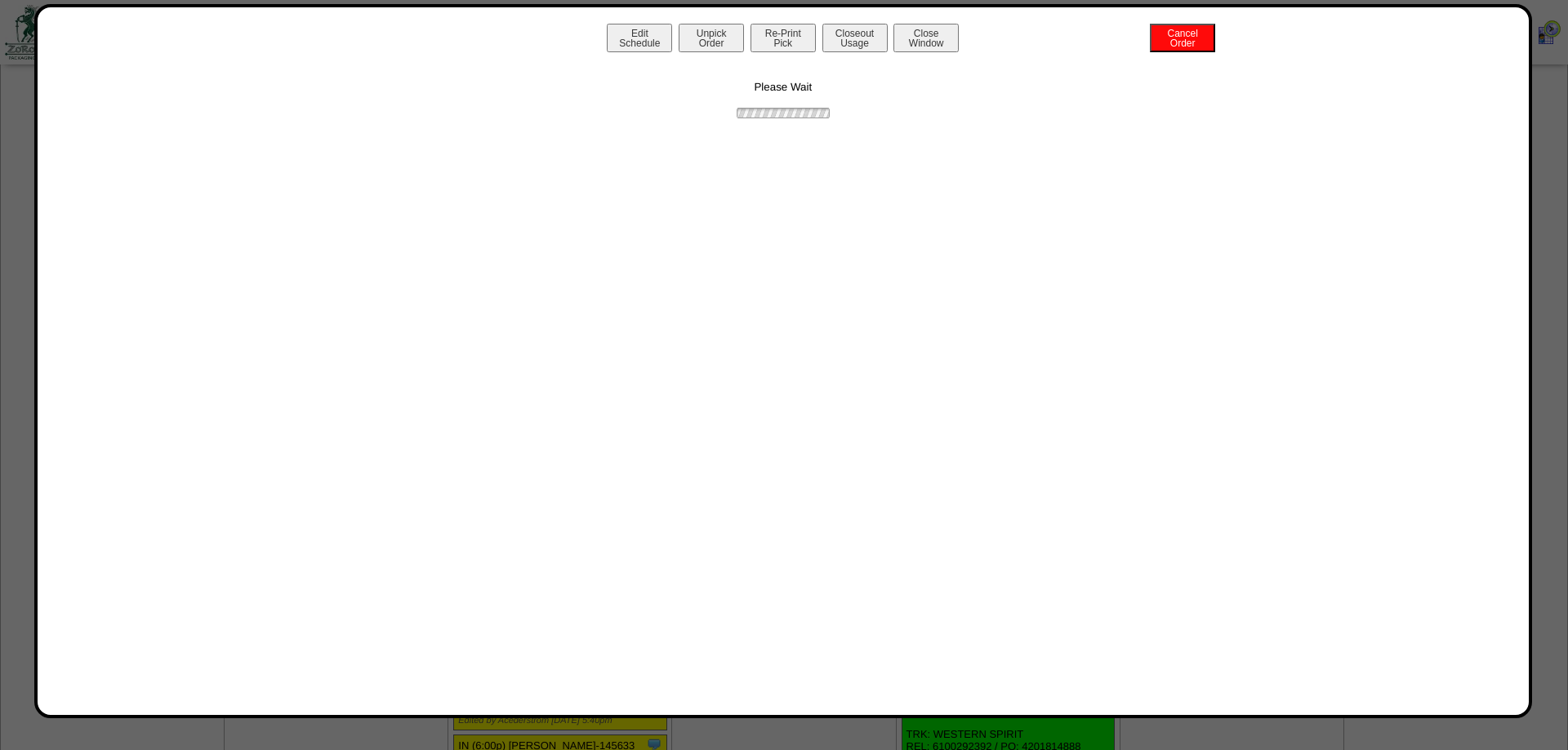
click at [823, 23] on button "Closeout Usage" at bounding box center [855, 37] width 65 height 28
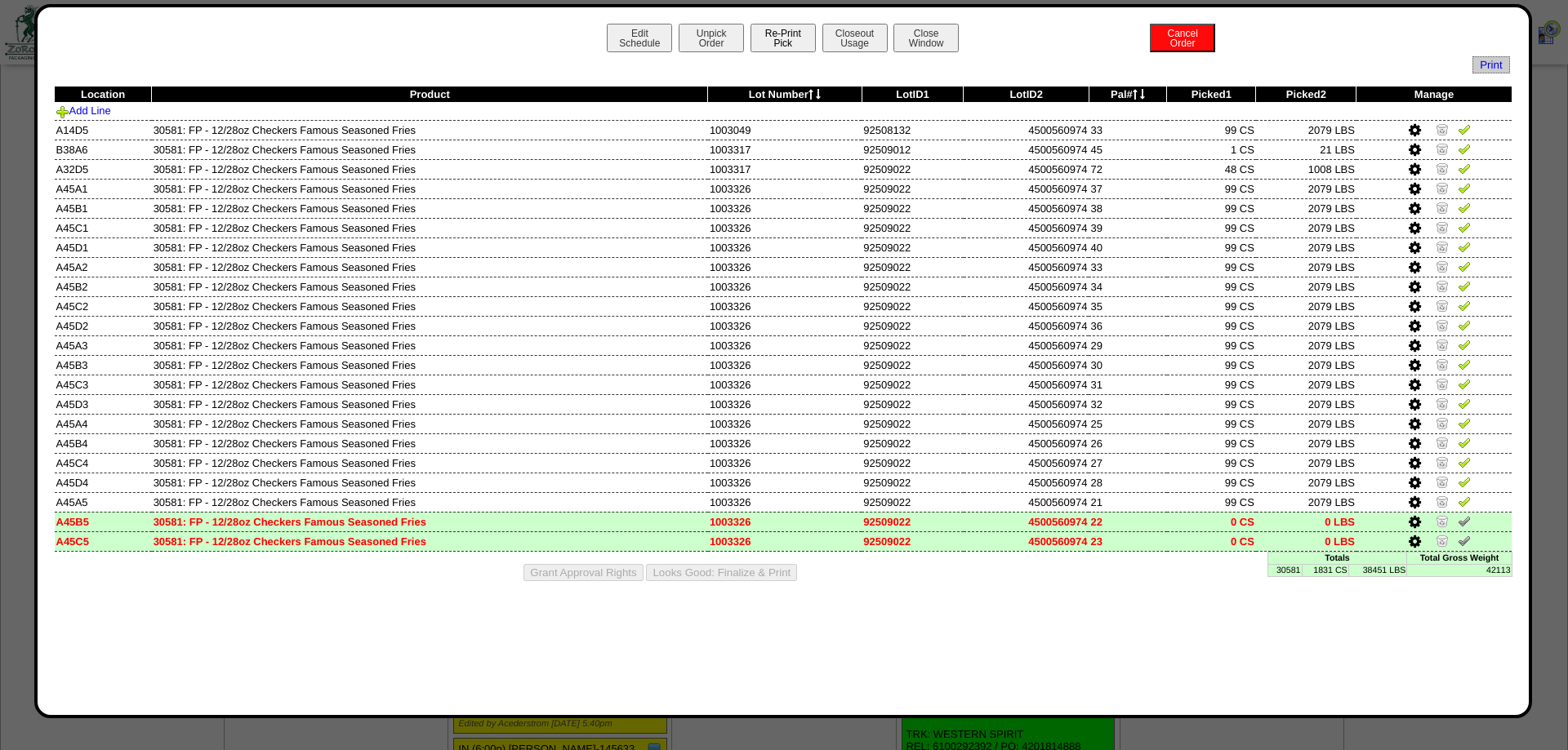
click at [774, 35] on button "Re-Print Pick" at bounding box center [782, 37] width 65 height 28
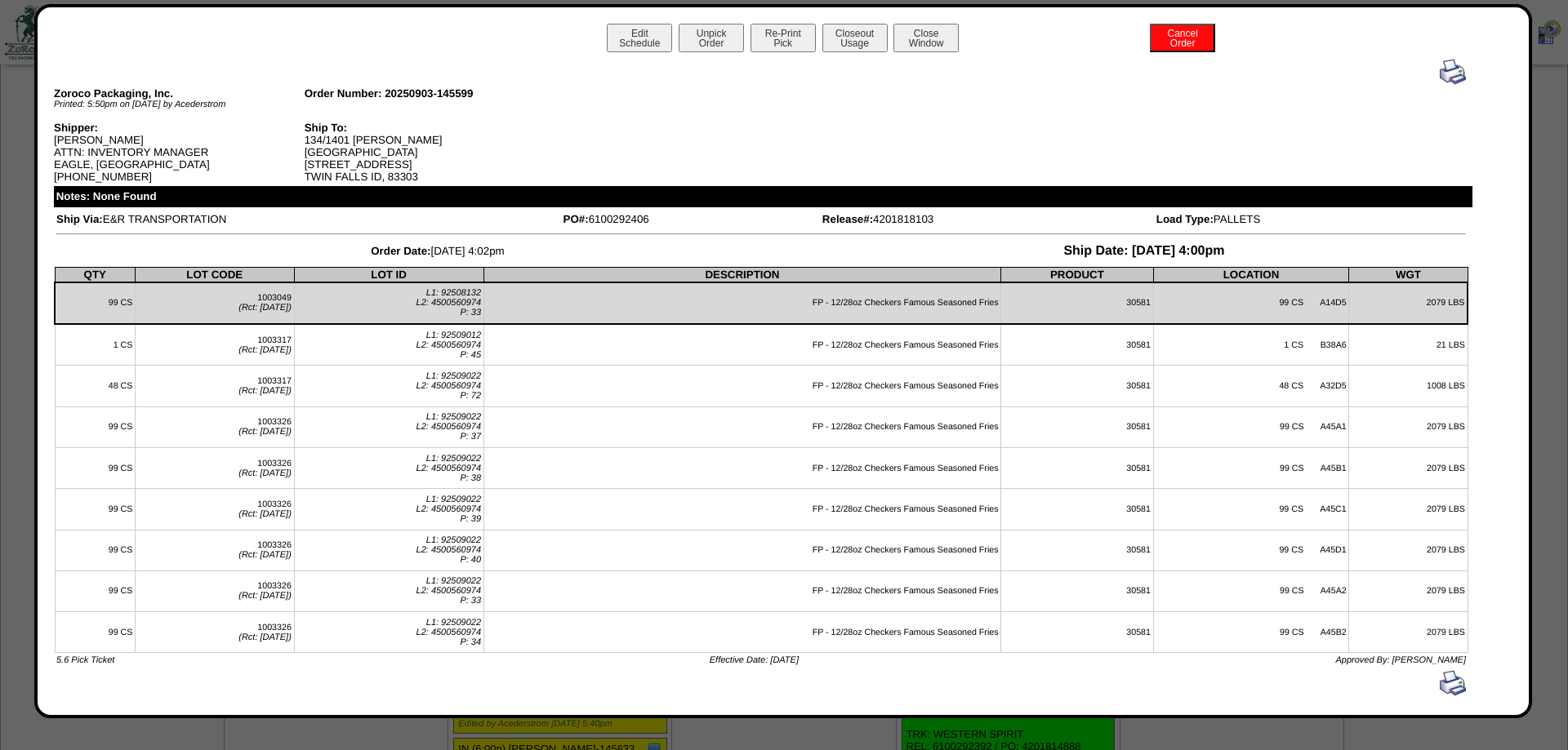
click at [1456, 65] on img at bounding box center [1453, 72] width 26 height 26
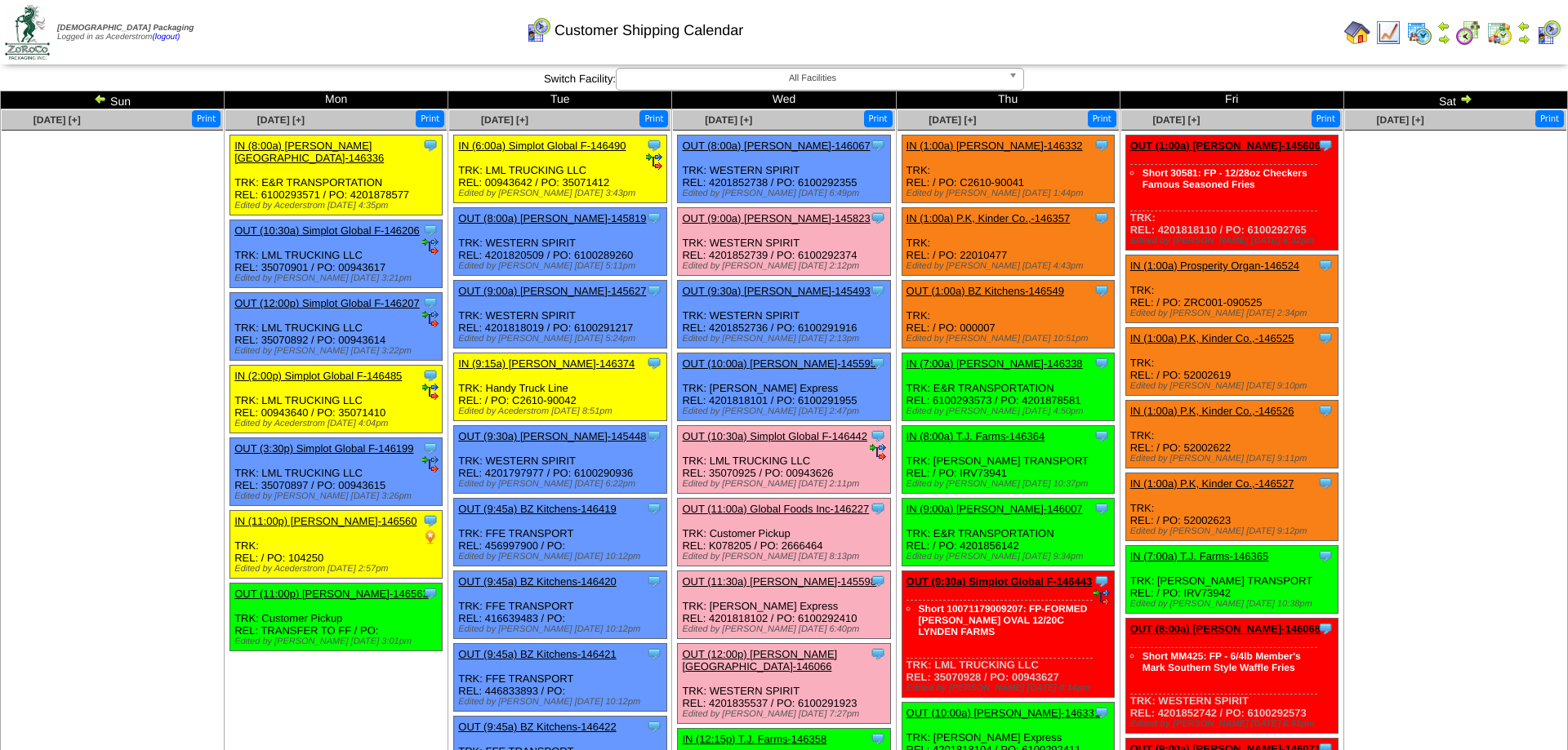
click at [1451, 192] on ul at bounding box center [1456, 253] width 221 height 245
